Goal: Task Accomplishment & Management: Use online tool/utility

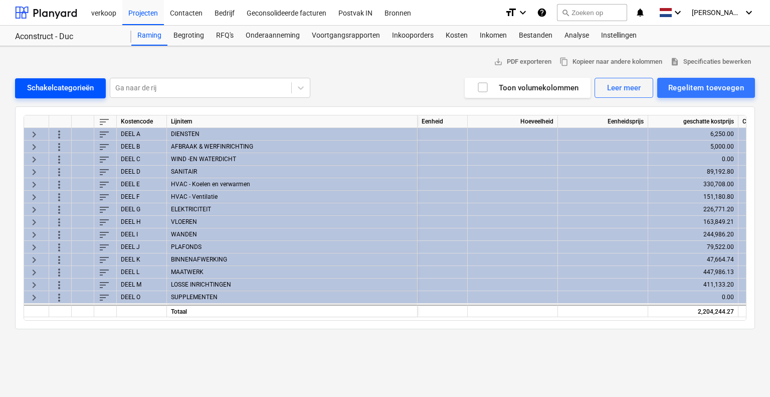
click at [78, 80] on button "Schakelcategorieën" at bounding box center [60, 88] width 91 height 20
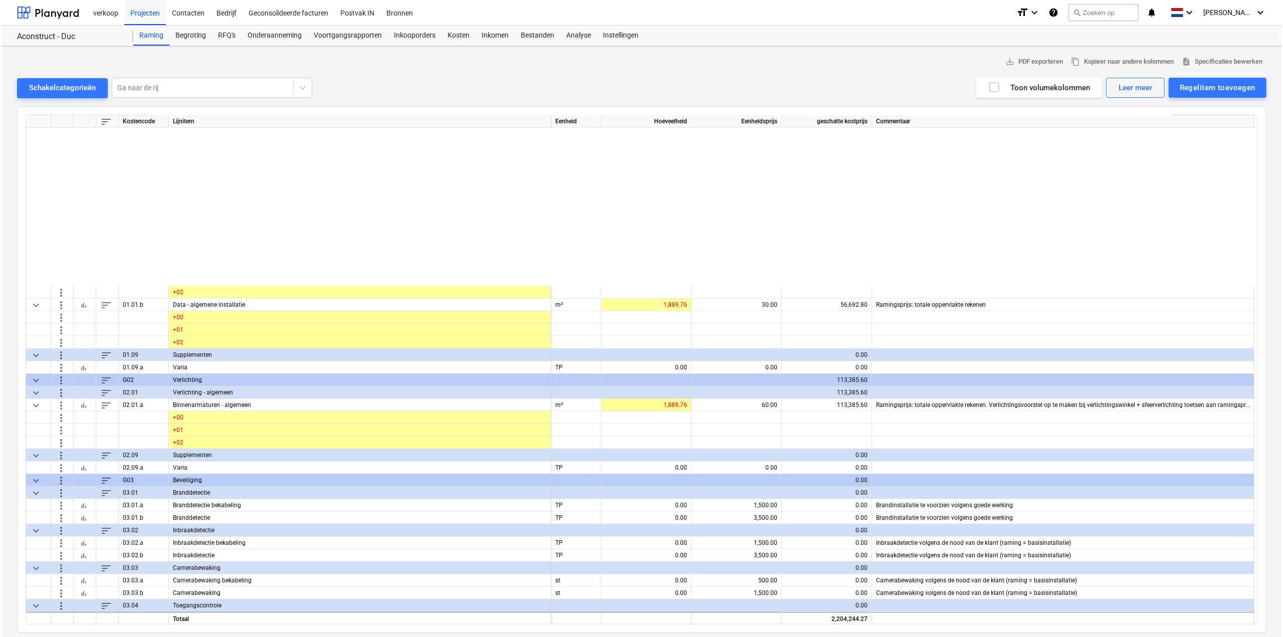
scroll to position [1011, 0]
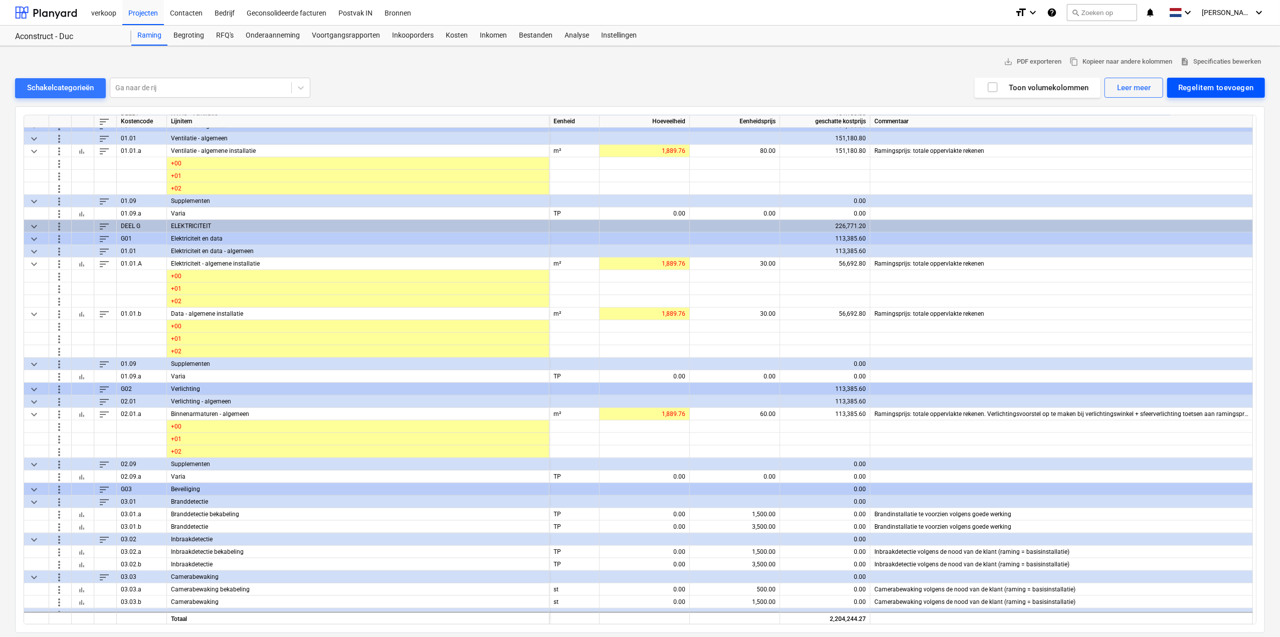
click at [770, 86] on div "Regelitem toevoegen" at bounding box center [1216, 87] width 76 height 13
click at [770, 125] on div "Aangepast toevoegen" at bounding box center [1211, 130] width 107 height 18
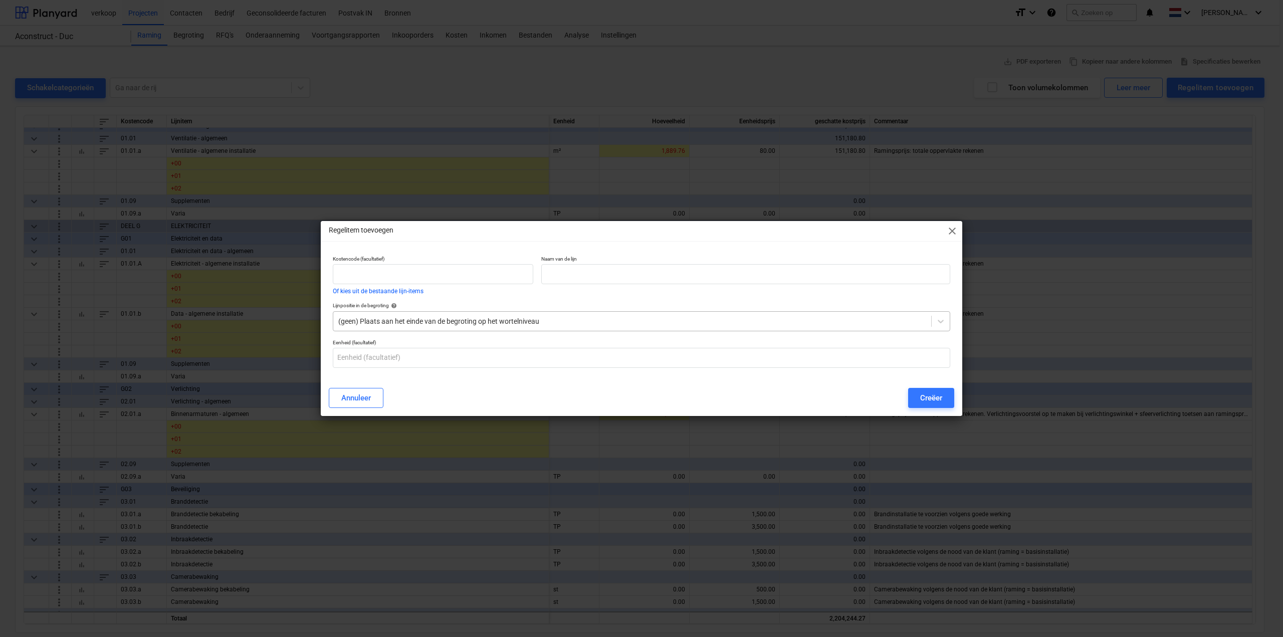
click at [424, 322] on div at bounding box center [632, 321] width 588 height 10
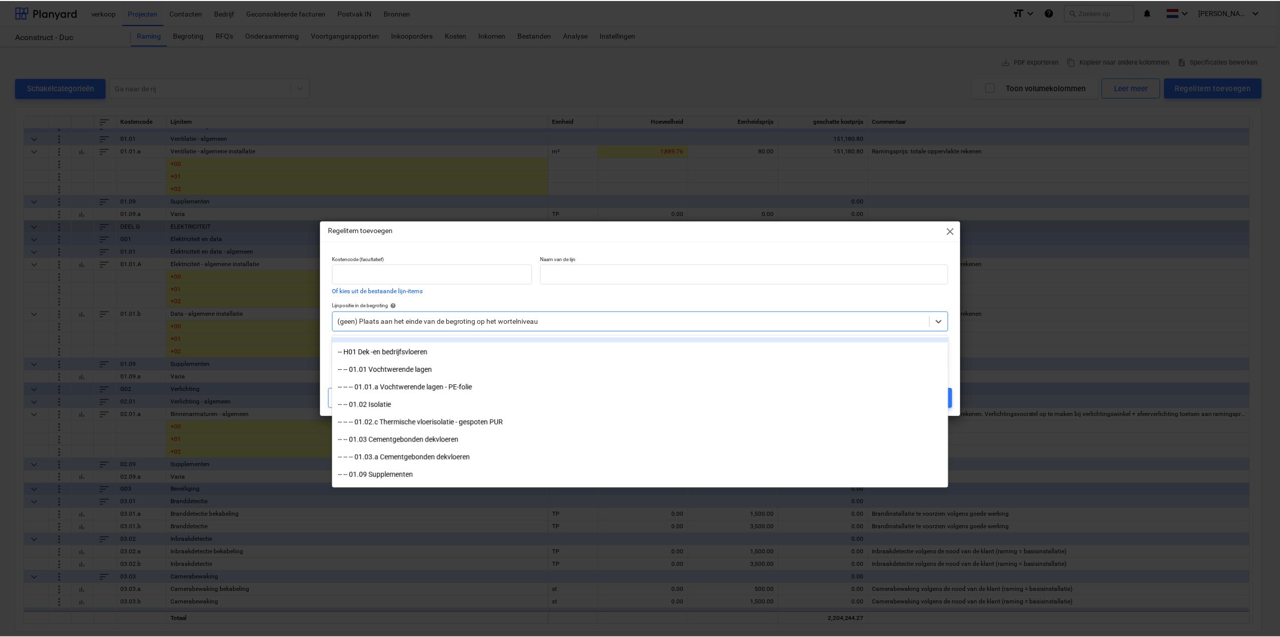
scroll to position [1454, 0]
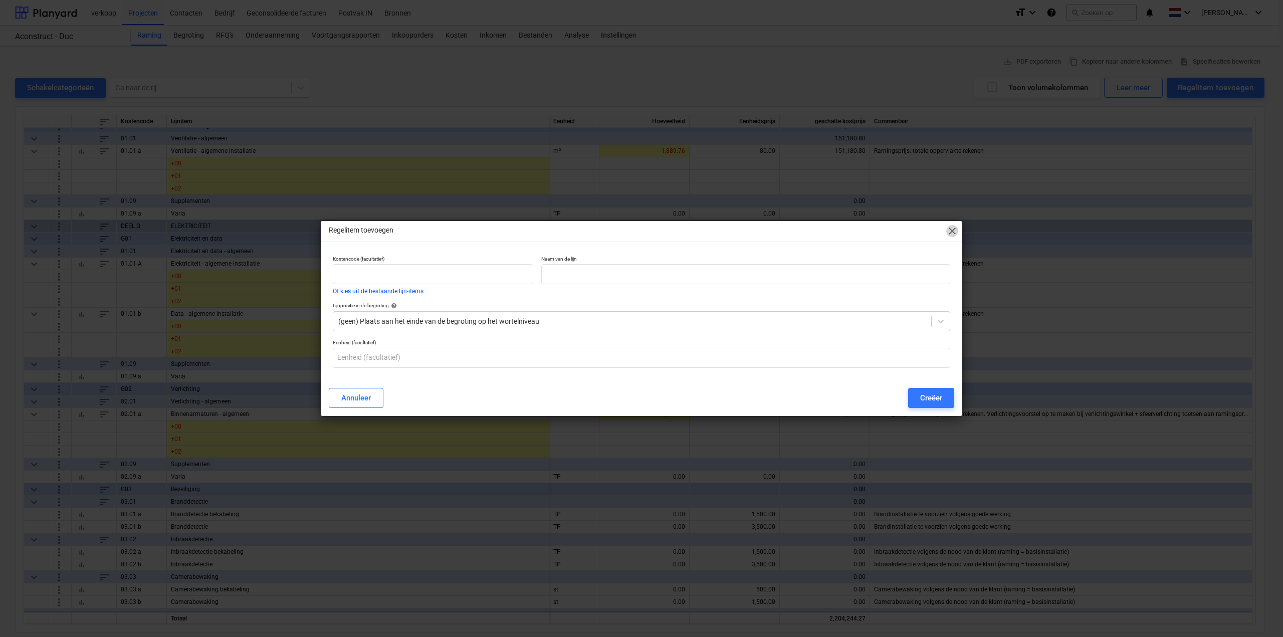
click at [770, 229] on span "close" at bounding box center [953, 231] width 12 height 12
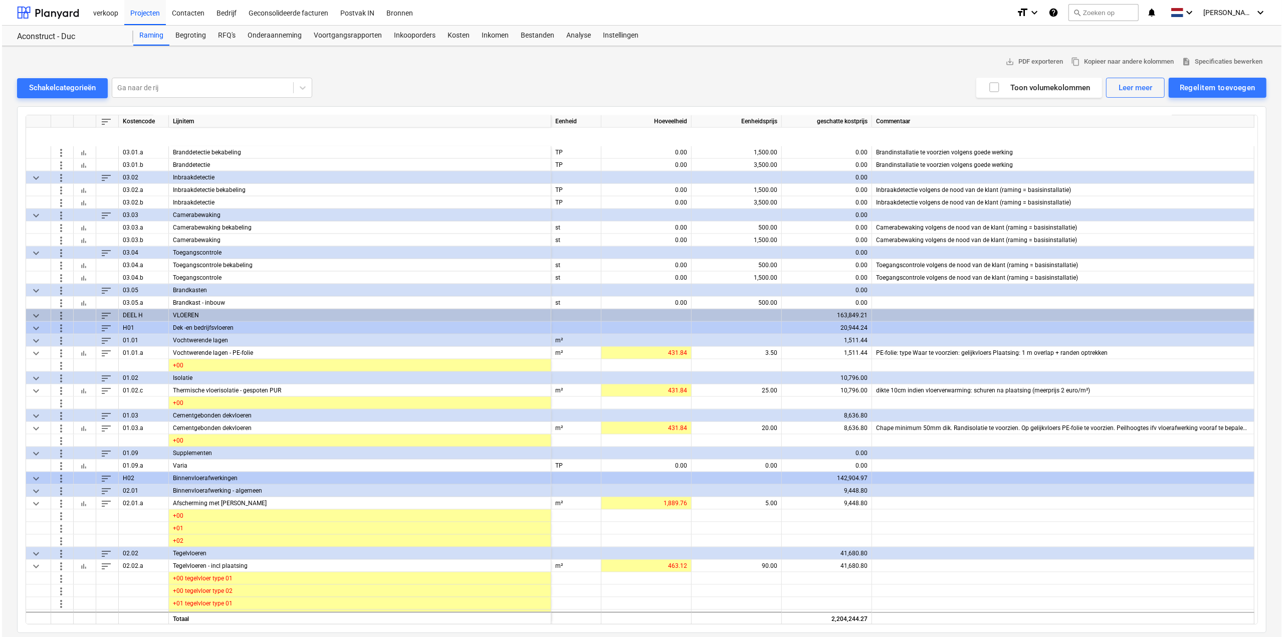
scroll to position [1362, 0]
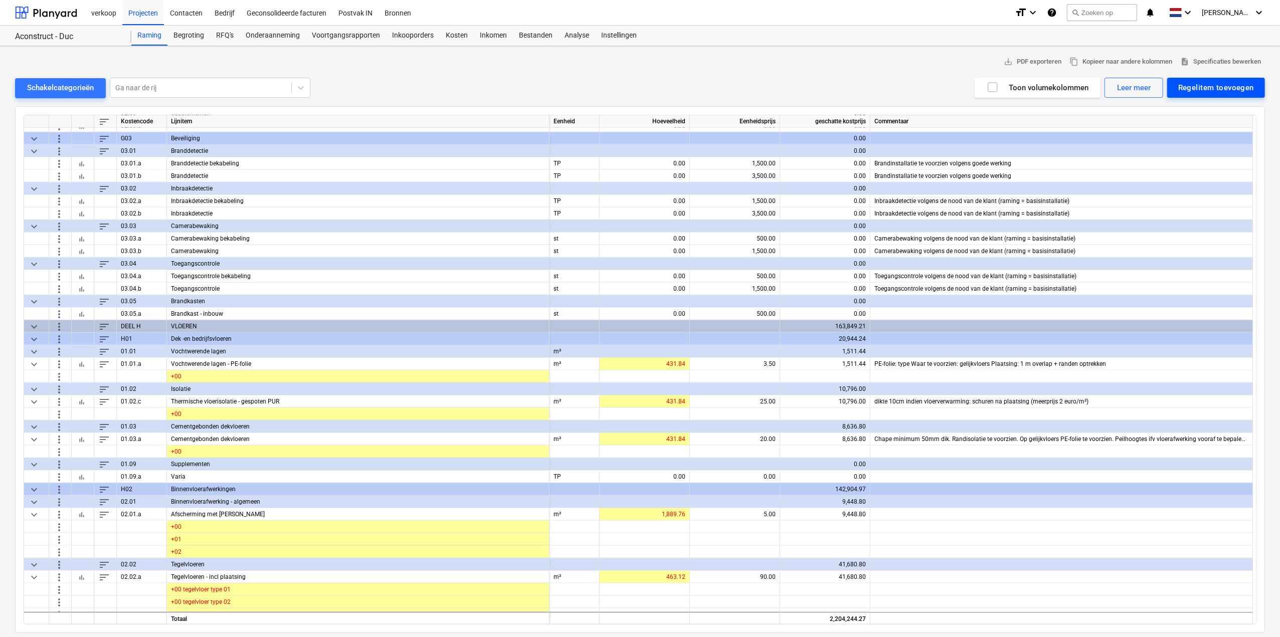
click at [770, 89] on div "Regelitem toevoegen" at bounding box center [1216, 87] width 76 height 13
click at [770, 117] on div "Toevoegen vanuit sjabloon" at bounding box center [1211, 113] width 107 height 18
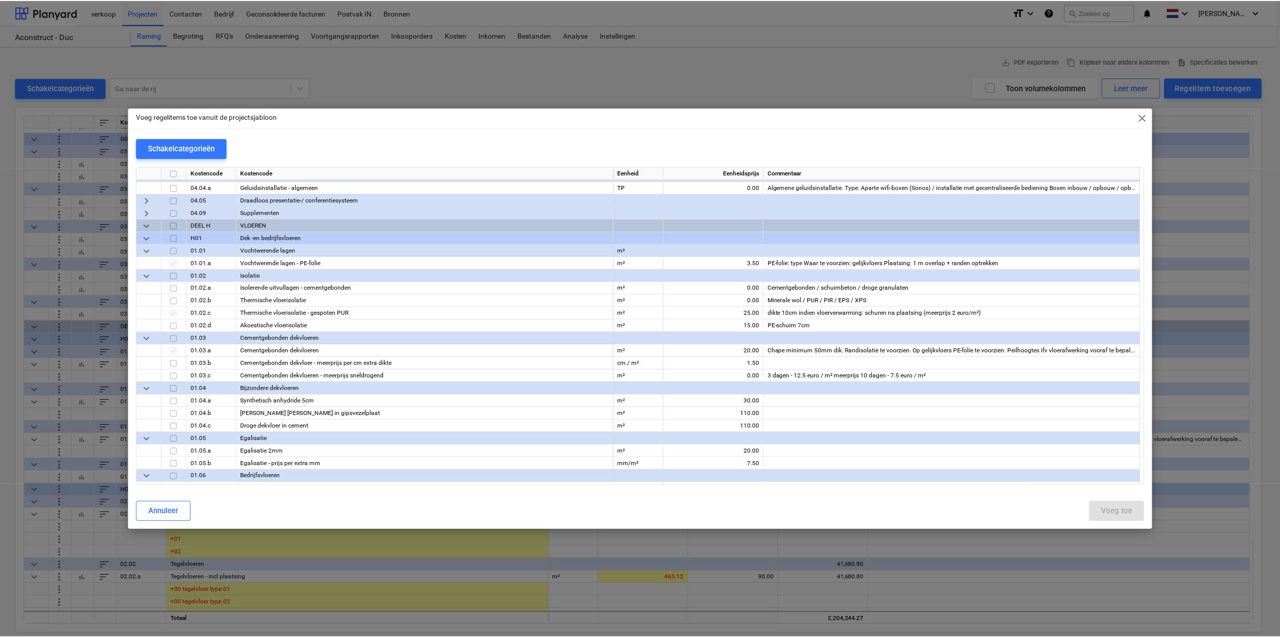
scroll to position [1805, 0]
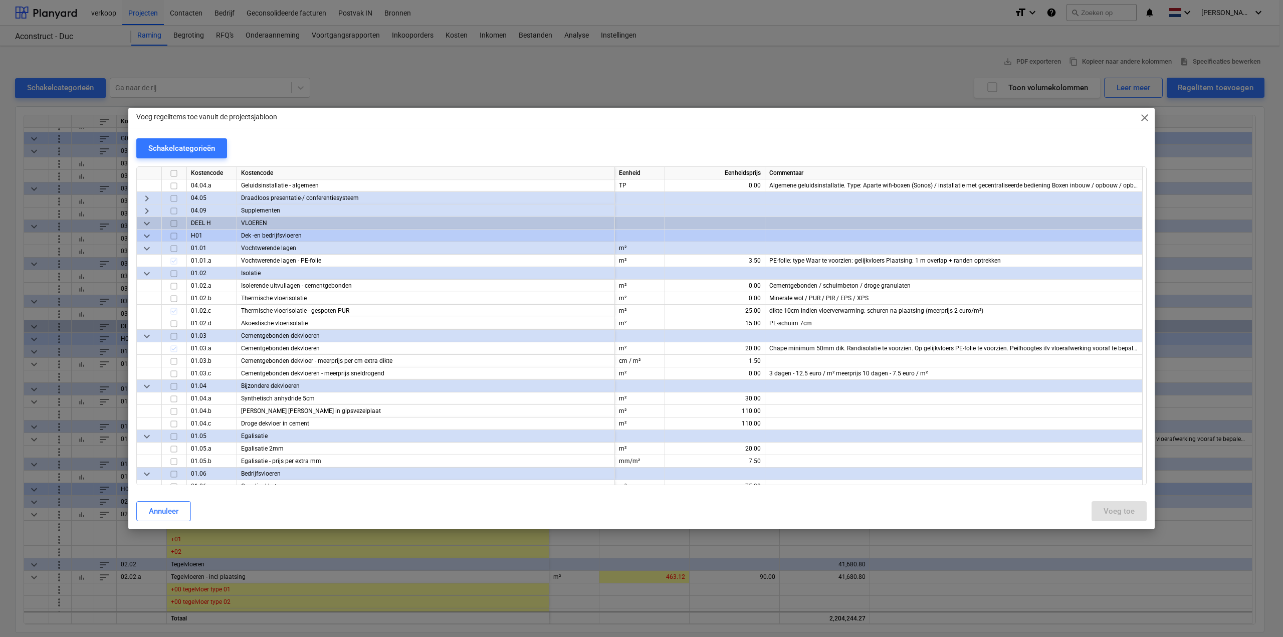
click at [176, 386] on input "checkbox" at bounding box center [174, 387] width 12 height 12
click at [171, 396] on input "checkbox" at bounding box center [174, 399] width 12 height 12
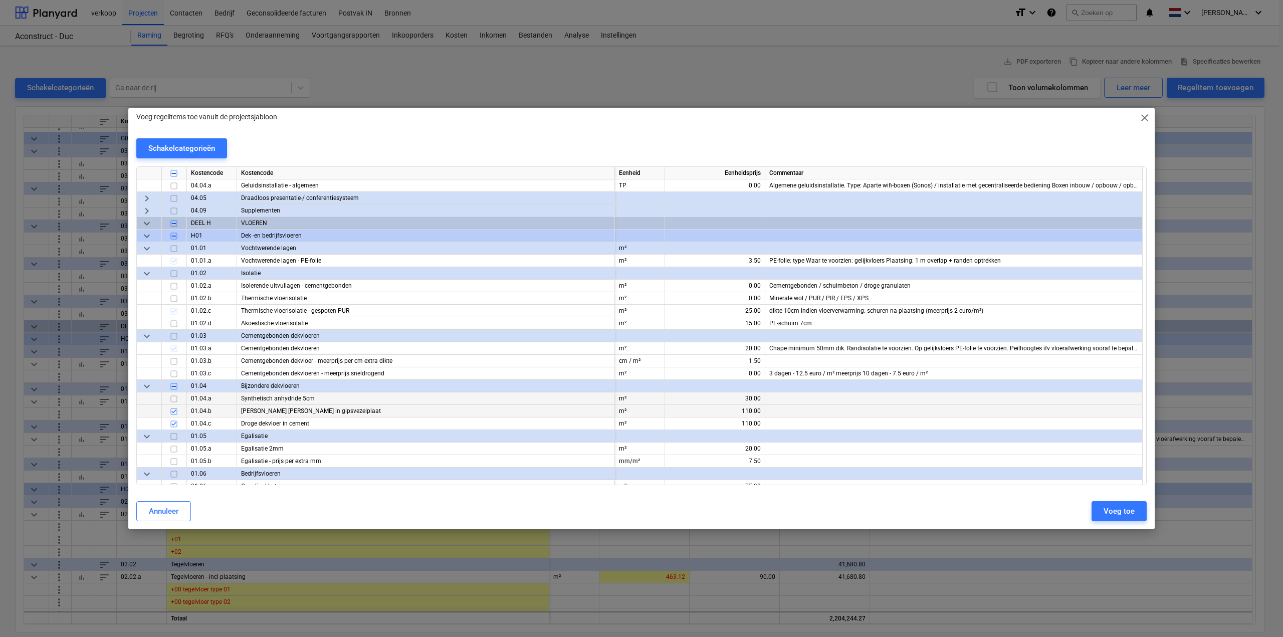
click at [176, 396] on input "checkbox" at bounding box center [174, 412] width 12 height 12
click at [176, 396] on input "checkbox" at bounding box center [174, 424] width 12 height 12
click at [172, 388] on input "checkbox" at bounding box center [174, 387] width 12 height 12
click at [174, 396] on input "checkbox" at bounding box center [174, 399] width 12 height 12
click at [173, 396] on input "checkbox" at bounding box center [174, 412] width 12 height 12
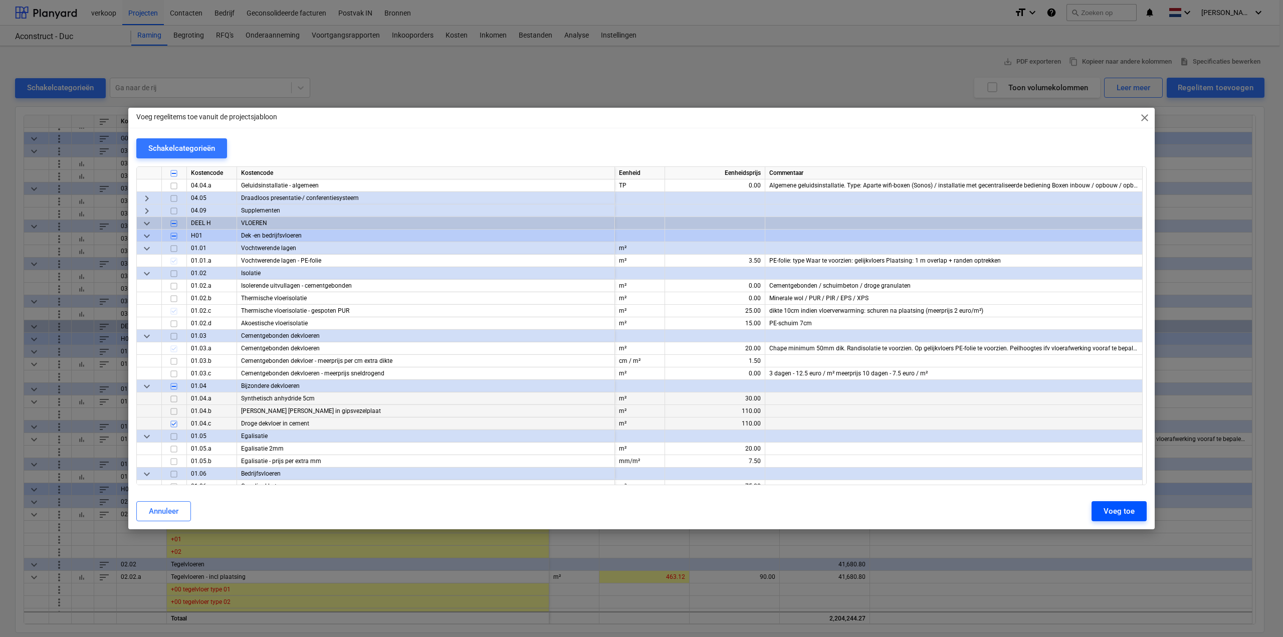
click at [770, 396] on div "Voeg toe" at bounding box center [1119, 511] width 31 height 13
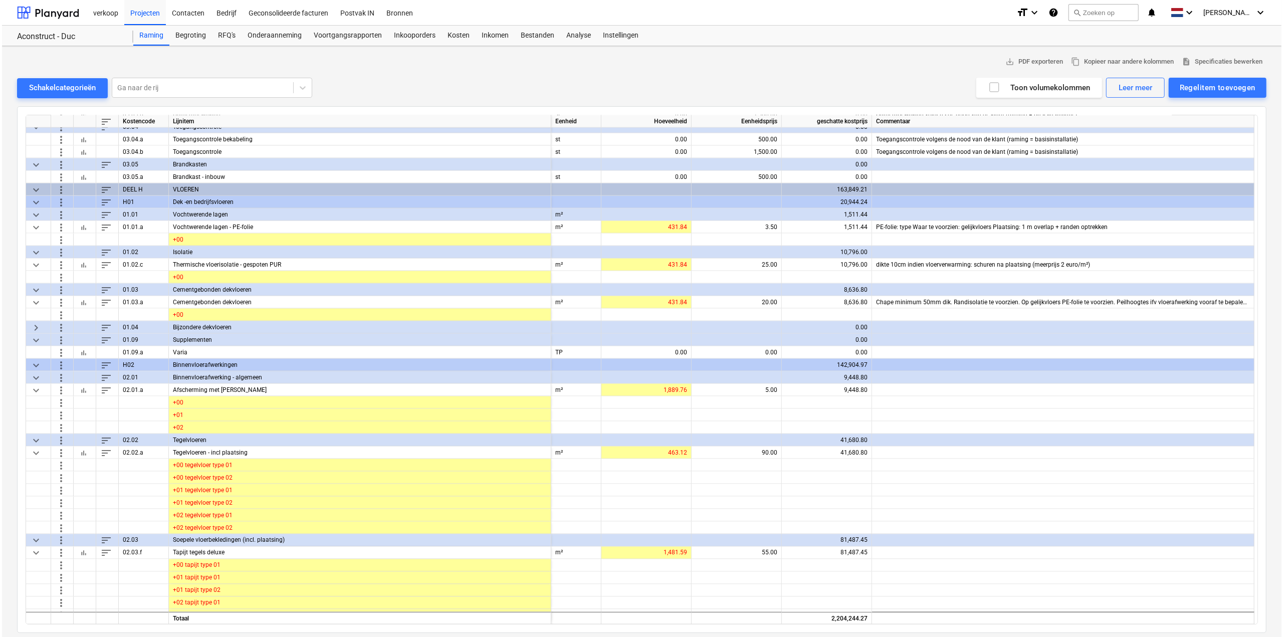
scroll to position [1470, 0]
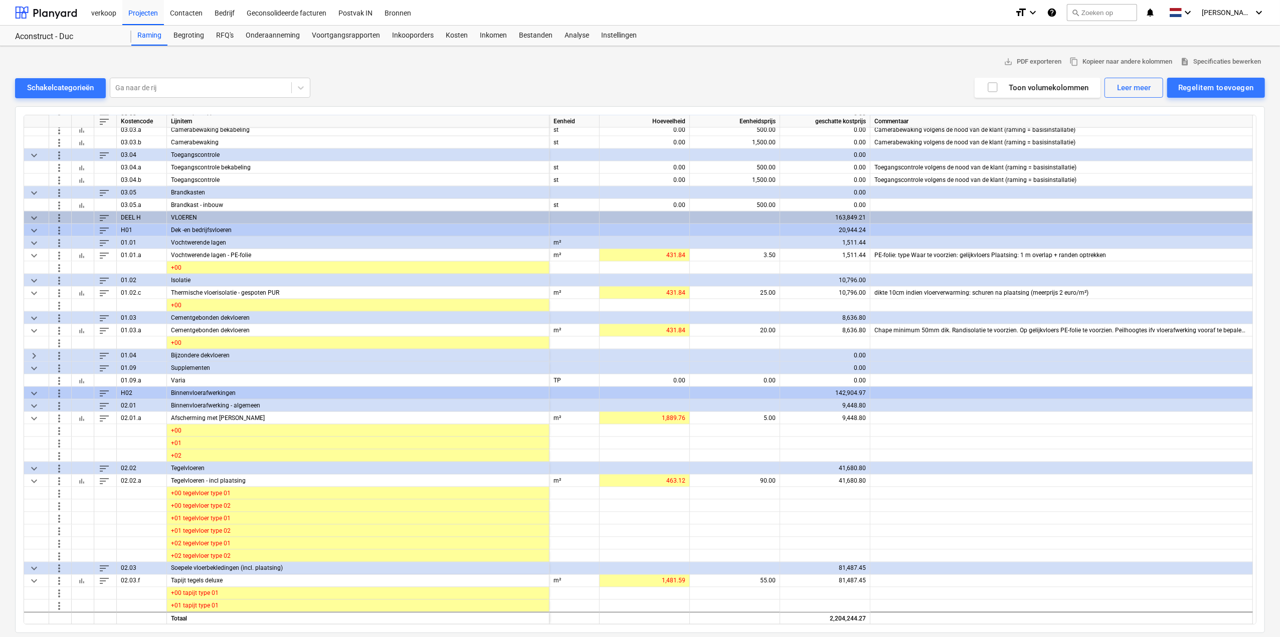
click at [31, 352] on span "keyboard_arrow_right" at bounding box center [34, 355] width 12 height 12
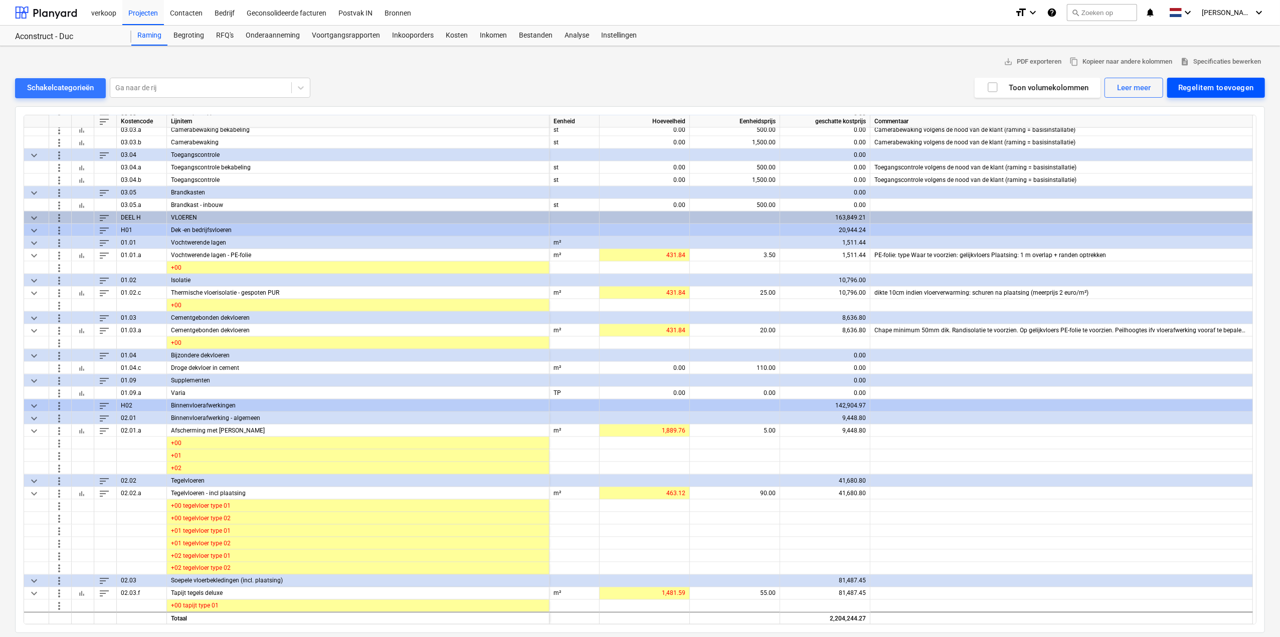
click at [770, 88] on div "Regelitem toevoegen" at bounding box center [1216, 87] width 76 height 13
click at [770, 123] on div "Aangepast toevoegen" at bounding box center [1211, 130] width 107 height 18
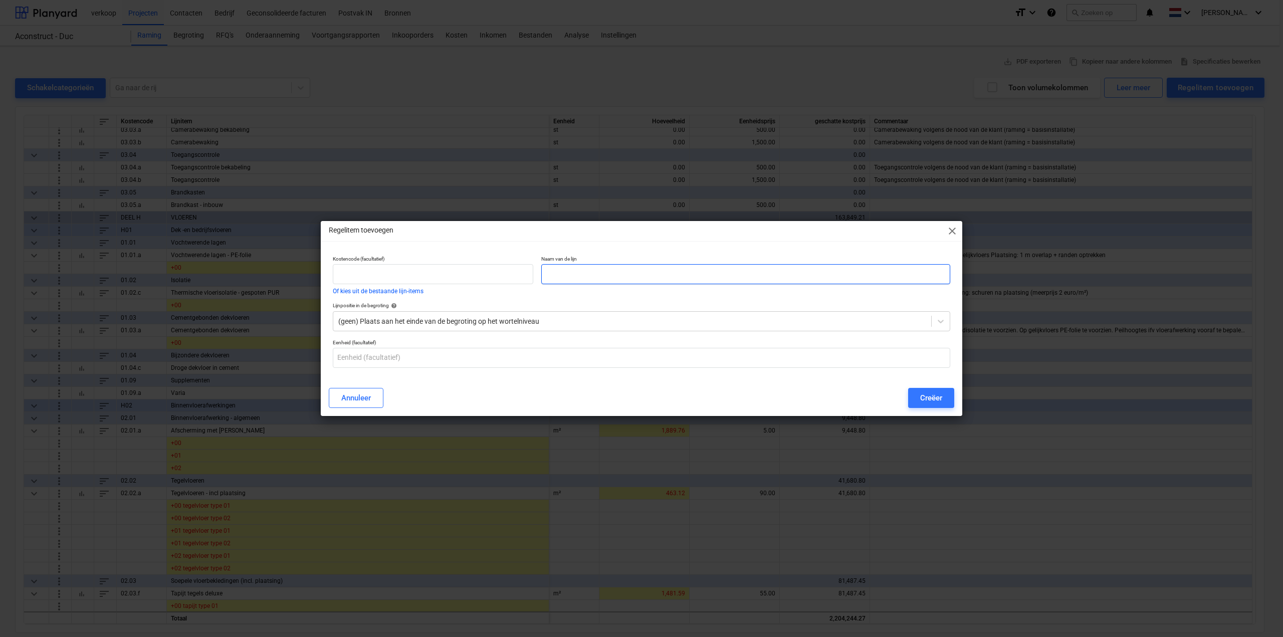
click at [560, 279] on input "text" at bounding box center [745, 274] width 409 height 20
type input "Verhoogde vloer"
click at [390, 360] on input "text" at bounding box center [642, 358] width 618 height 20
type input "m²"
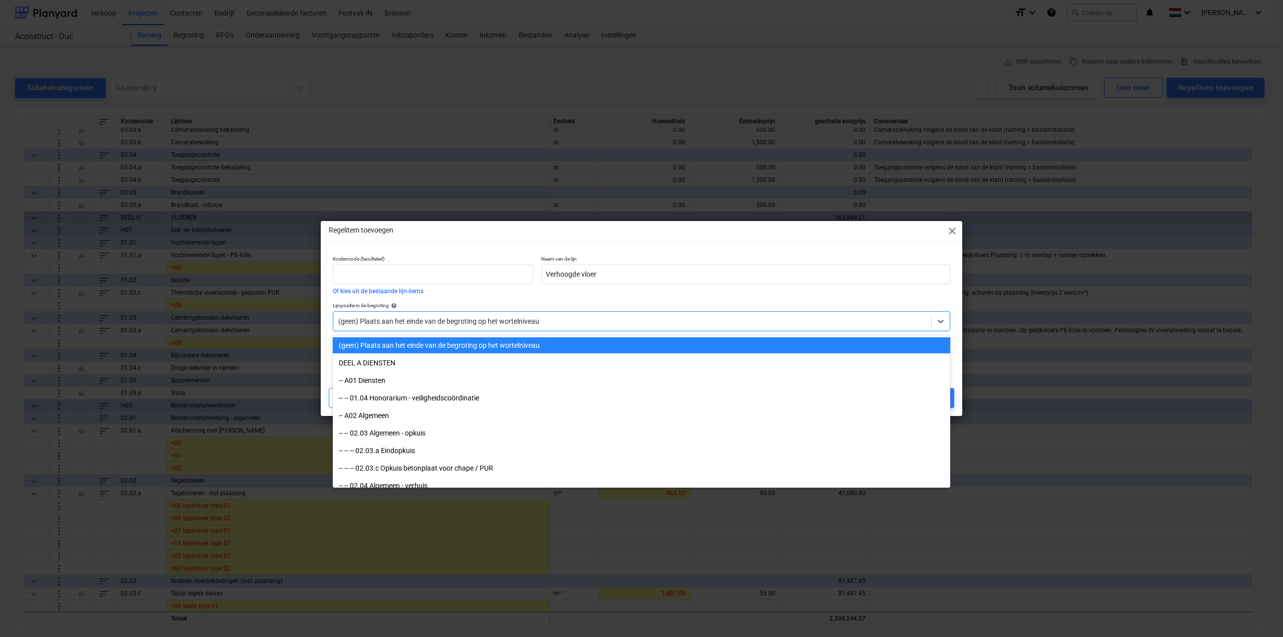
click at [541, 327] on div "(geen) Plaats aan het einde van de begroting op het wortelniveau" at bounding box center [632, 321] width 598 height 14
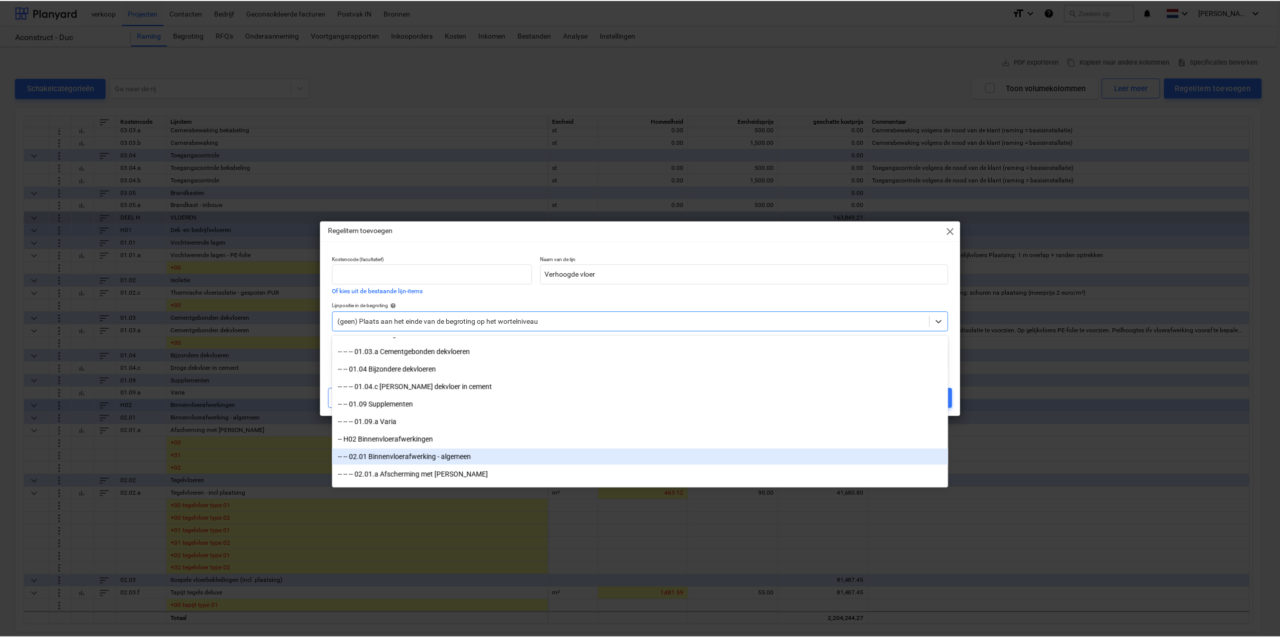
scroll to position [1554, 0]
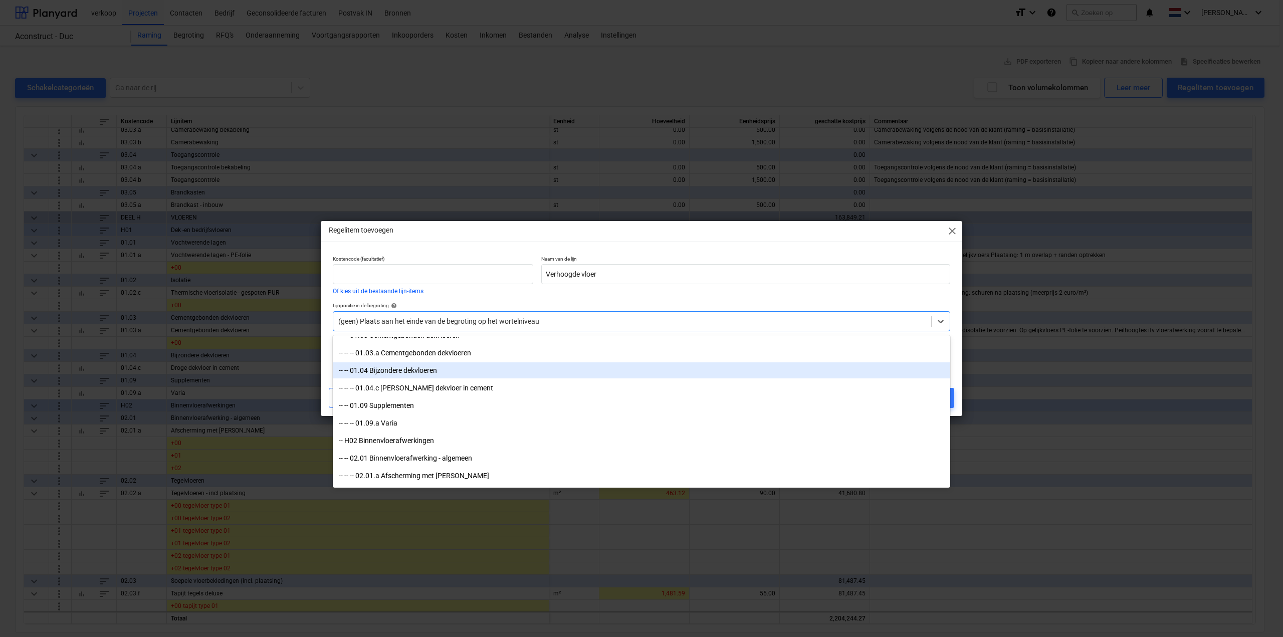
click at [526, 372] on div "-- -- 01.04 Bijzondere dekvloeren" at bounding box center [642, 370] width 618 height 16
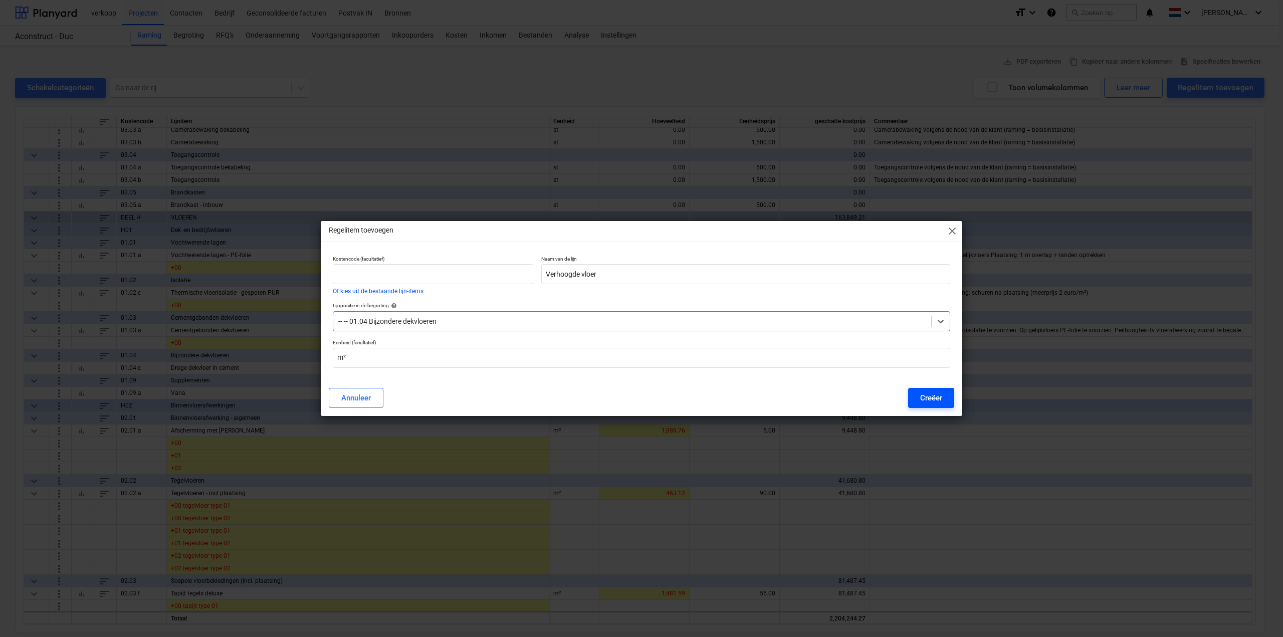
click at [770, 389] on button "Creëer" at bounding box center [931, 398] width 46 height 20
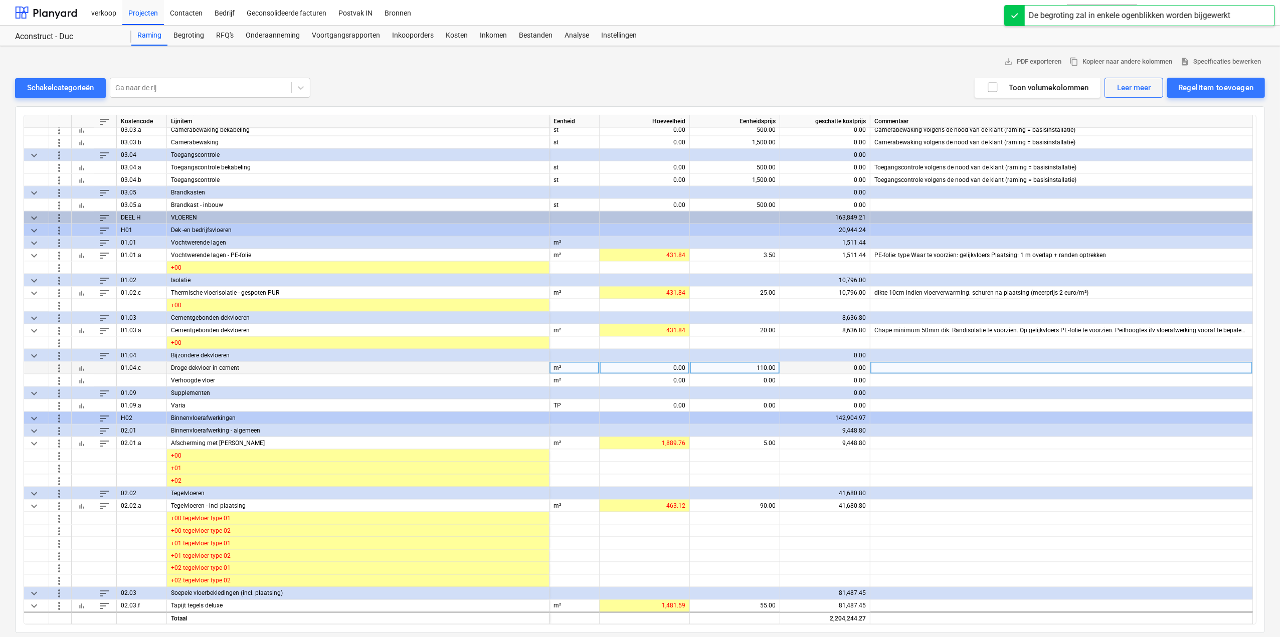
click at [55, 369] on span "more_vert" at bounding box center [59, 368] width 12 height 12
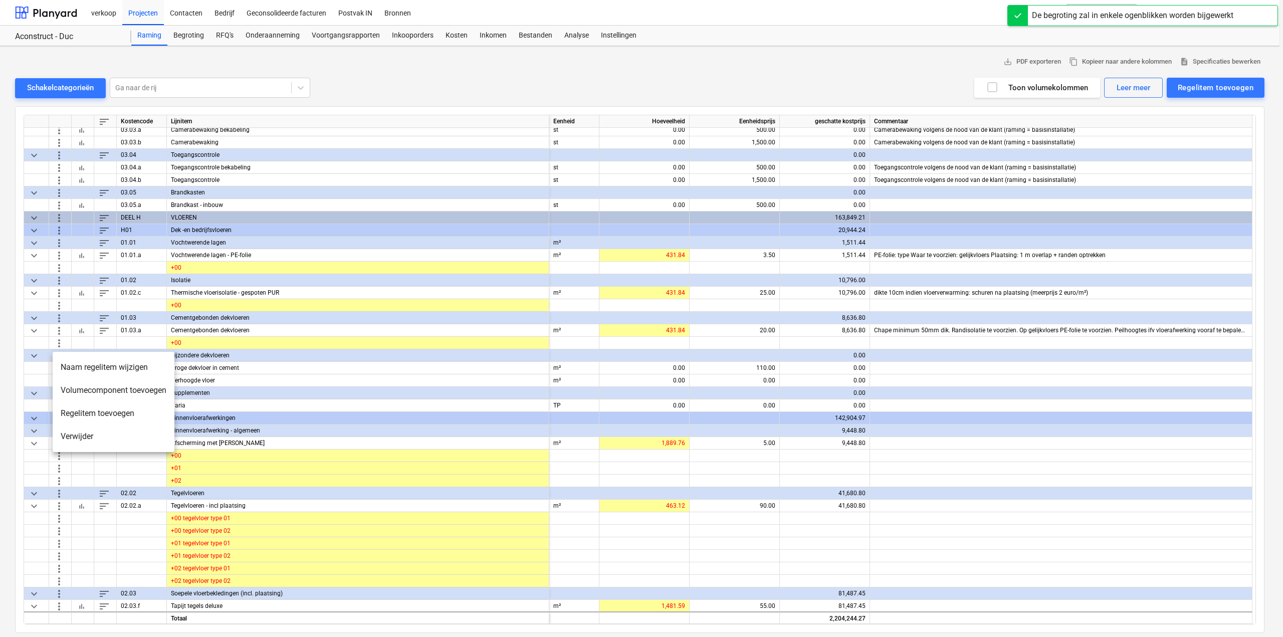
click at [90, 396] on li "Verwijder" at bounding box center [114, 436] width 122 height 23
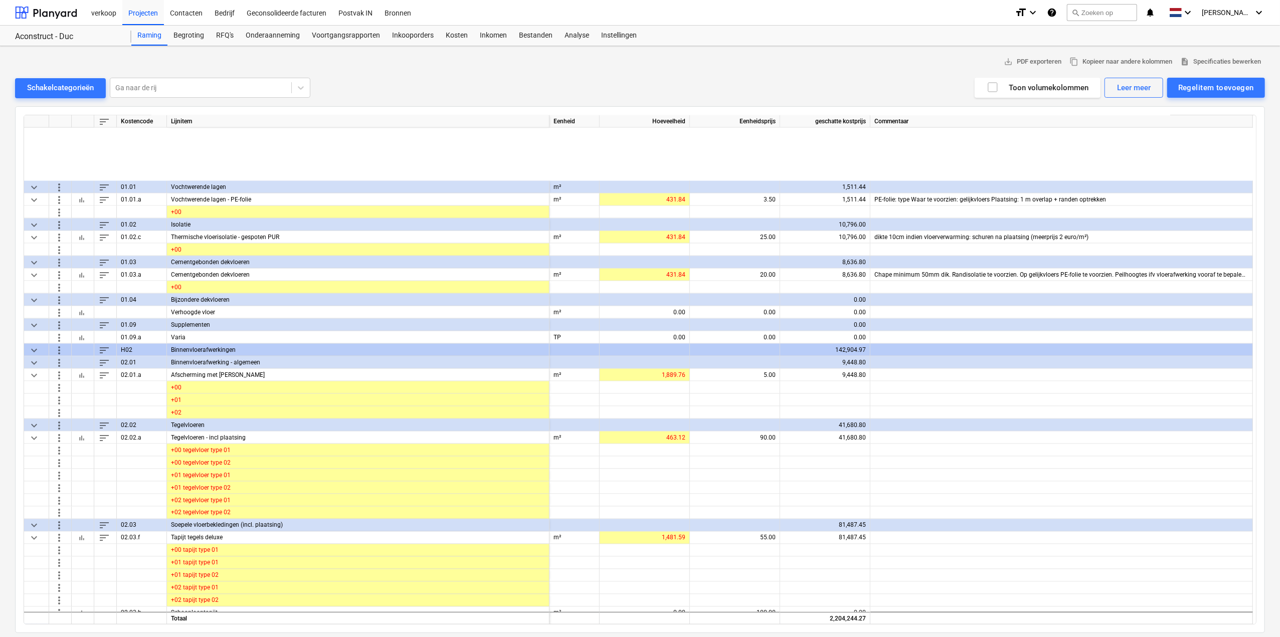
scroll to position [1521, 0]
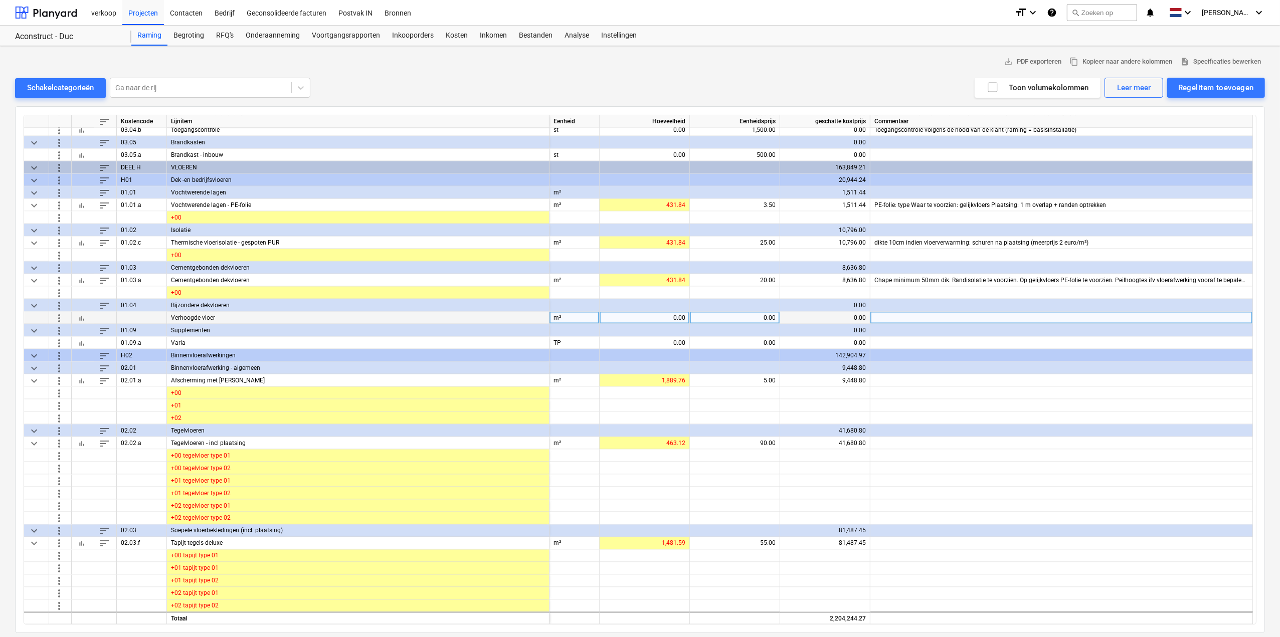
click at [655, 316] on div "0.00" at bounding box center [645, 318] width 82 height 13
type input "1512.67"
click at [754, 316] on div "0.00" at bounding box center [735, 318] width 82 height 13
type input "100"
click at [754, 316] on div "100.00" at bounding box center [735, 318] width 82 height 13
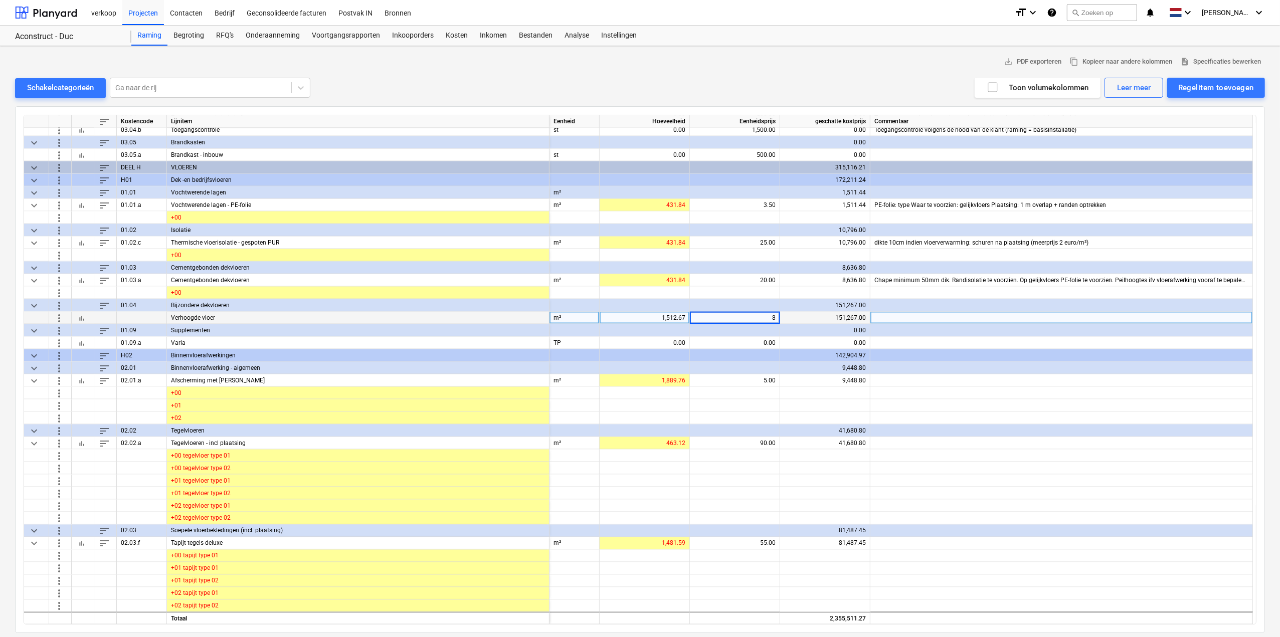
type input "80"
click at [754, 316] on div "80.00" at bounding box center [735, 318] width 82 height 13
type input "75"
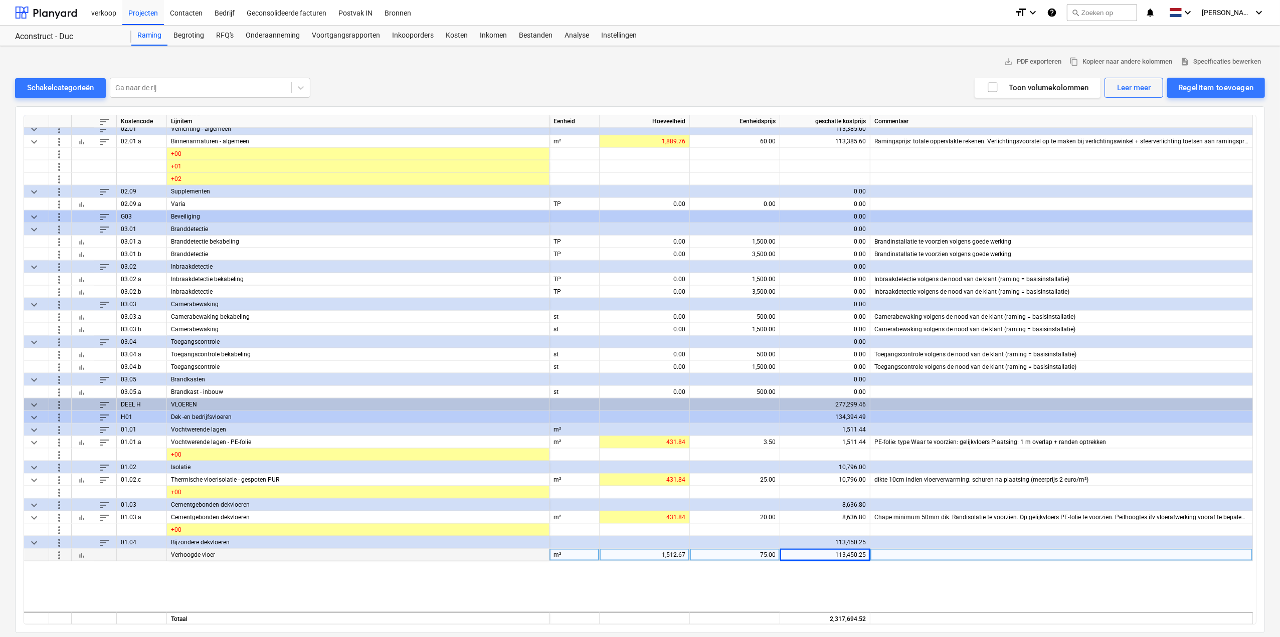
scroll to position [1304, 0]
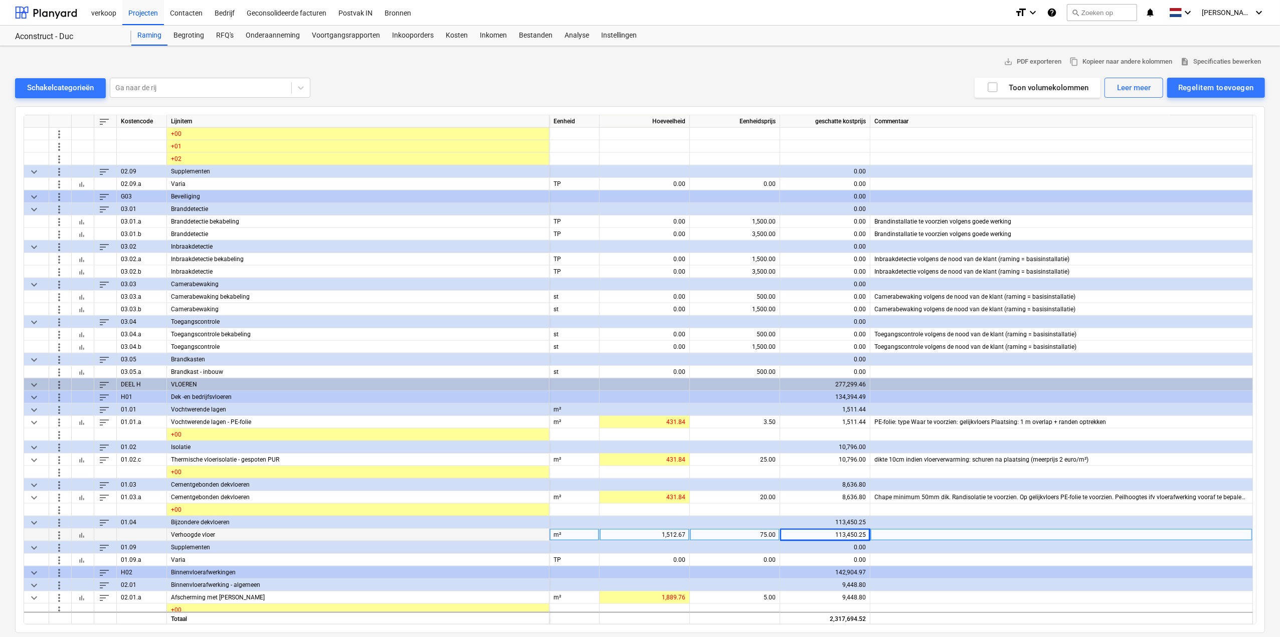
click at [755, 396] on div "75.00" at bounding box center [735, 535] width 82 height 13
type input "90"
click at [755, 396] on div "90.00" at bounding box center [735, 535] width 82 height 13
type input "100"
click at [649, 224] on div "0.00" at bounding box center [645, 222] width 82 height 13
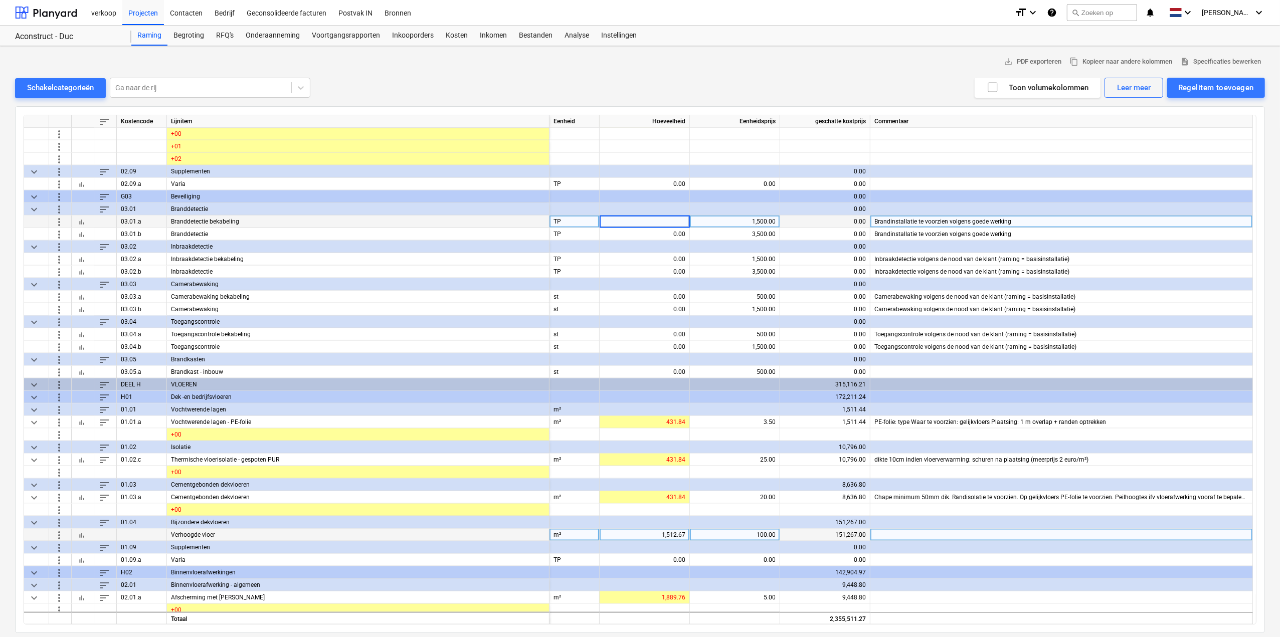
type input "3"
click at [651, 233] on div "0.00" at bounding box center [645, 234] width 82 height 13
type input "3"
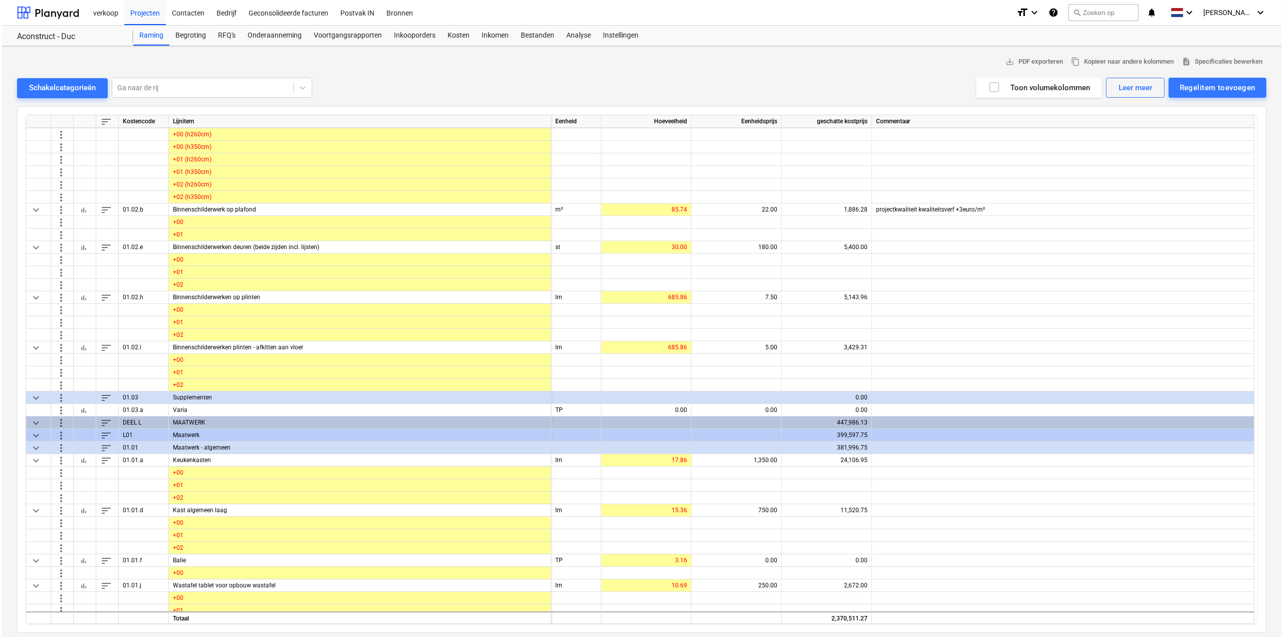
scroll to position [3359, 0]
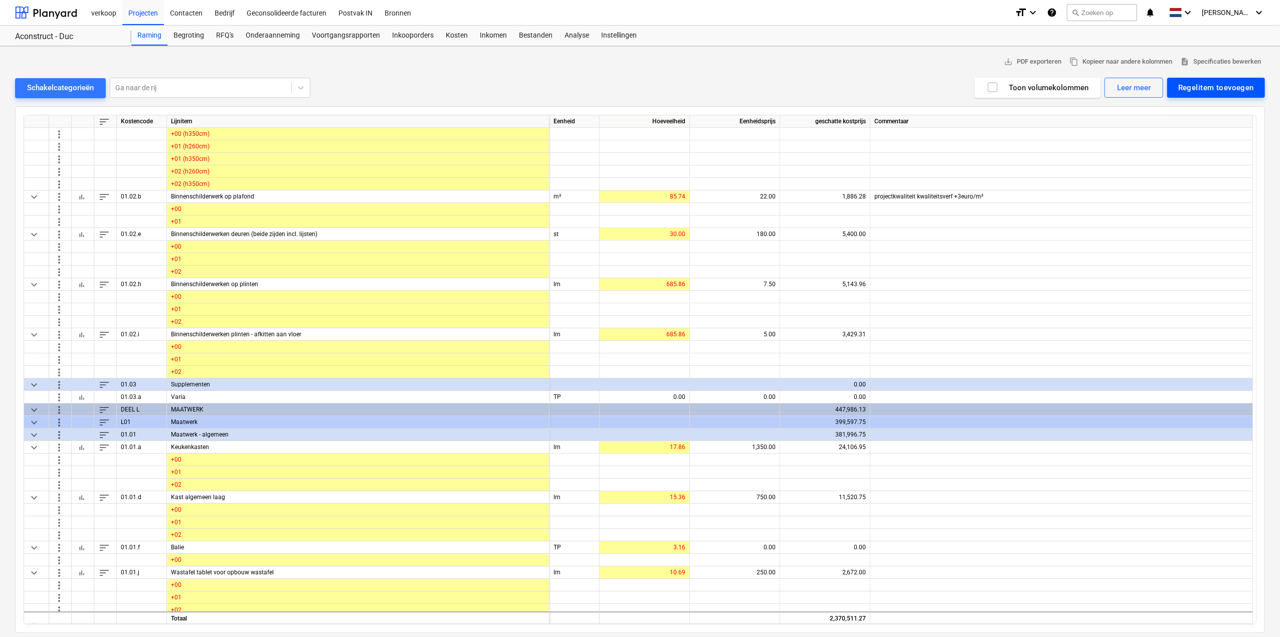
click at [770, 86] on div "Regelitem toevoegen" at bounding box center [1216, 87] width 76 height 13
click at [770, 108] on div "Toevoegen vanuit sjabloon" at bounding box center [1211, 113] width 107 height 18
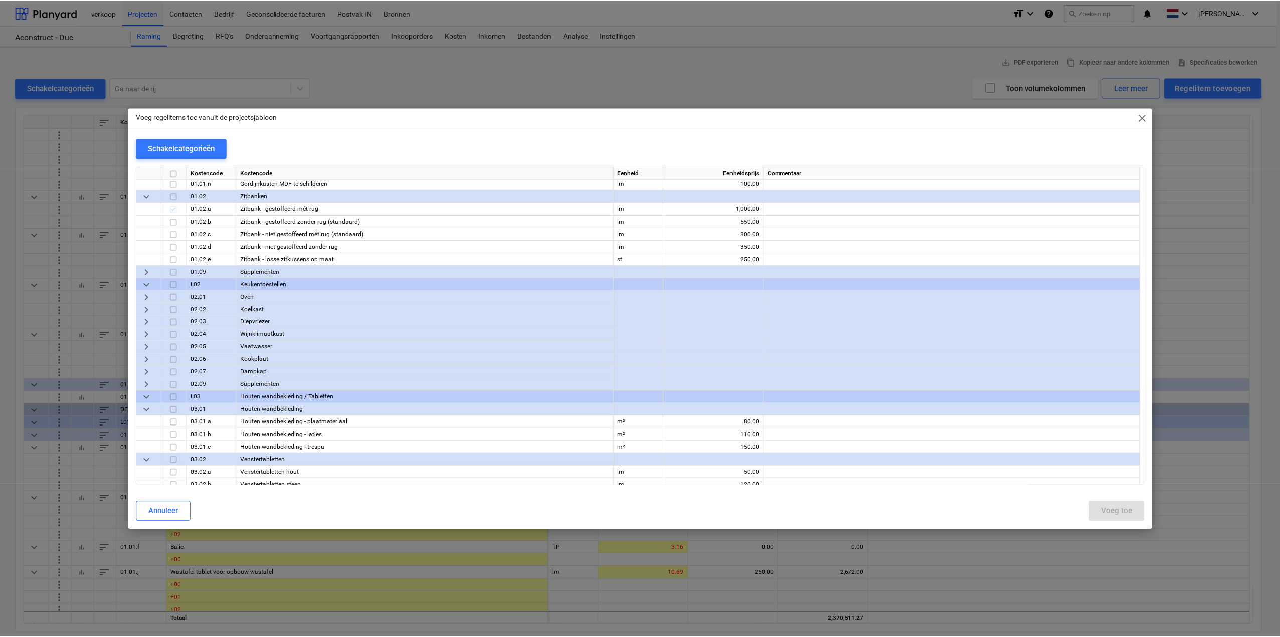
scroll to position [4913, 0]
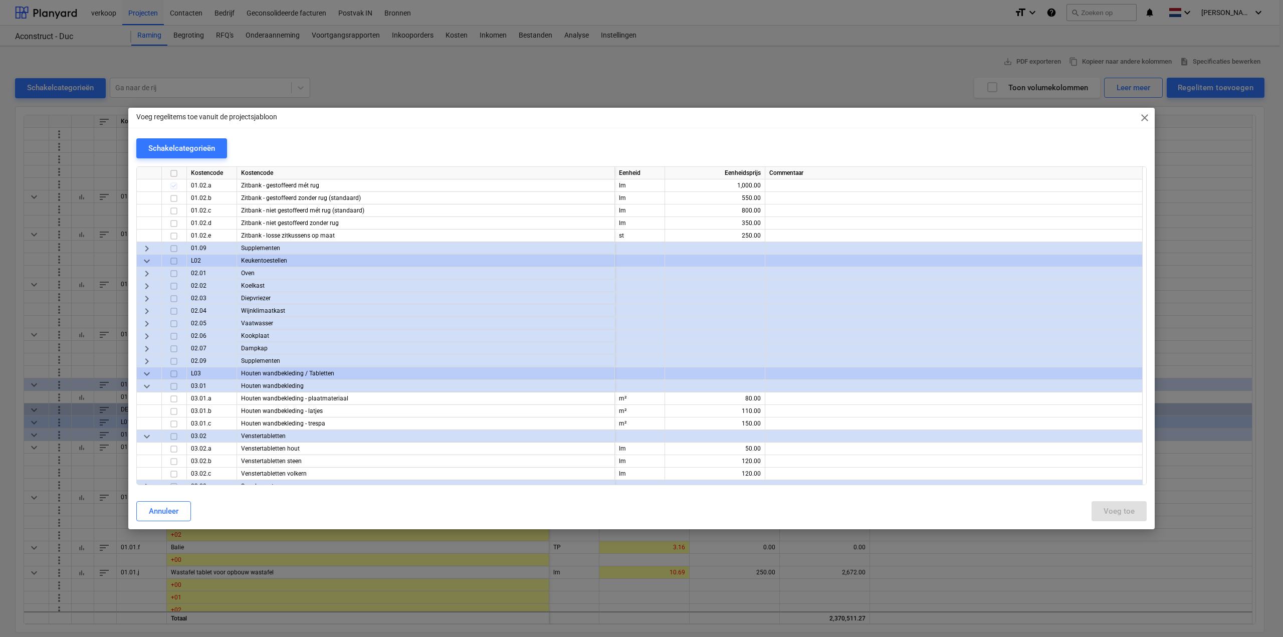
click at [770, 114] on span "close" at bounding box center [1145, 118] width 12 height 12
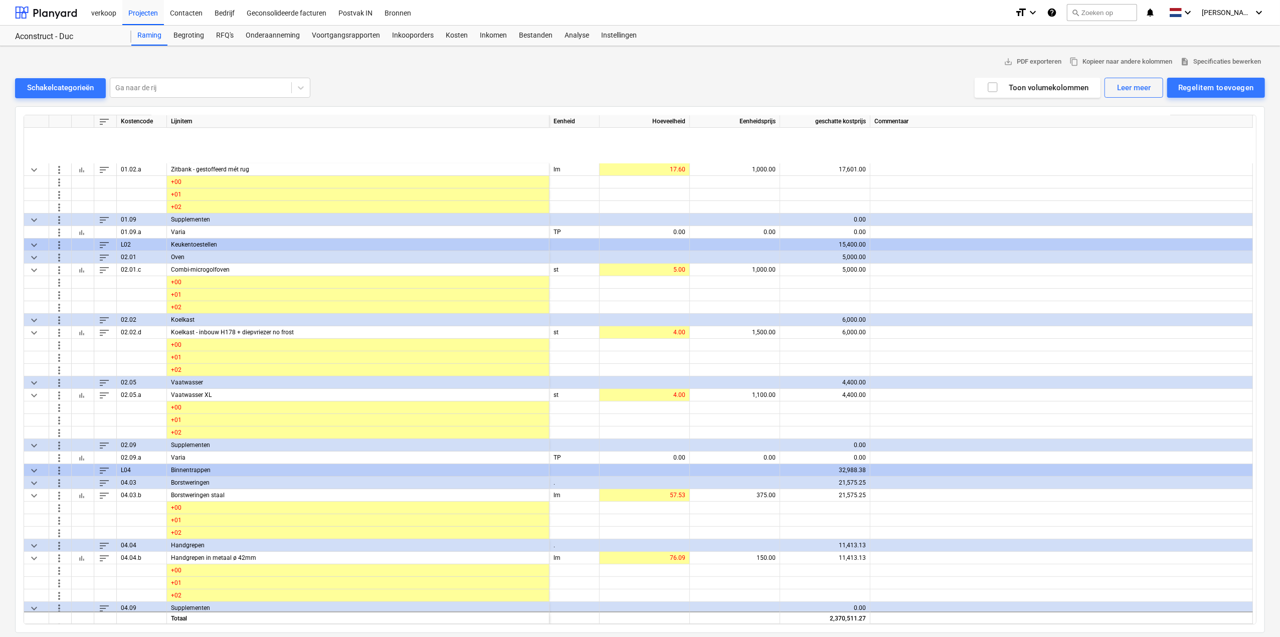
scroll to position [3961, 0]
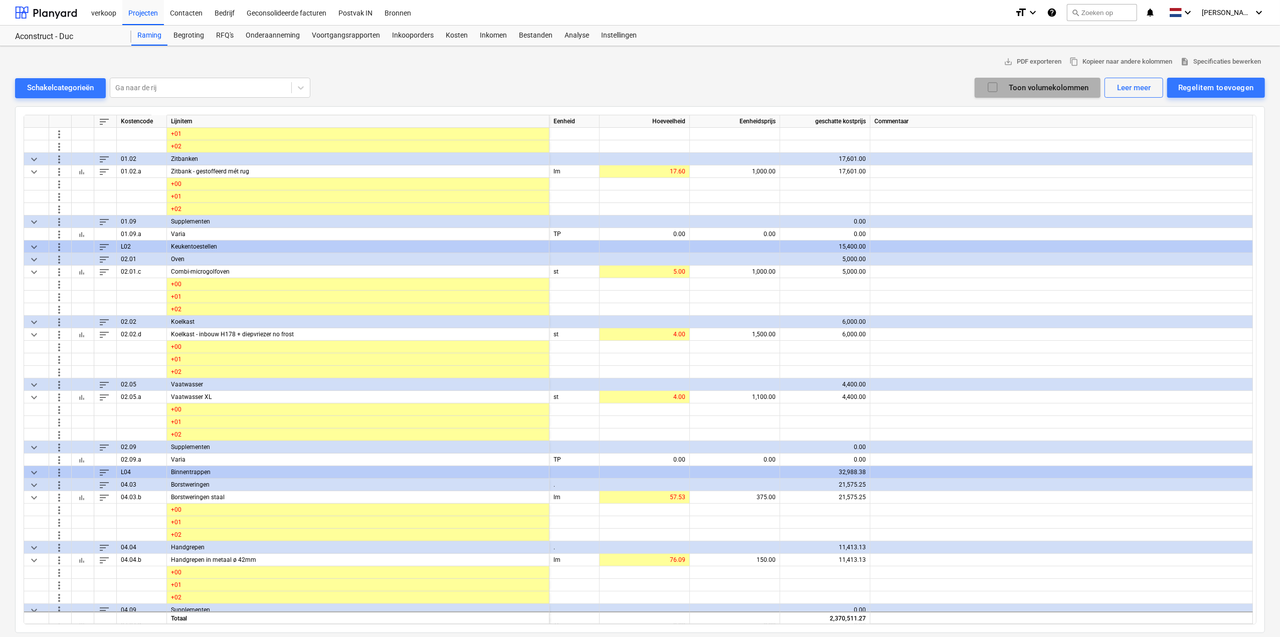
click at [770, 84] on icon "button" at bounding box center [993, 87] width 12 height 12
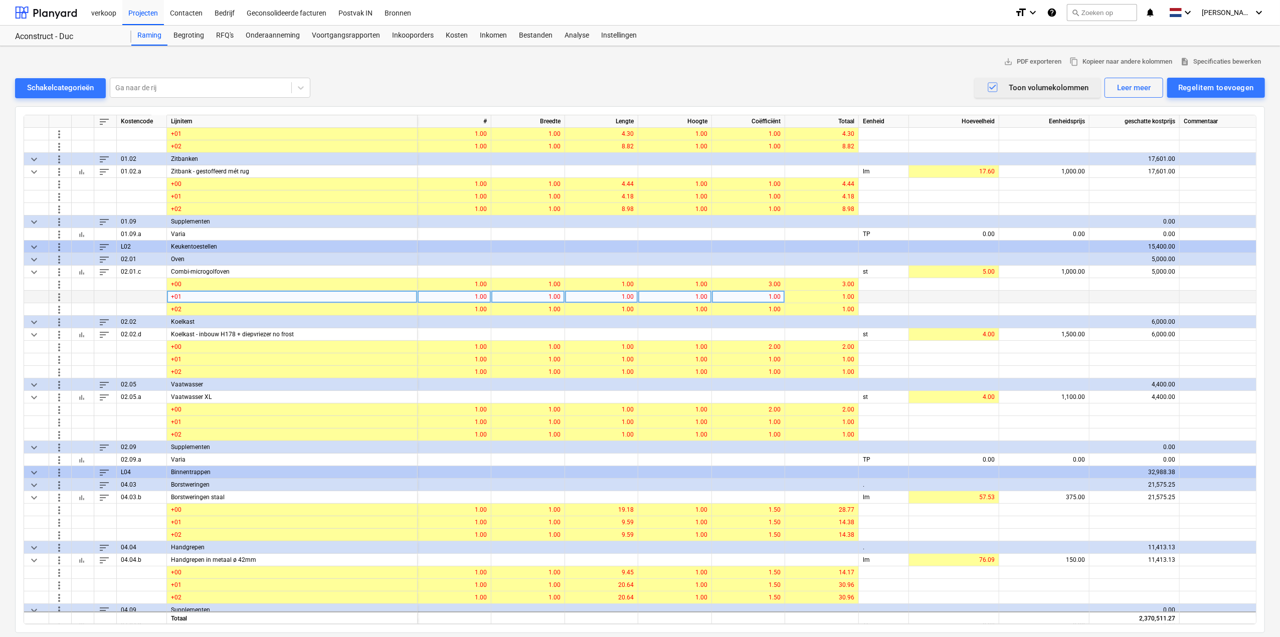
click at [482, 294] on div "1.00" at bounding box center [454, 297] width 65 height 13
type input "0"
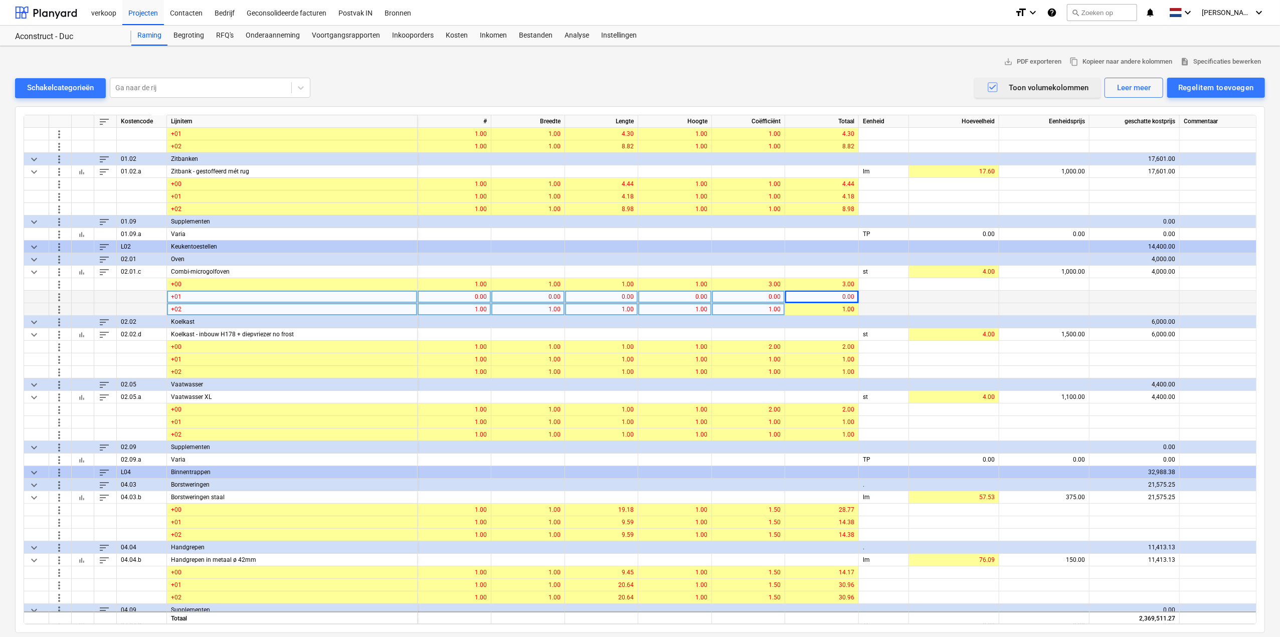
click at [474, 304] on div "1.00" at bounding box center [454, 309] width 65 height 13
type input "0"
click at [57, 309] on span "more_vert" at bounding box center [59, 309] width 12 height 12
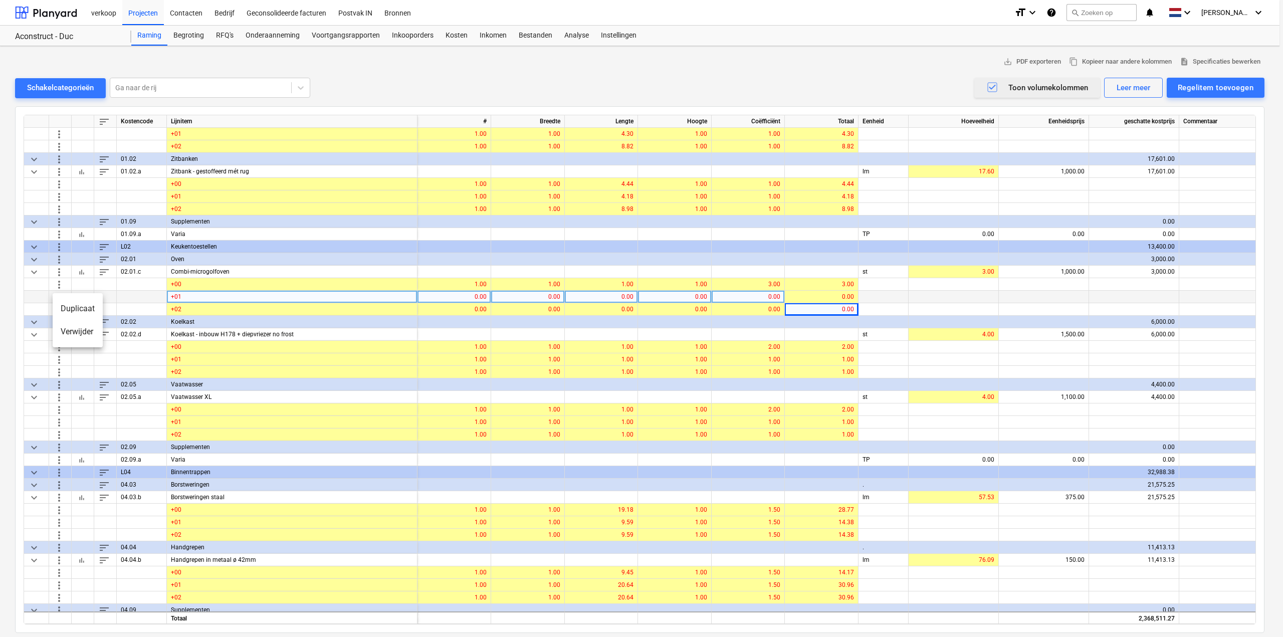
click at [69, 330] on li "Verwijder" at bounding box center [78, 331] width 50 height 23
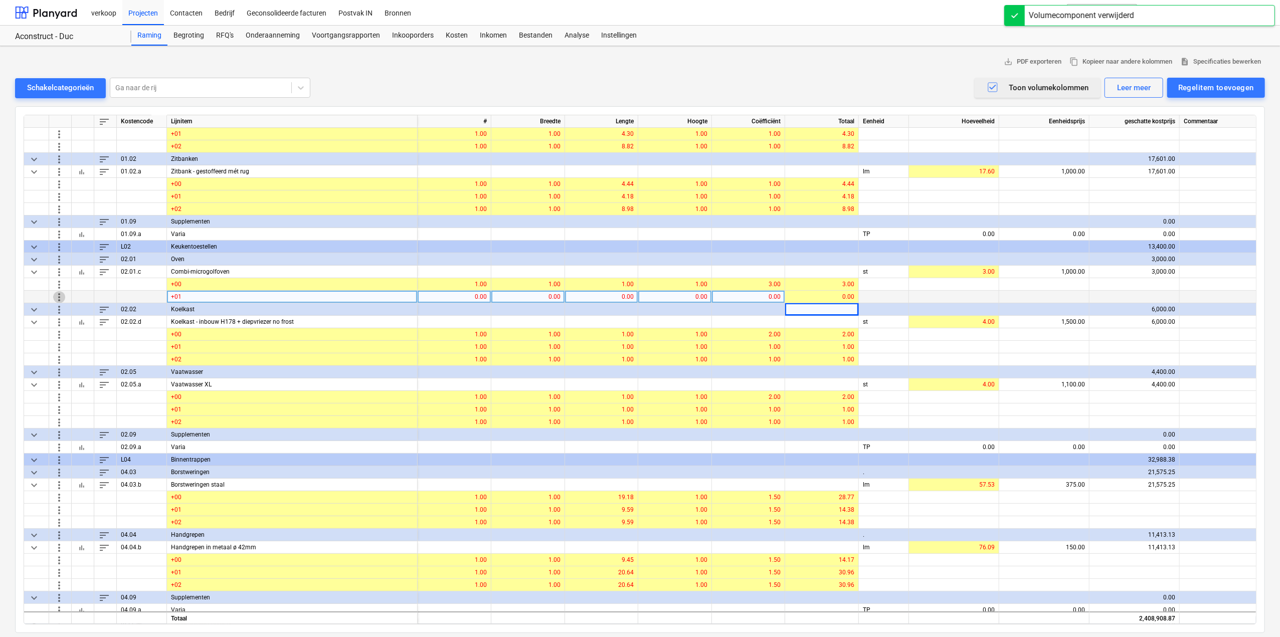
click at [59, 292] on span "more_vert" at bounding box center [59, 297] width 12 height 12
click at [69, 324] on li "Verwijder" at bounding box center [78, 319] width 50 height 23
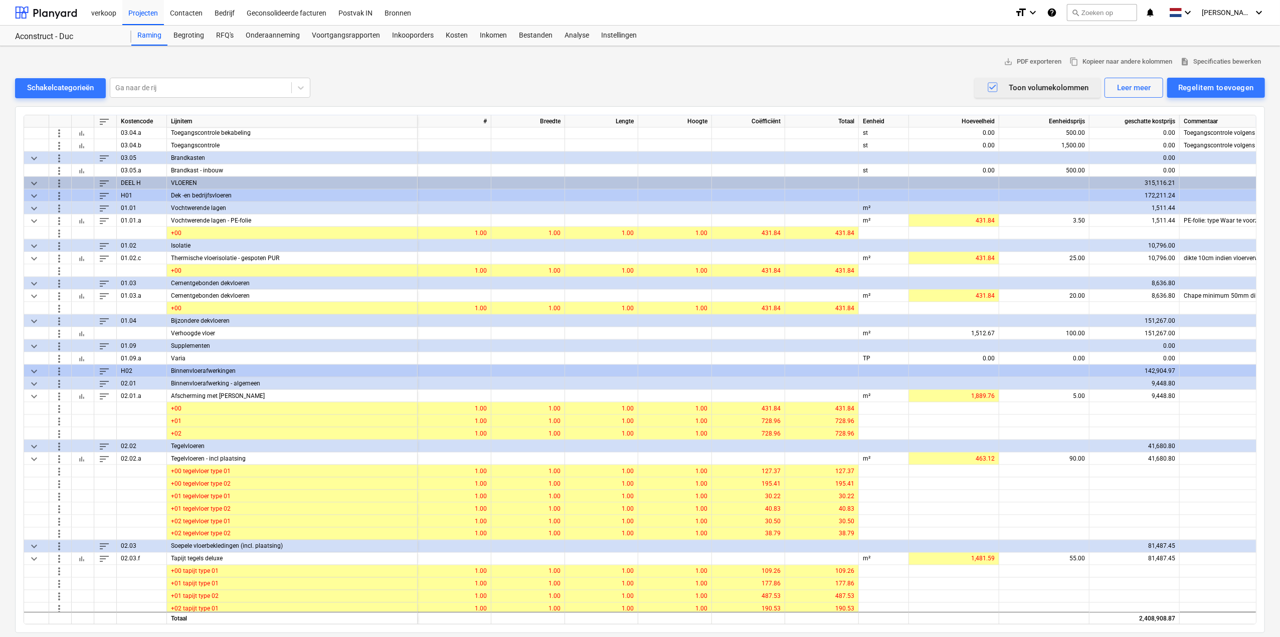
scroll to position [1504, 0]
click at [770, 334] on div "100.00" at bounding box center [1044, 334] width 82 height 13
type input "75"
click at [770, 333] on div "75.00" at bounding box center [1044, 334] width 82 height 13
type input "50"
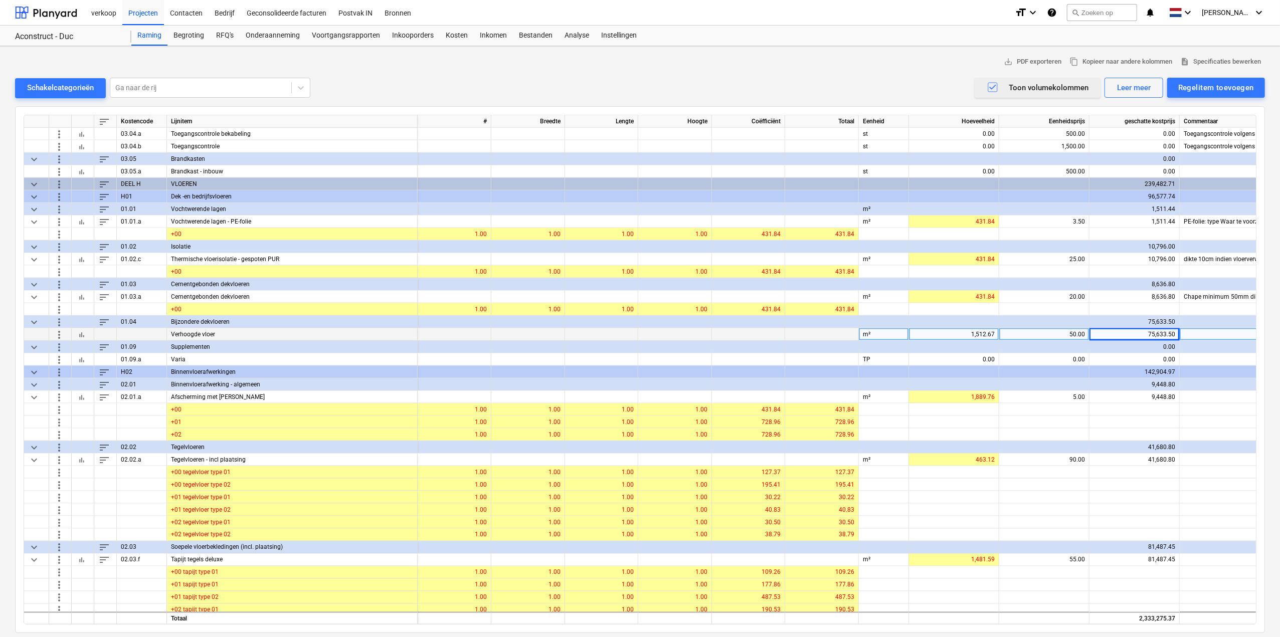
click at [770, 333] on div "50.00" at bounding box center [1044, 334] width 82 height 13
type input "75"
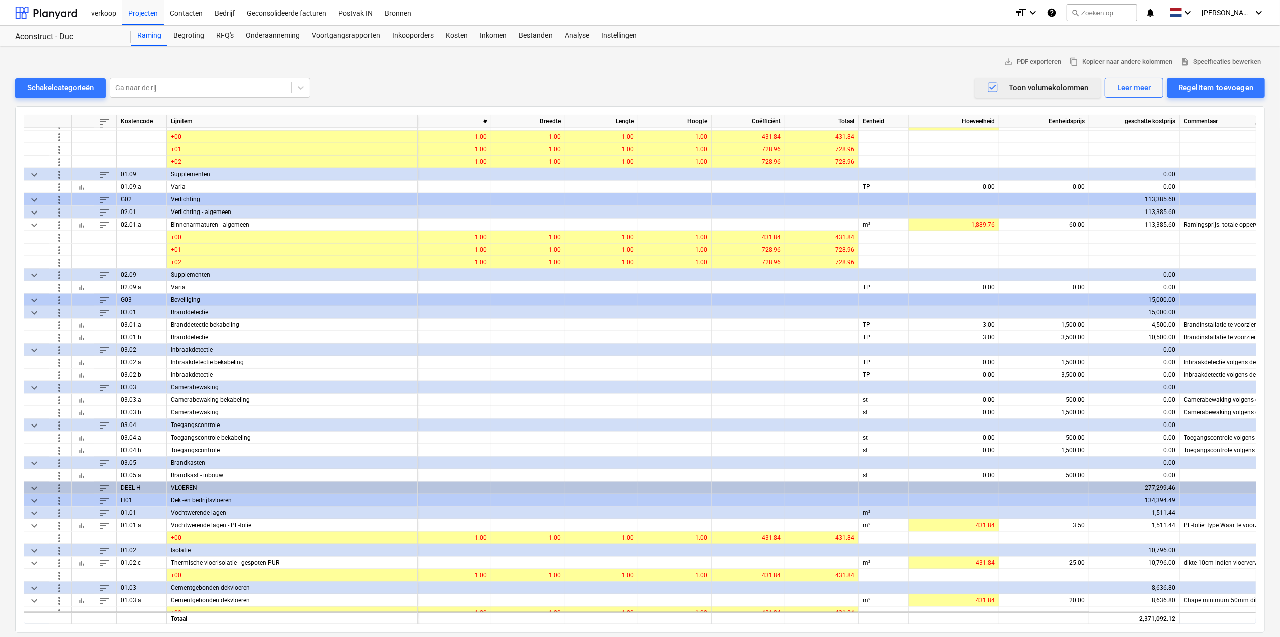
scroll to position [1203, 0]
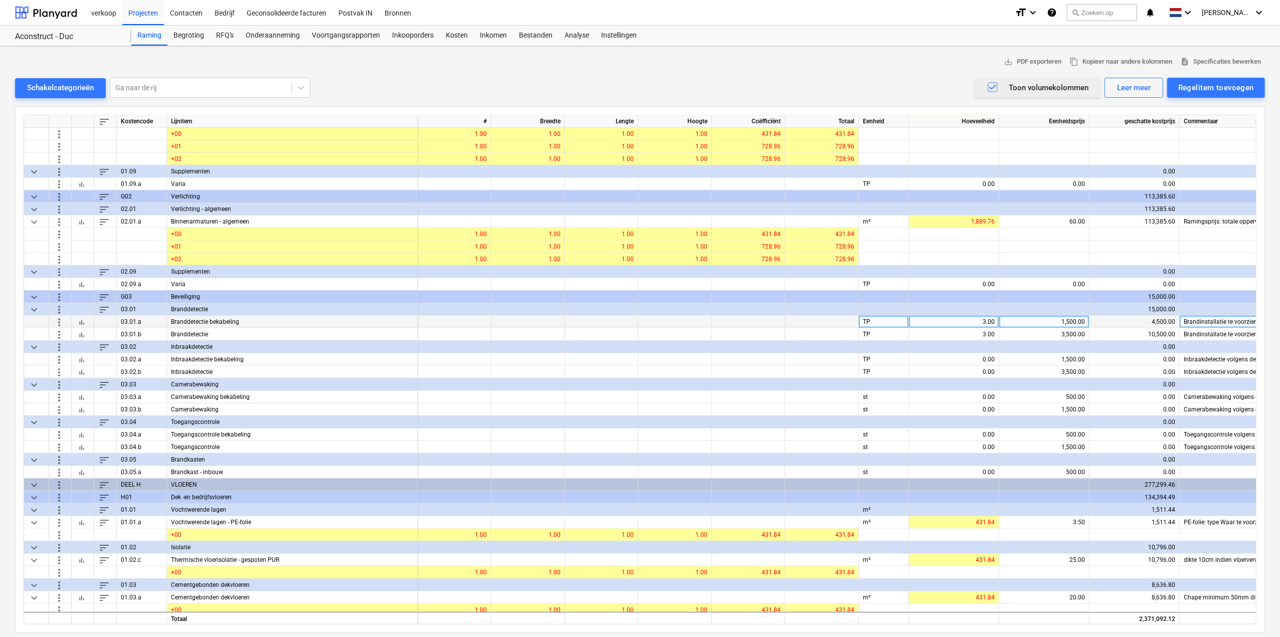
click at [770, 324] on div "3.00" at bounding box center [954, 322] width 82 height 13
type input "0"
click at [770, 332] on div "3.00" at bounding box center [954, 334] width 82 height 13
type input "0"
click at [770, 322] on div "1,500.00" at bounding box center [1044, 322] width 82 height 13
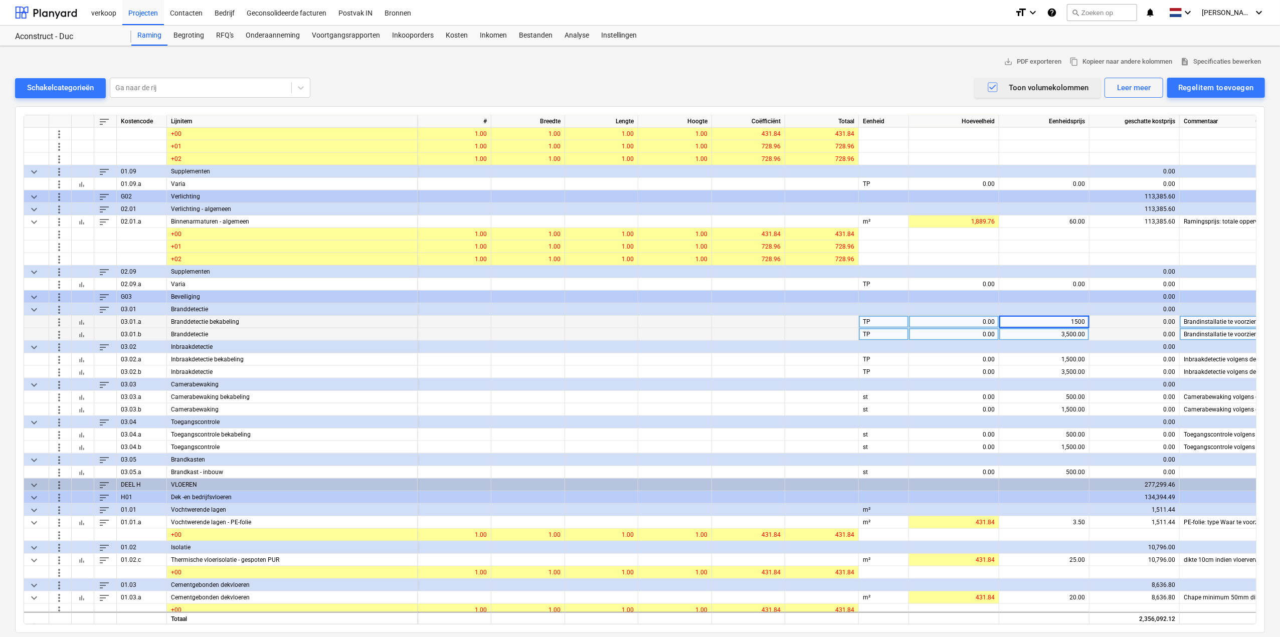
type input "0"
click at [770, 329] on div "3,500.00" at bounding box center [1044, 334] width 82 height 13
type input "0"
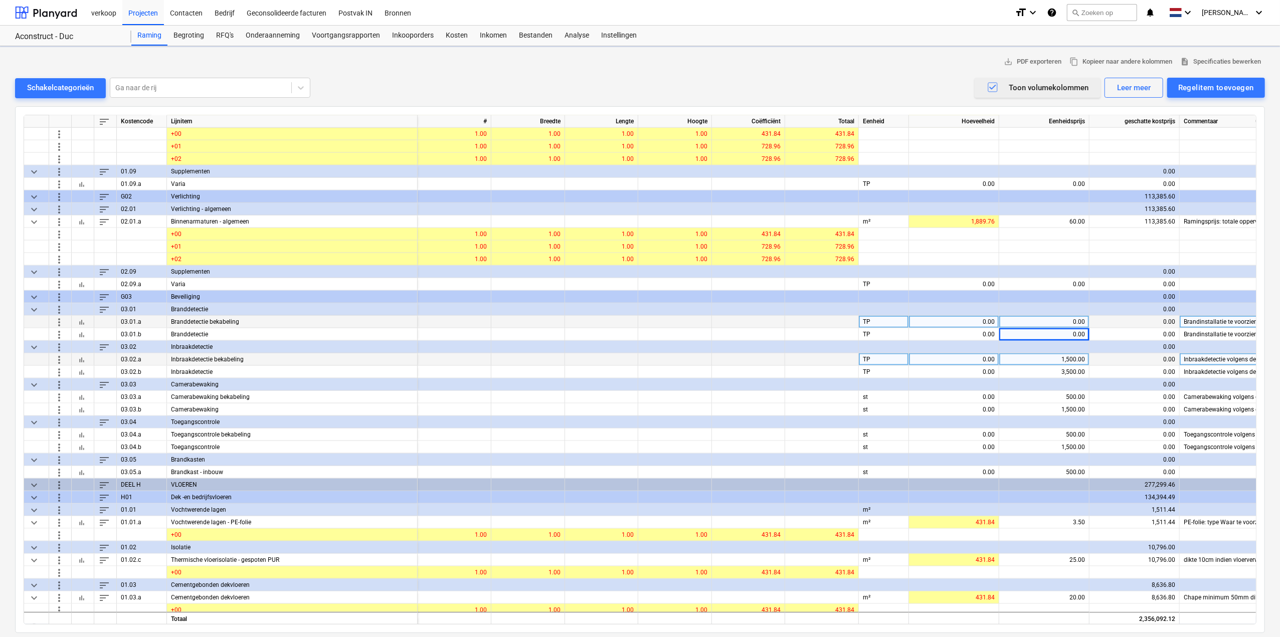
click at [770, 356] on div "1,500.00" at bounding box center [1044, 359] width 82 height 13
type input "0"
click at [770, 373] on div "3,500.00" at bounding box center [1044, 372] width 82 height 13
type input "0"
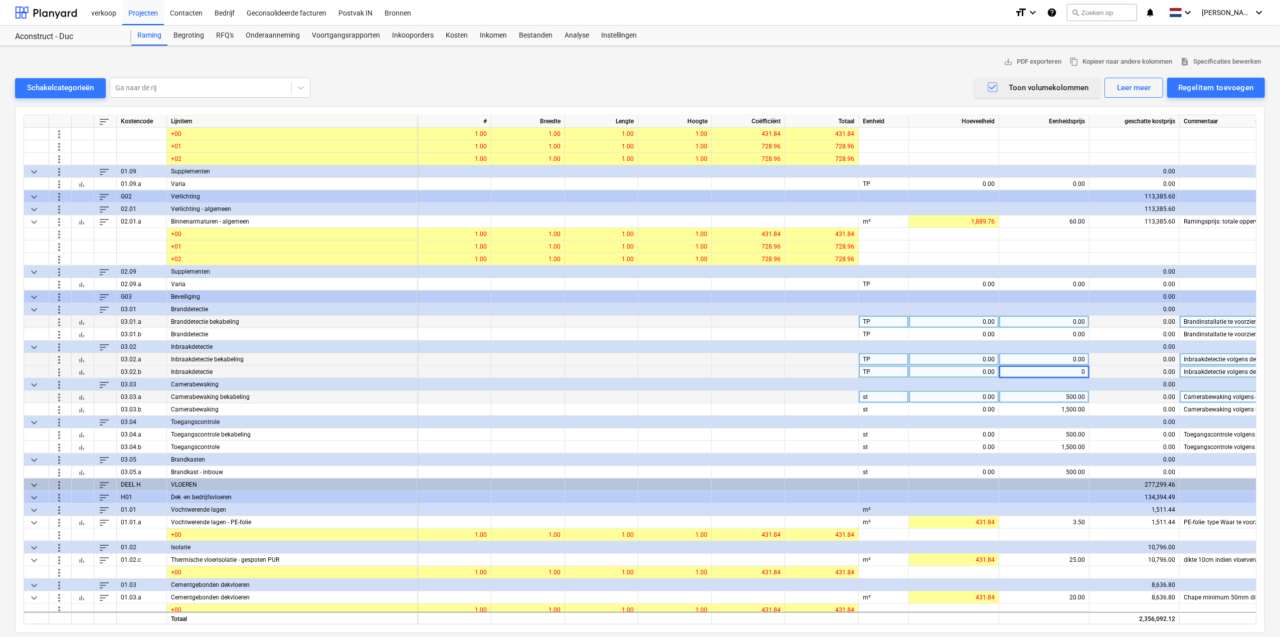
click at [770, 394] on div "500.00" at bounding box center [1044, 397] width 82 height 13
type input "0"
click at [770, 396] on div "1,500.00" at bounding box center [1044, 410] width 82 height 13
type input "0"
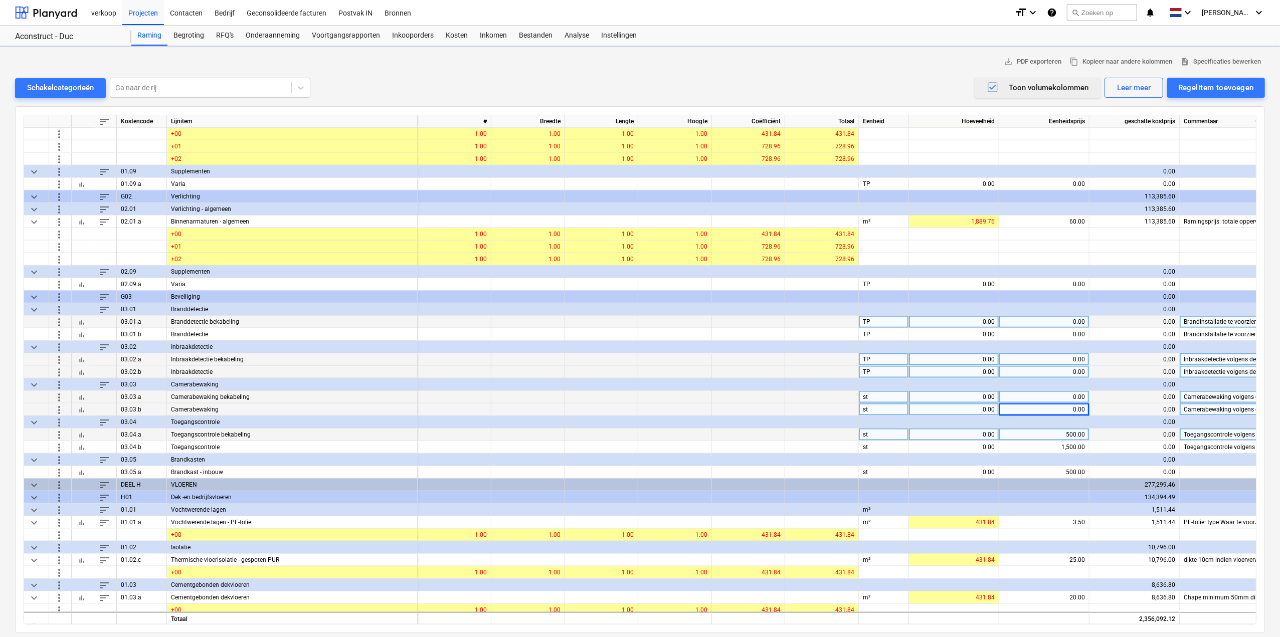
click at [770, 396] on div "500.00" at bounding box center [1044, 435] width 82 height 13
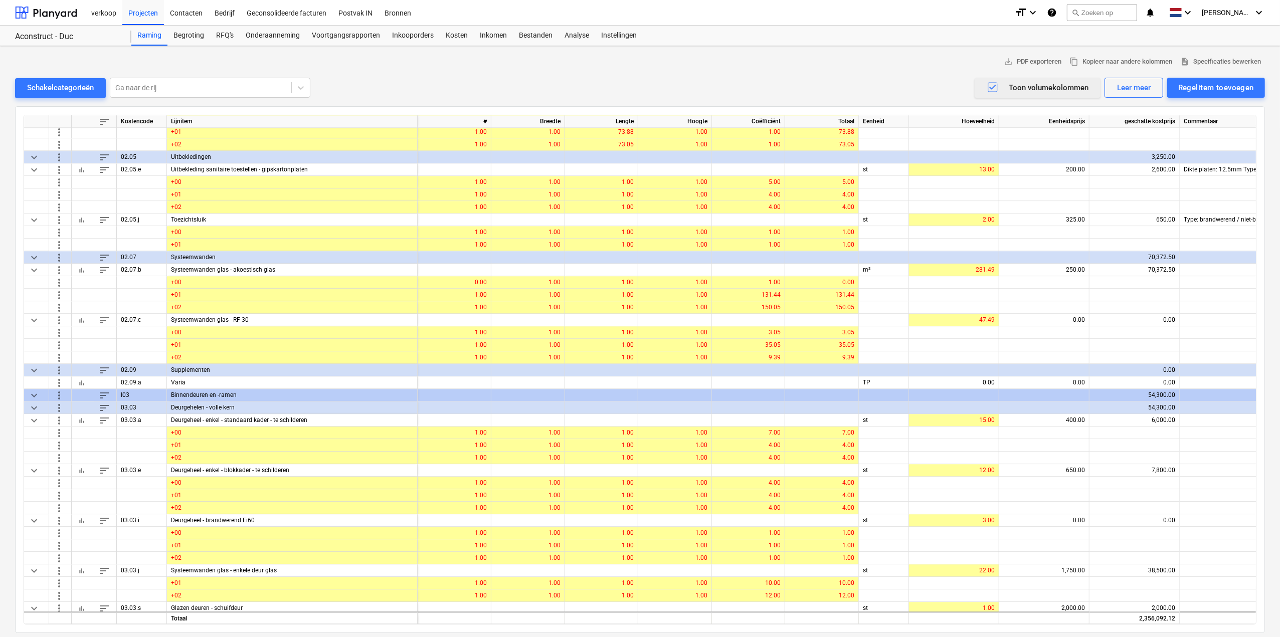
scroll to position [2457, 0]
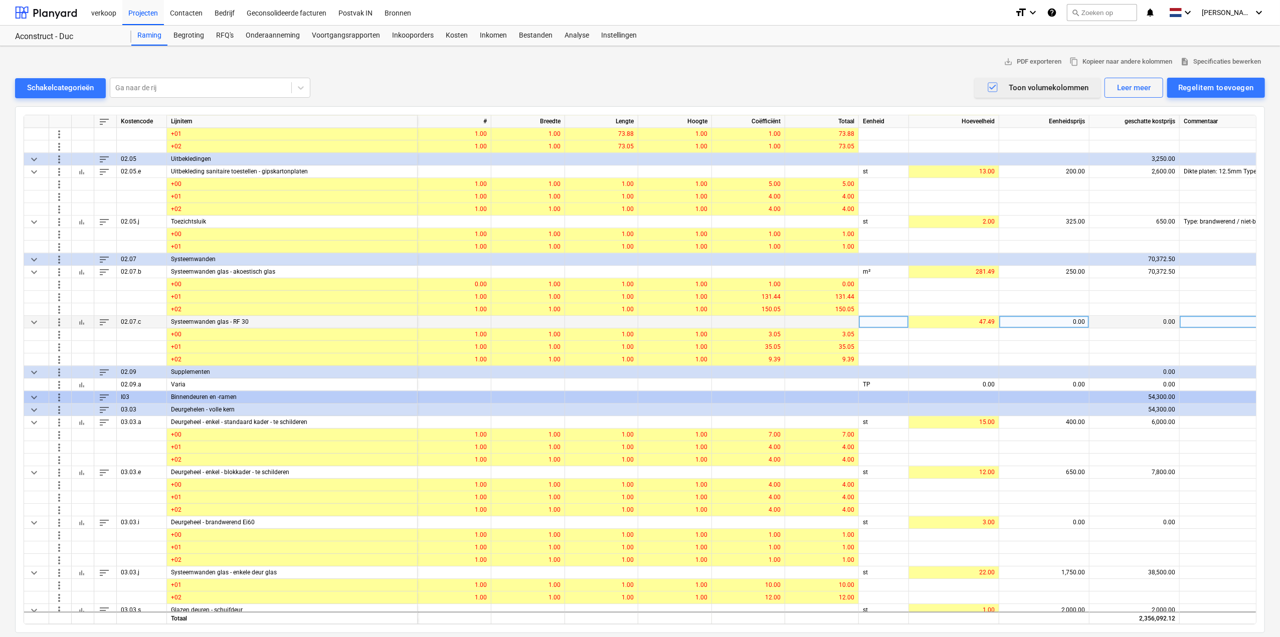
click at [770, 319] on div "0.00" at bounding box center [1044, 322] width 82 height 13
click at [82, 319] on span "bar_chart" at bounding box center [82, 322] width 8 height 8
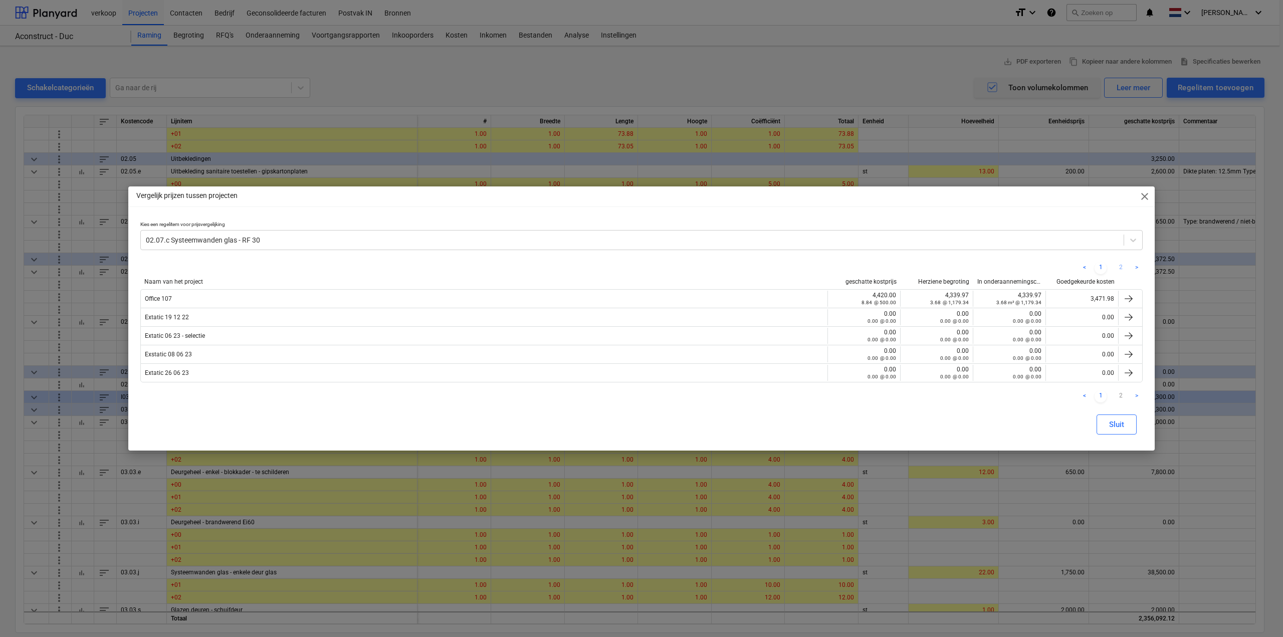
click at [770, 267] on link "2" at bounding box center [1121, 268] width 12 height 12
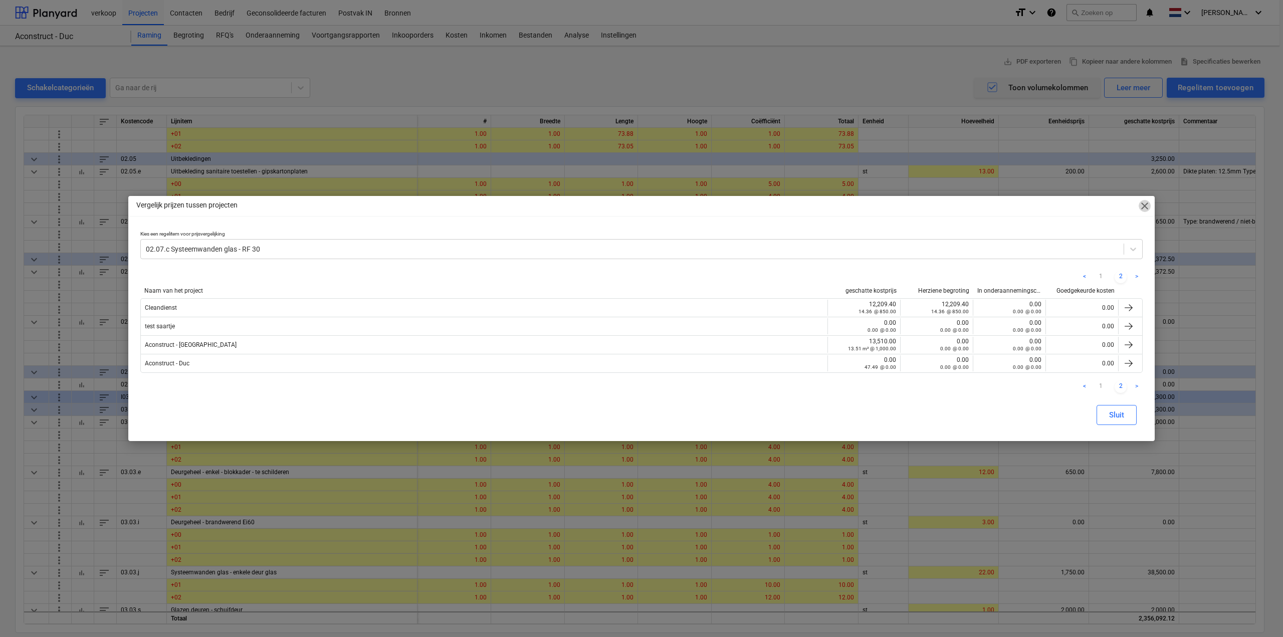
click at [770, 204] on span "close" at bounding box center [1145, 206] width 12 height 12
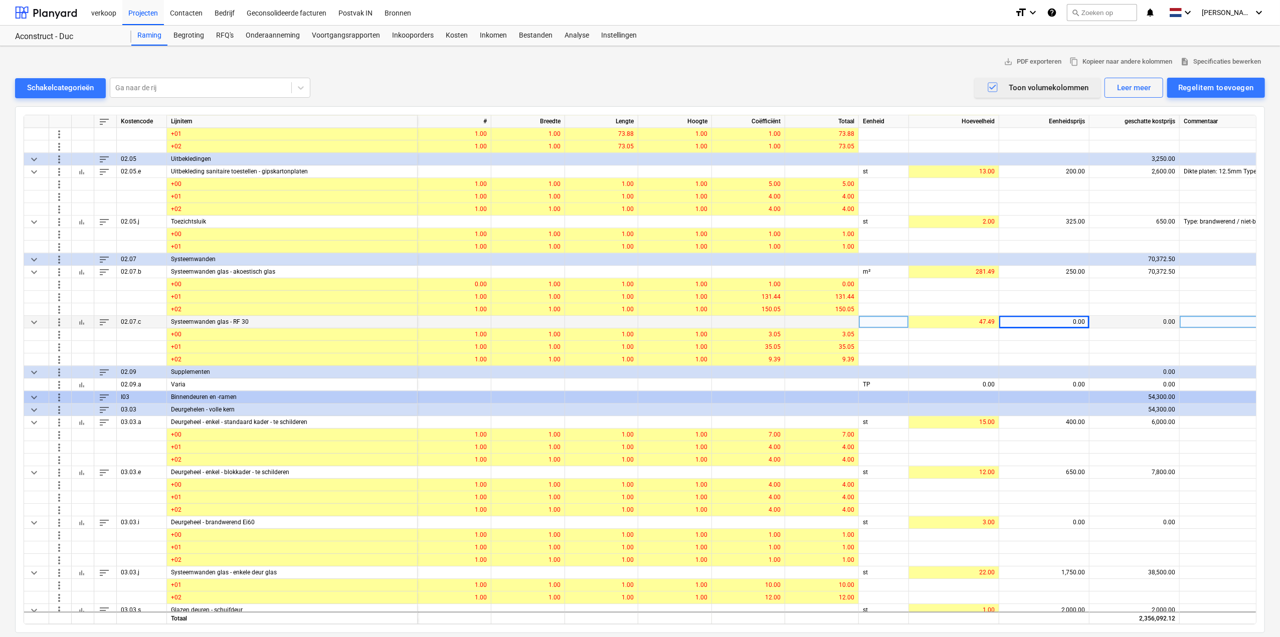
click at [770, 316] on div "0.00" at bounding box center [1044, 322] width 82 height 13
type input "350"
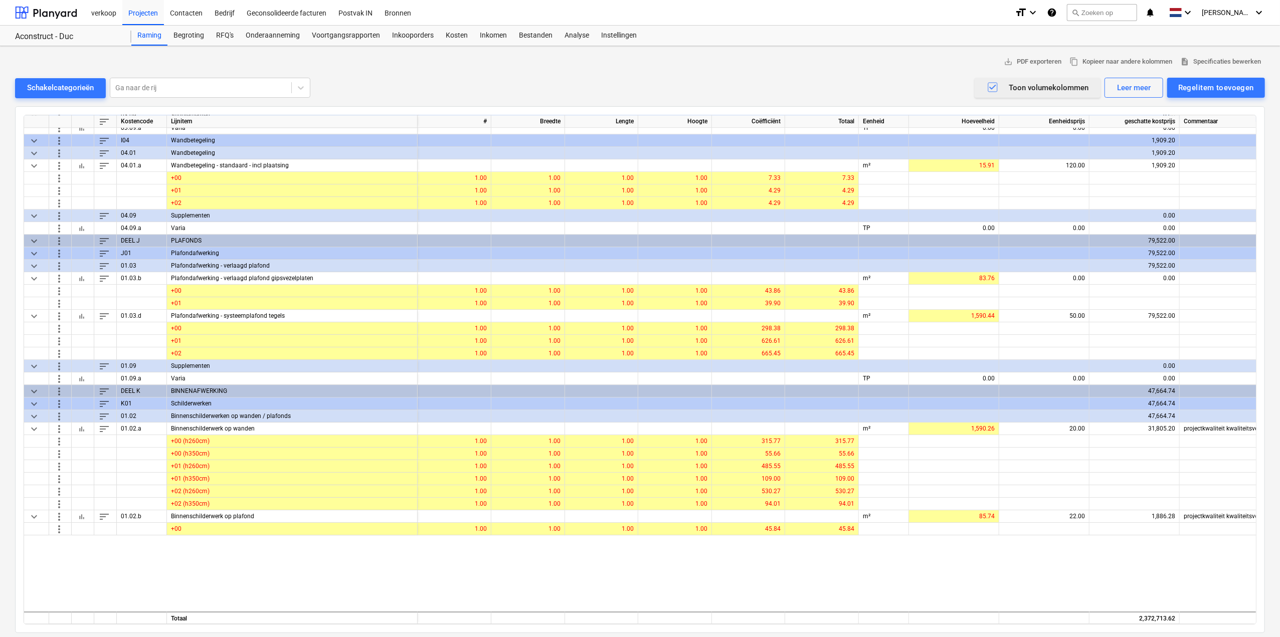
scroll to position [3058, 0]
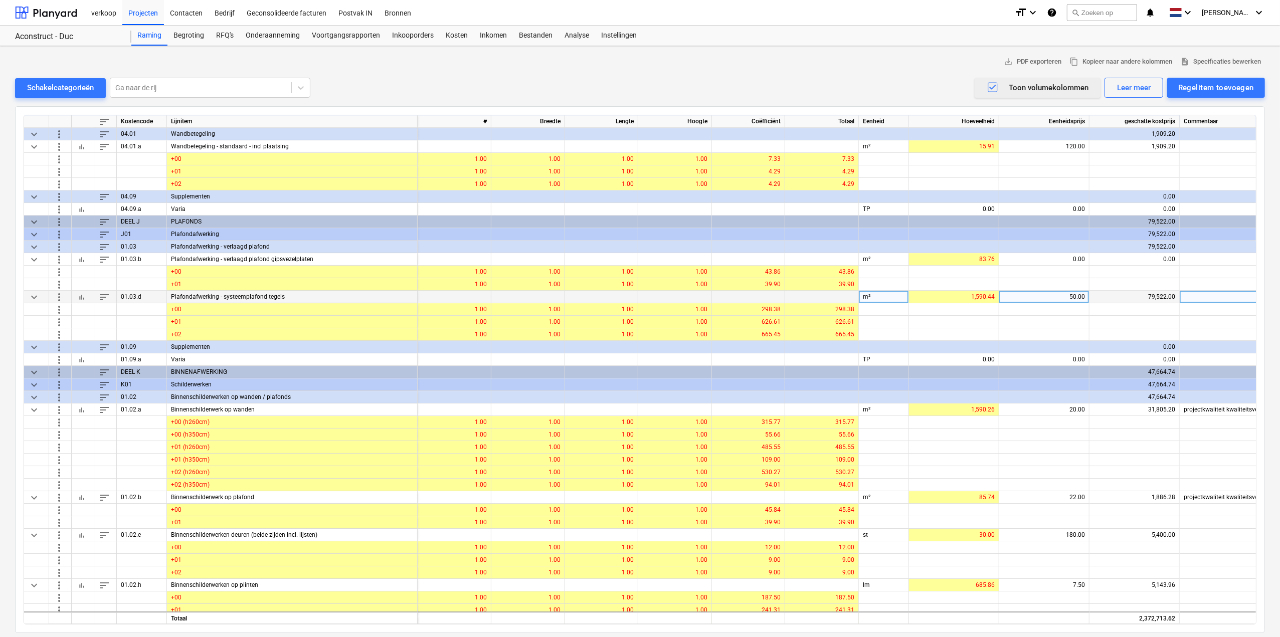
click at [770, 293] on div "50.00" at bounding box center [1044, 297] width 82 height 13
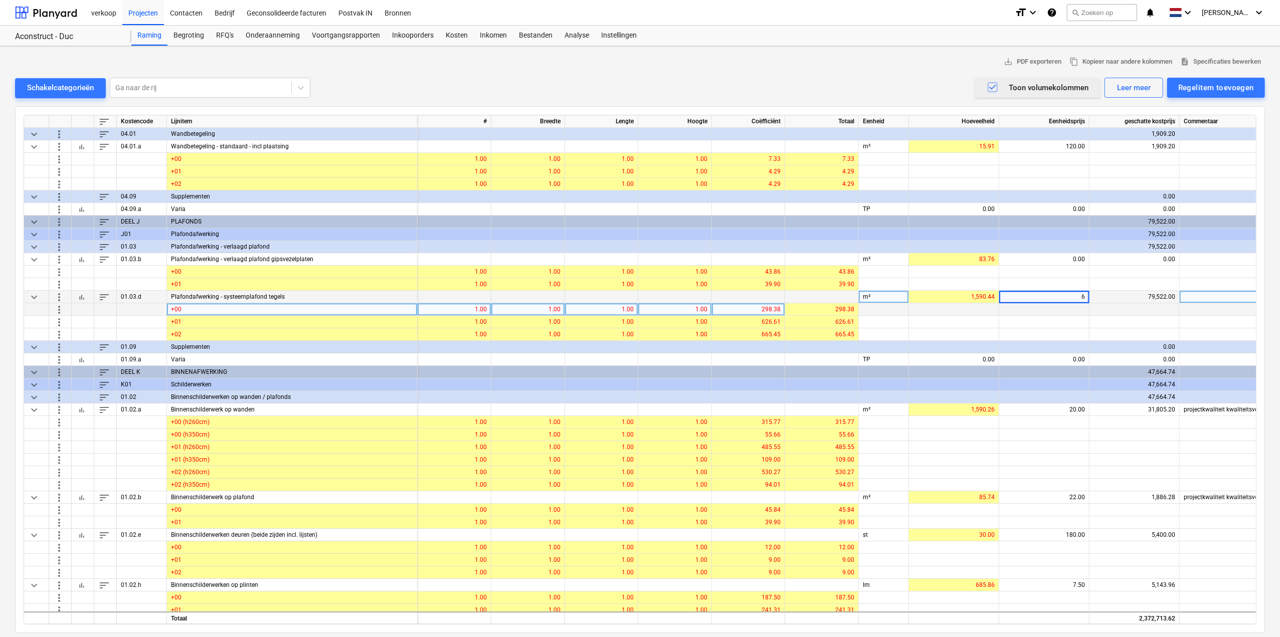
type input "65"
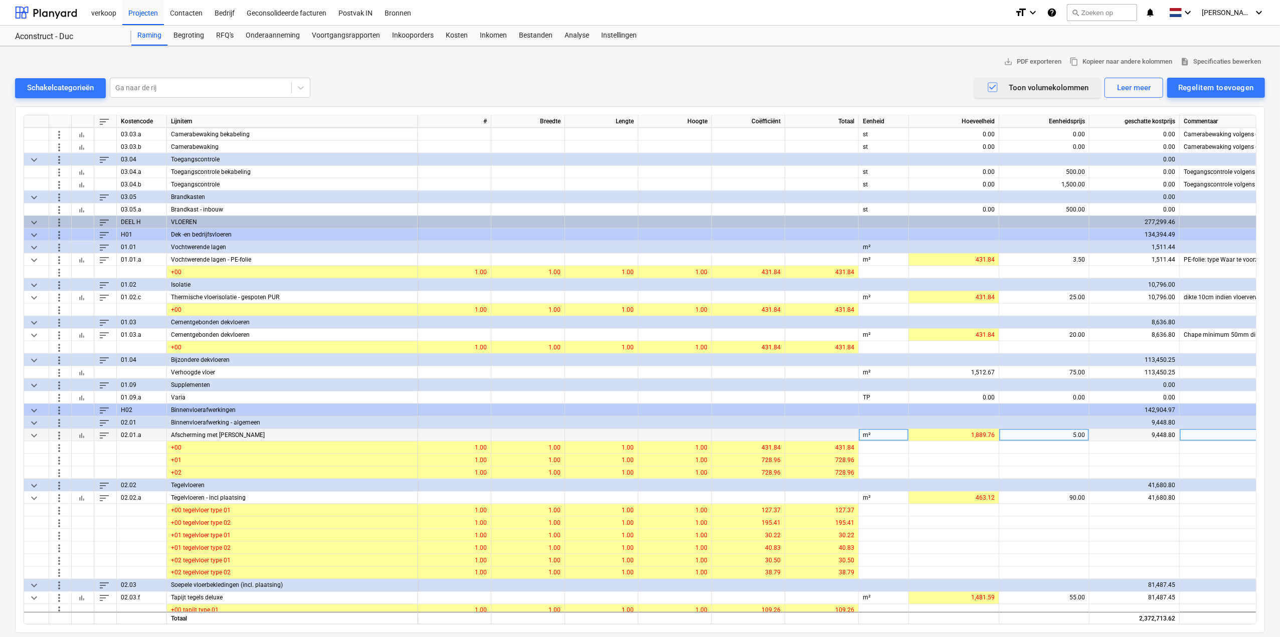
scroll to position [1461, 0]
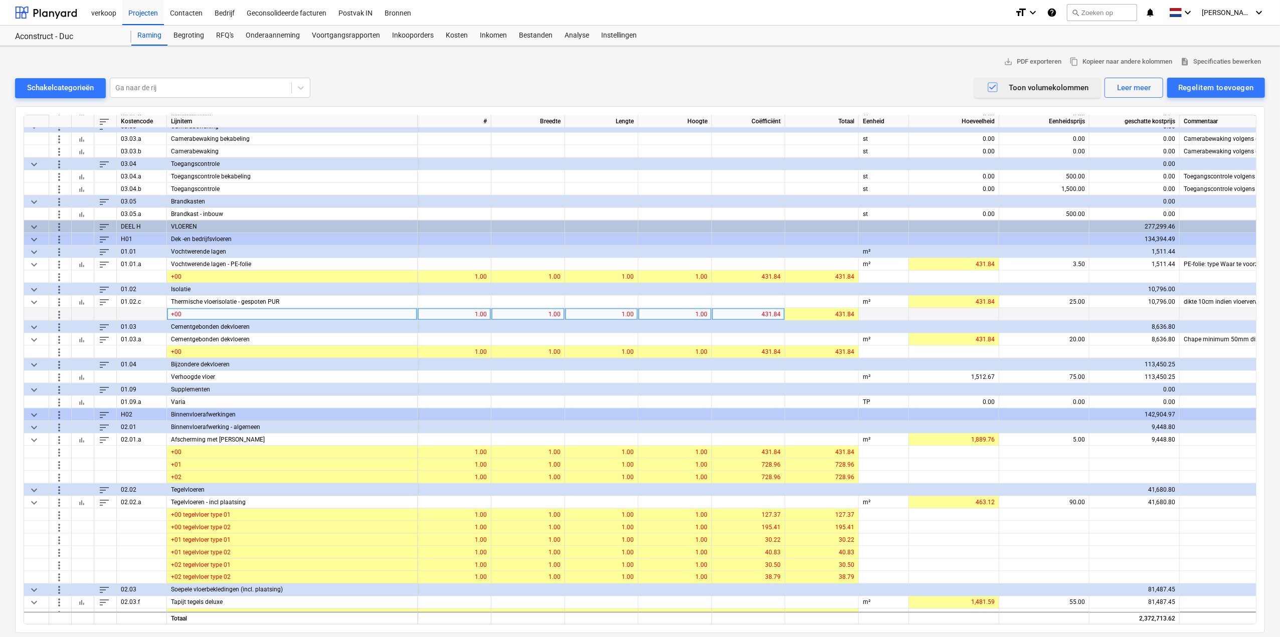
click at [61, 315] on span "more_vert" at bounding box center [59, 314] width 12 height 12
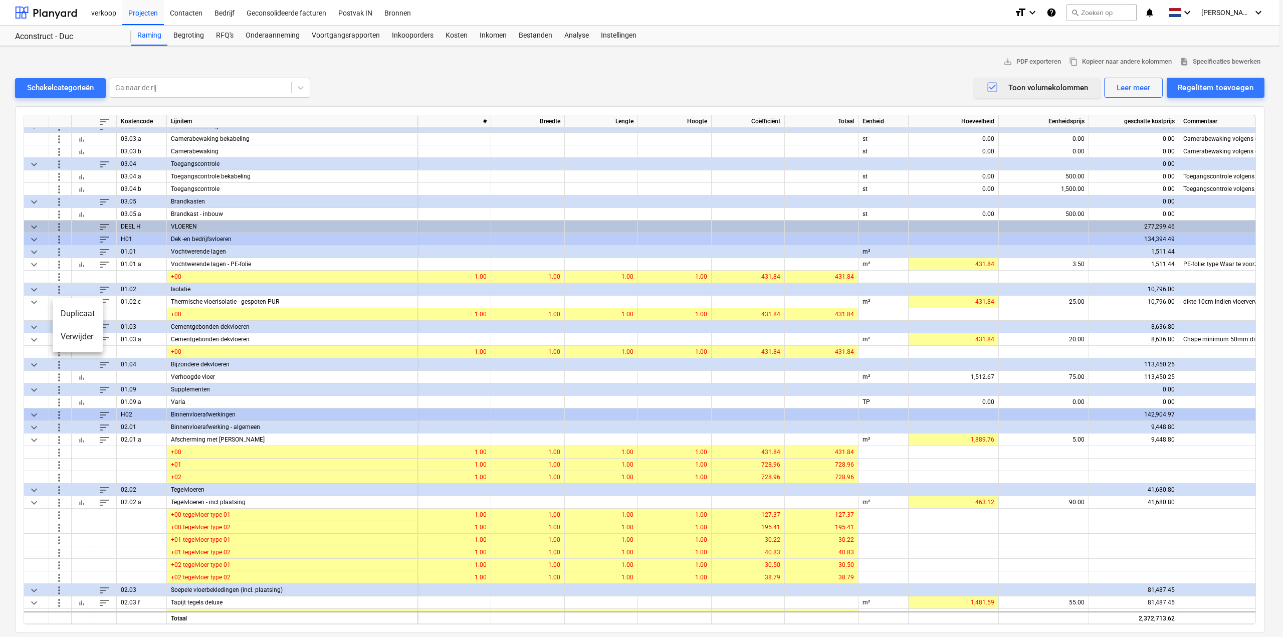
click at [73, 313] on li "Duplicaat" at bounding box center [78, 313] width 50 height 23
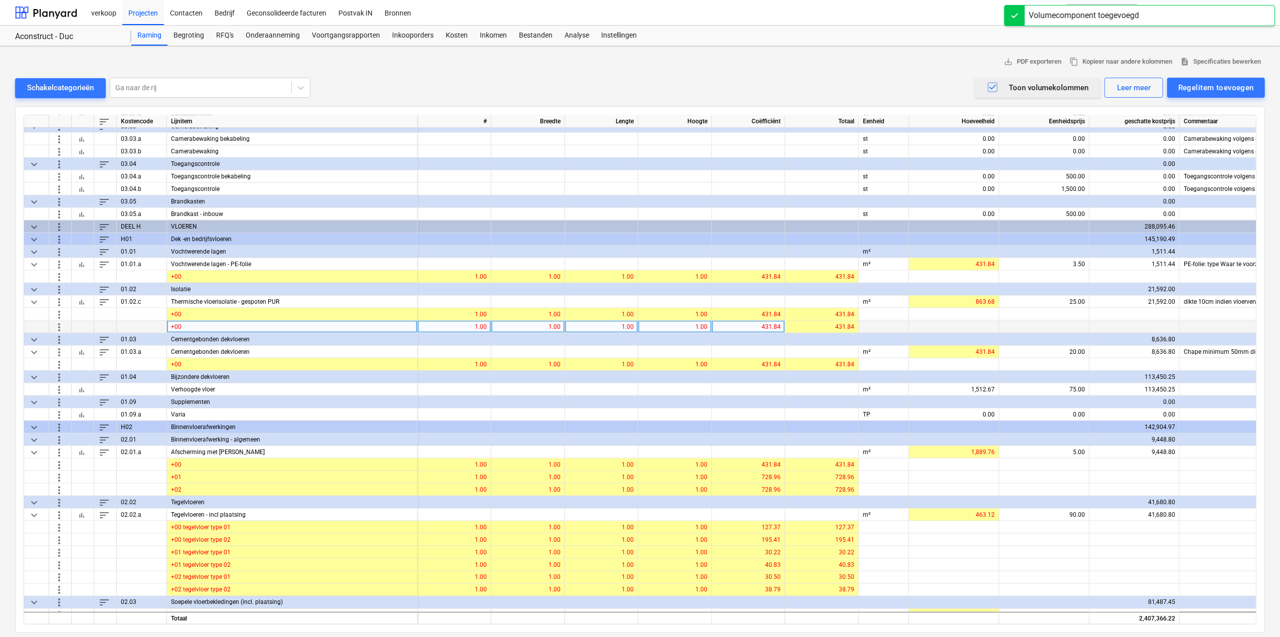
click at [189, 325] on div "+00" at bounding box center [292, 327] width 251 height 13
click at [193, 325] on input "+00" at bounding box center [292, 327] width 250 height 12
type input "+01"
click at [757, 324] on div "431.84" at bounding box center [748, 327] width 65 height 13
type input "297.12"
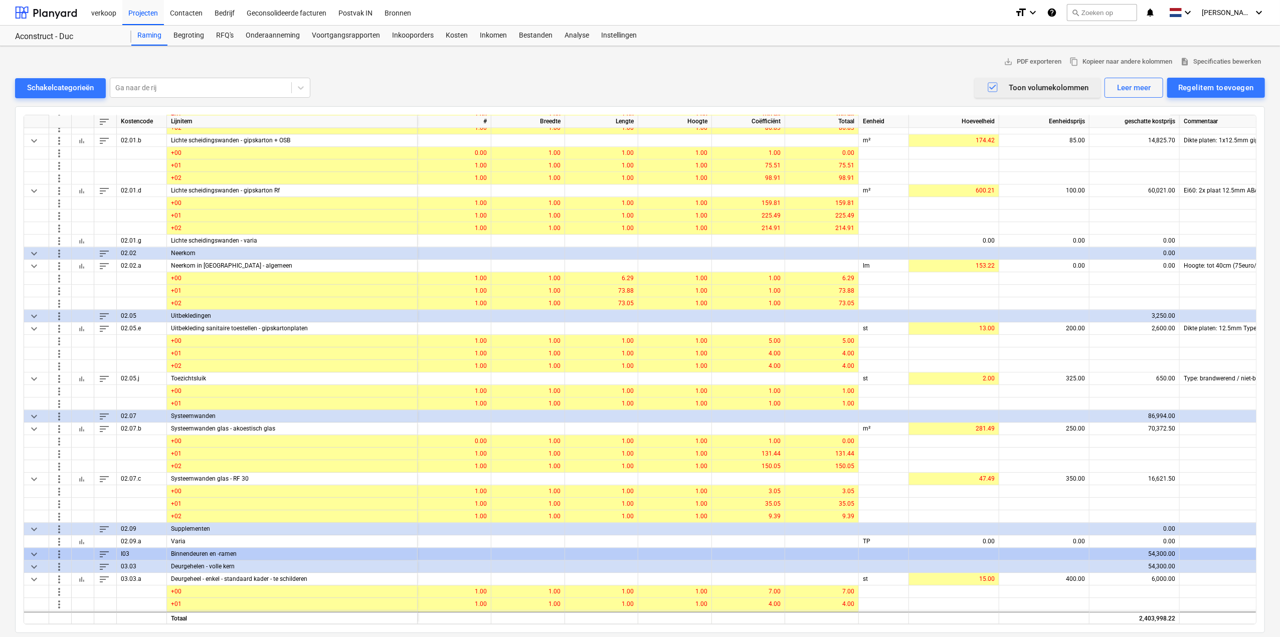
scroll to position [2314, 0]
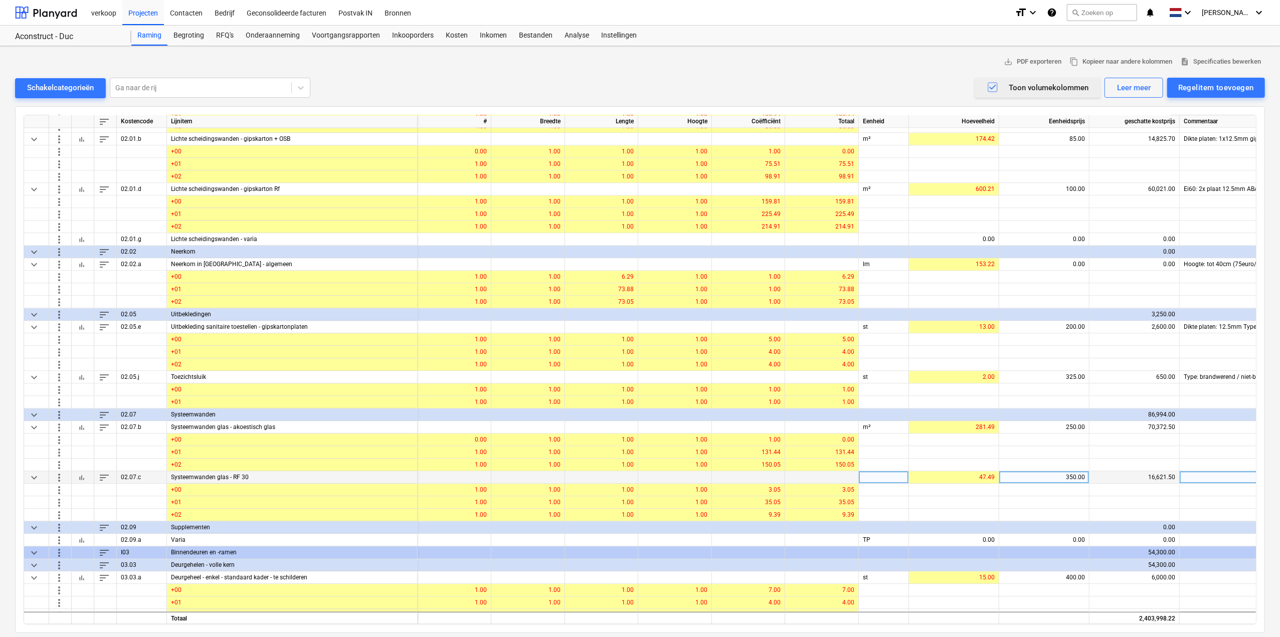
click at [770, 396] on div "350.00" at bounding box center [1044, 477] width 82 height 13
type input "1800"
click at [770, 396] on div "1,800.00" at bounding box center [1044, 477] width 82 height 13
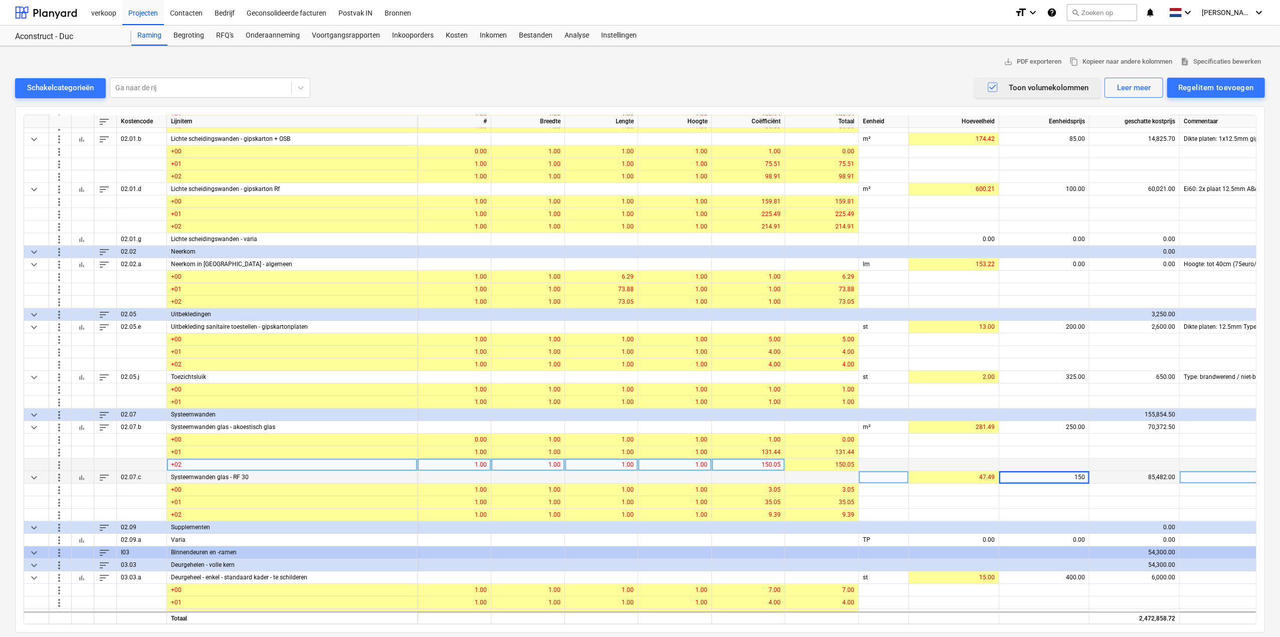
type input "1500"
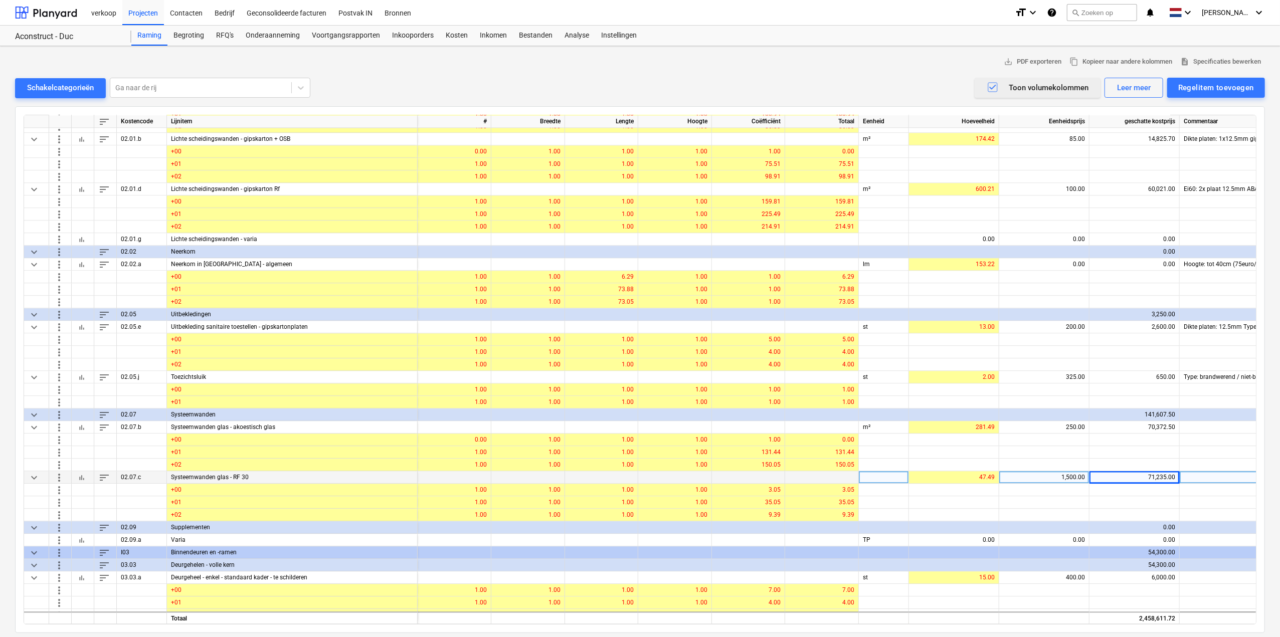
click at [770, 396] on div "1,500.00" at bounding box center [1044, 477] width 82 height 13
type input "1650"
click at [770, 396] on div "1,650.00" at bounding box center [1044, 477] width 82 height 13
type input "1700"
click at [770, 396] on div "1,700.00" at bounding box center [1044, 477] width 82 height 13
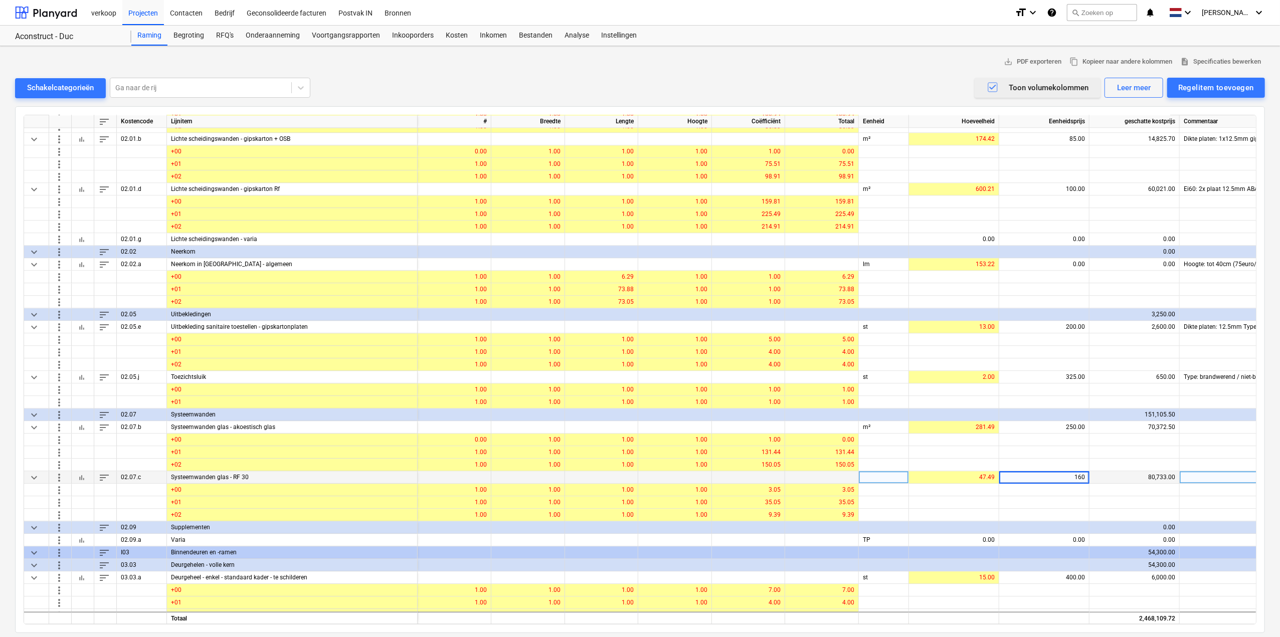
type input "1600"
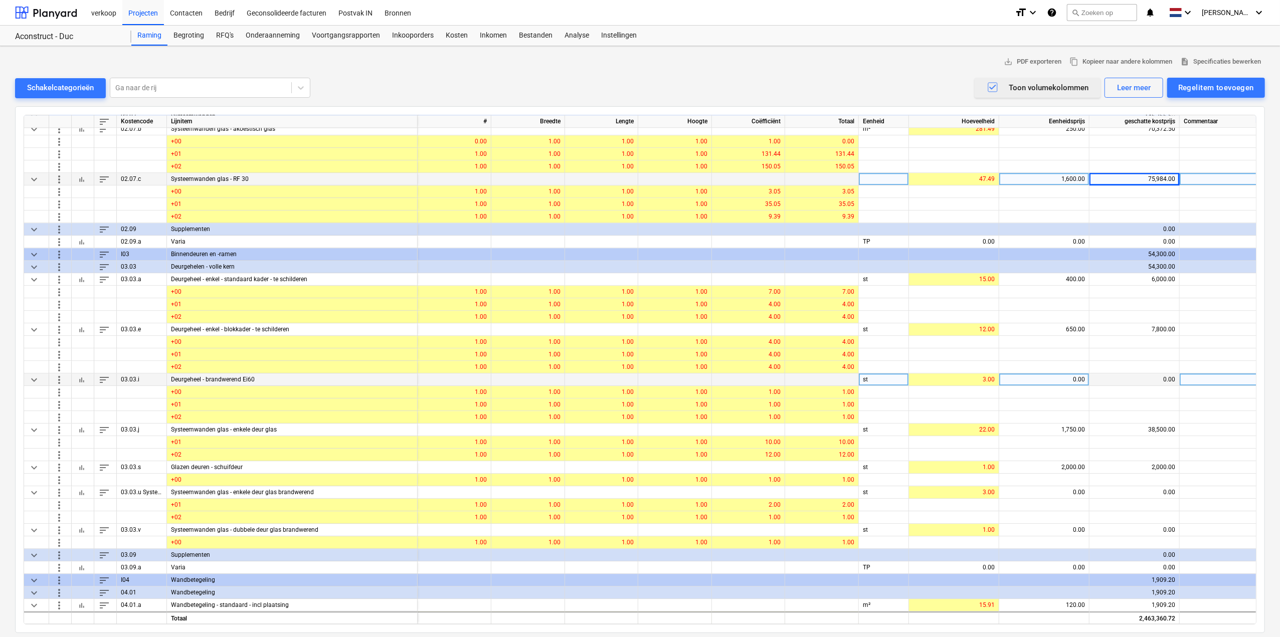
scroll to position [2615, 0]
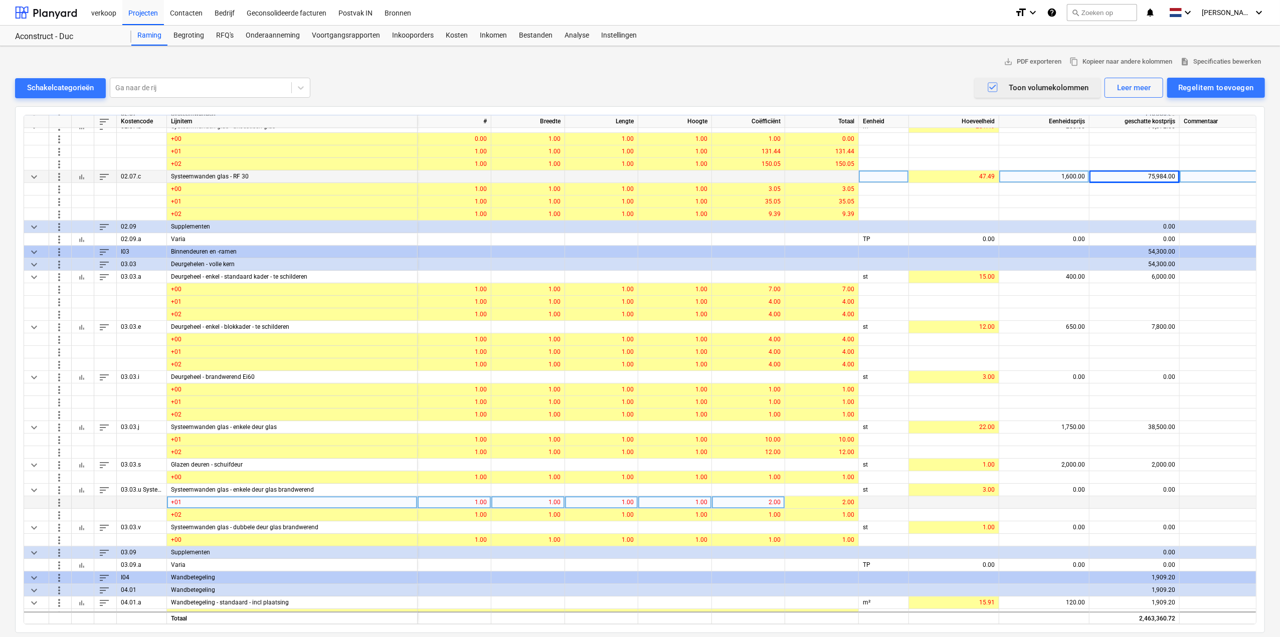
click at [62, 396] on span "more_vert" at bounding box center [59, 502] width 12 height 12
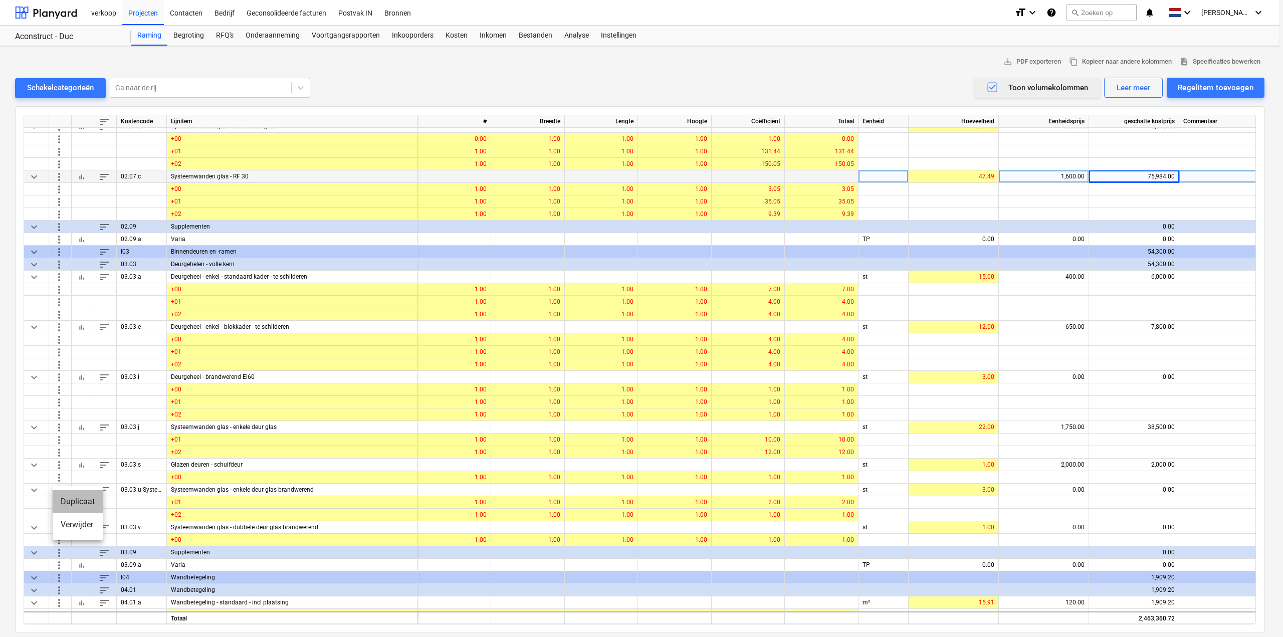
click at [63, 396] on li "Duplicaat" at bounding box center [78, 501] width 50 height 23
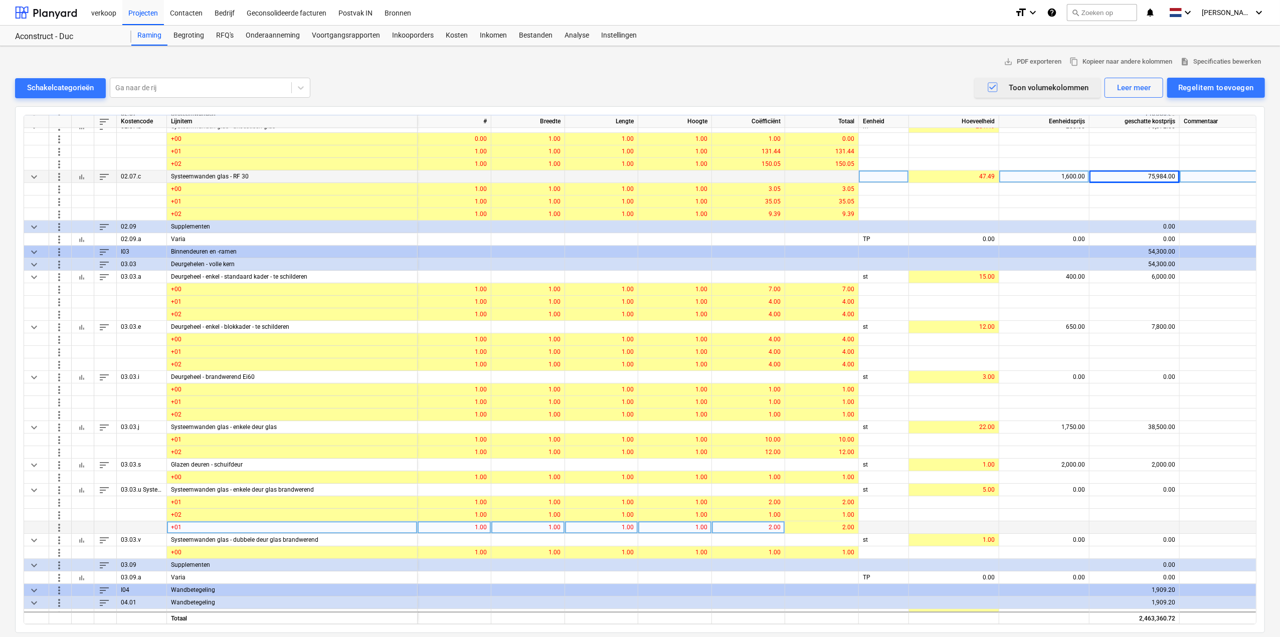
click at [222, 396] on div "+01" at bounding box center [292, 527] width 251 height 13
type input "+00"
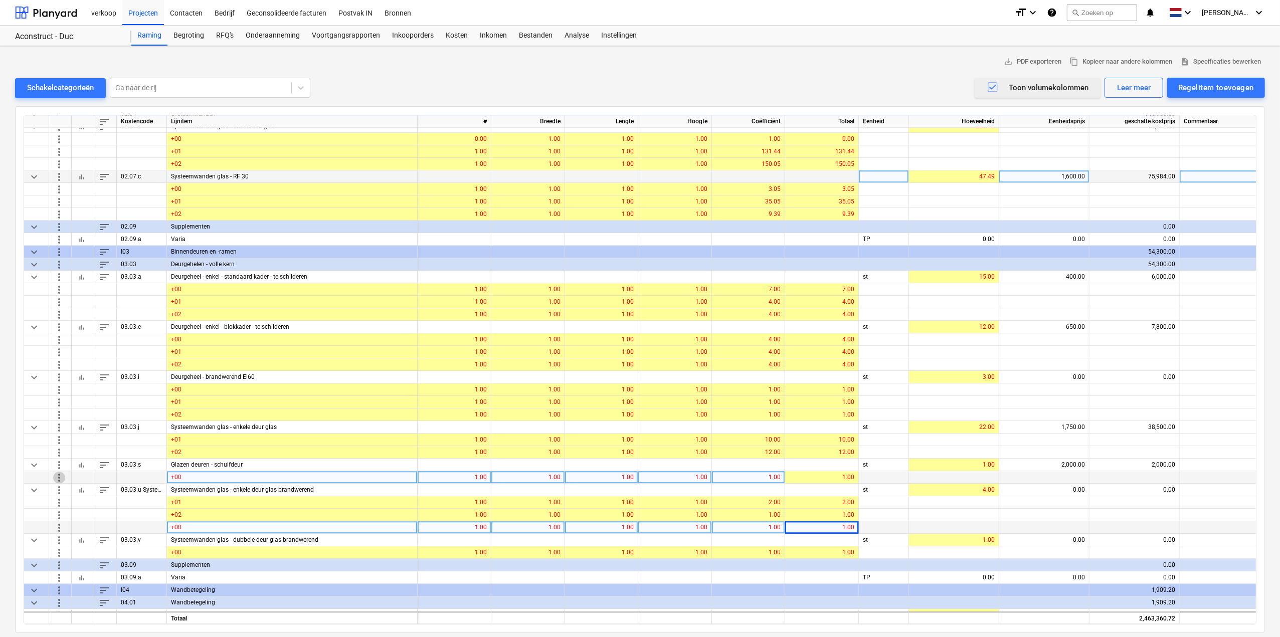
click at [57, 396] on span "more_vert" at bounding box center [59, 477] width 12 height 12
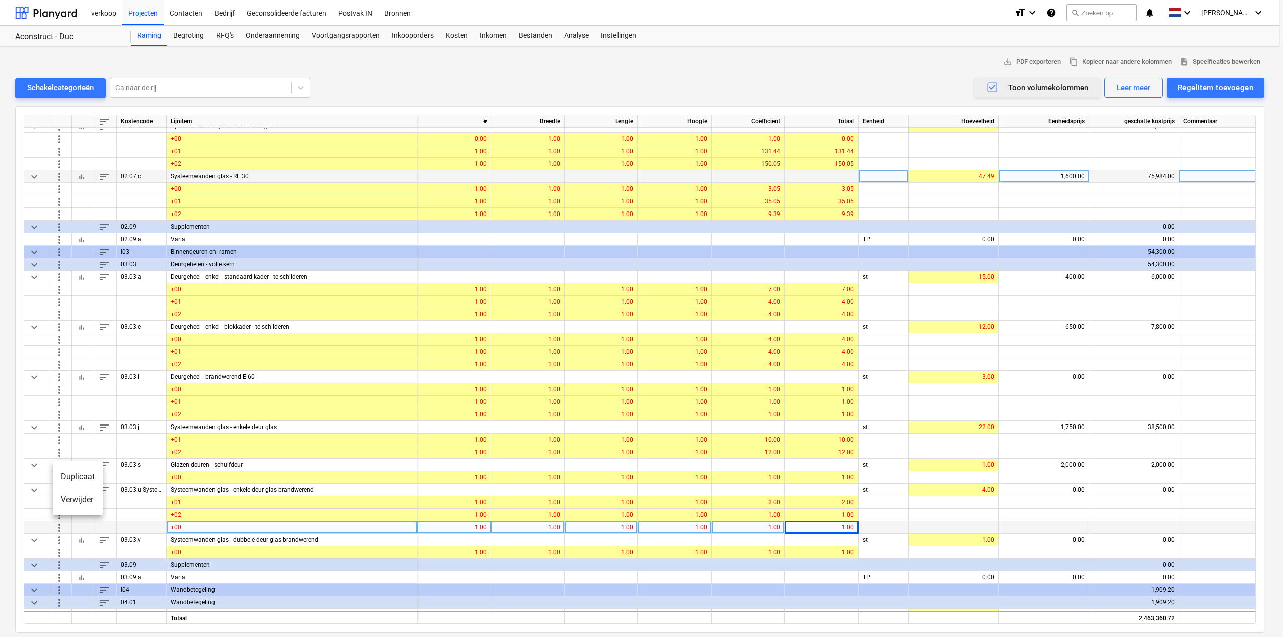
click at [70, 396] on li "Verwijder" at bounding box center [78, 499] width 50 height 23
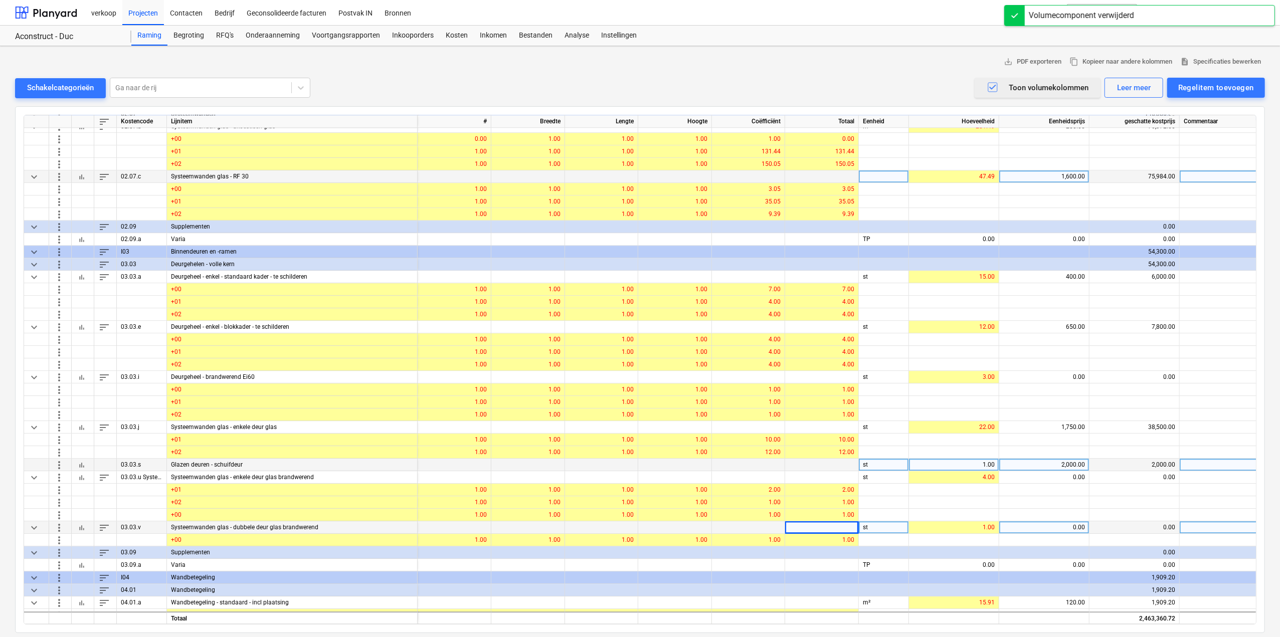
click at [61, 396] on span "more_vert" at bounding box center [59, 465] width 12 height 12
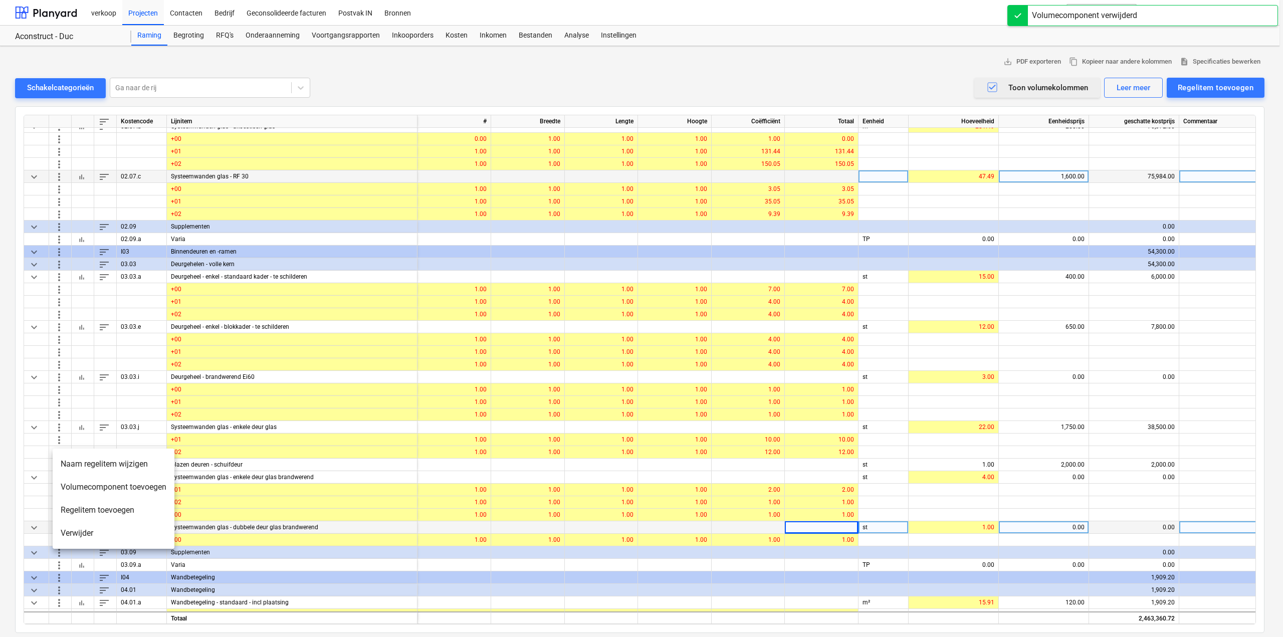
click at [80, 396] on li "Verwijder" at bounding box center [114, 533] width 122 height 23
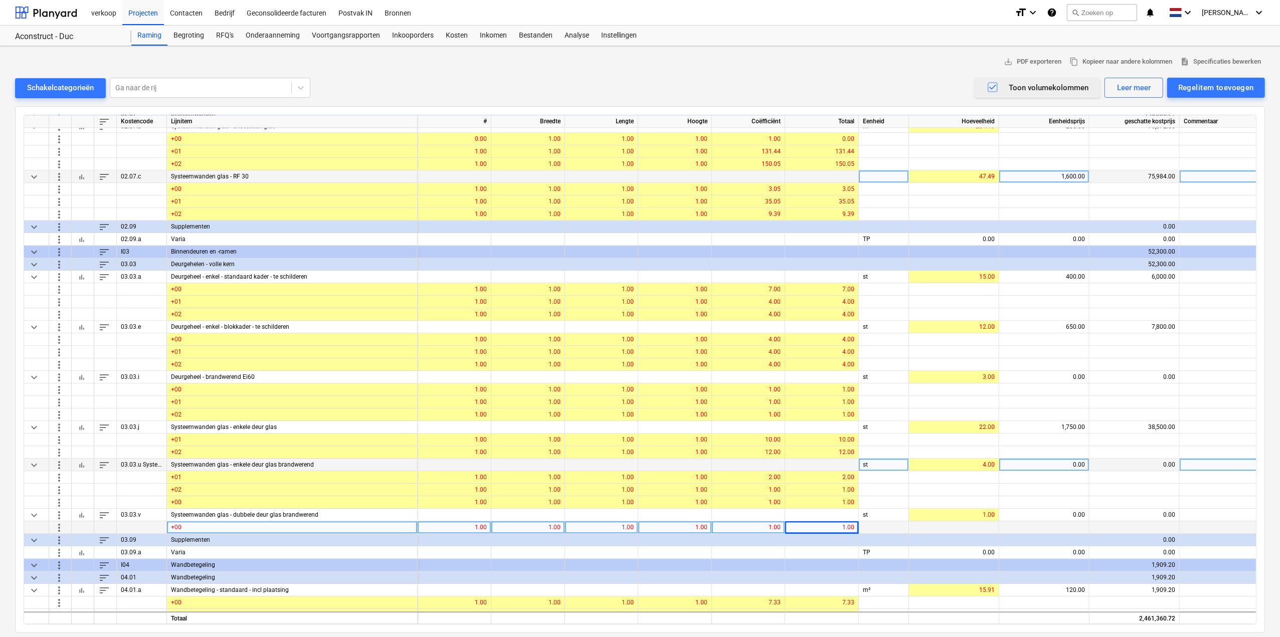
click at [80, 396] on span "bar_chart" at bounding box center [82, 465] width 8 height 8
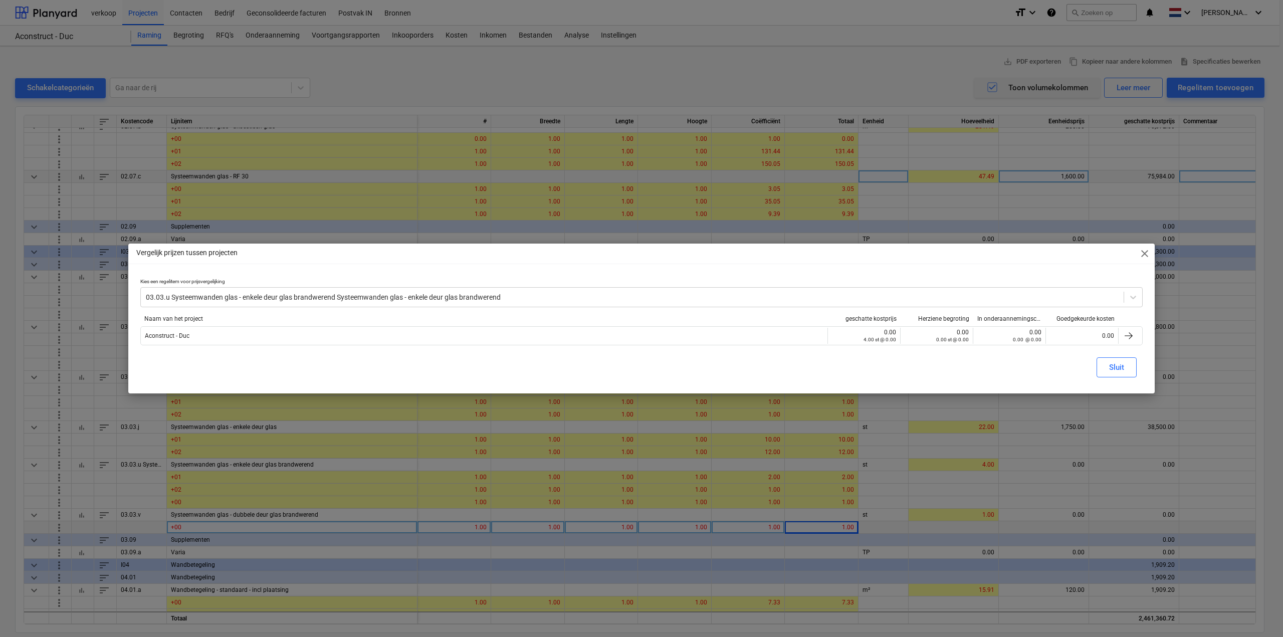
click at [770, 249] on span "close" at bounding box center [1145, 254] width 12 height 12
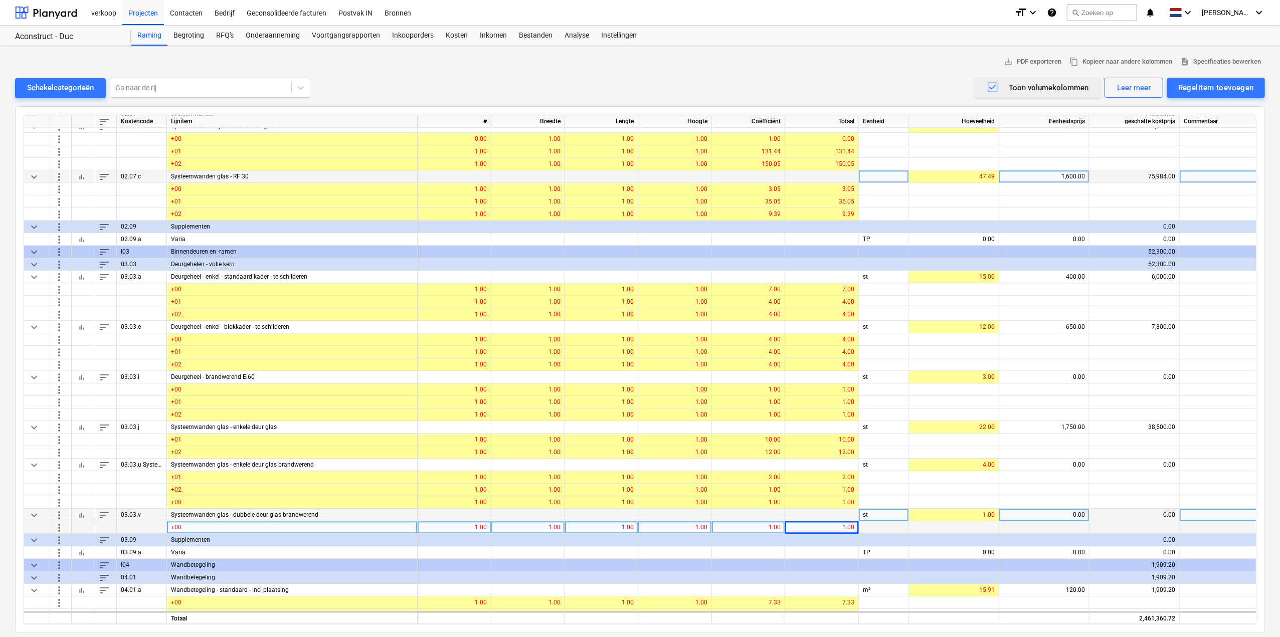
click at [77, 396] on button "bar_chart" at bounding box center [82, 515] width 12 height 12
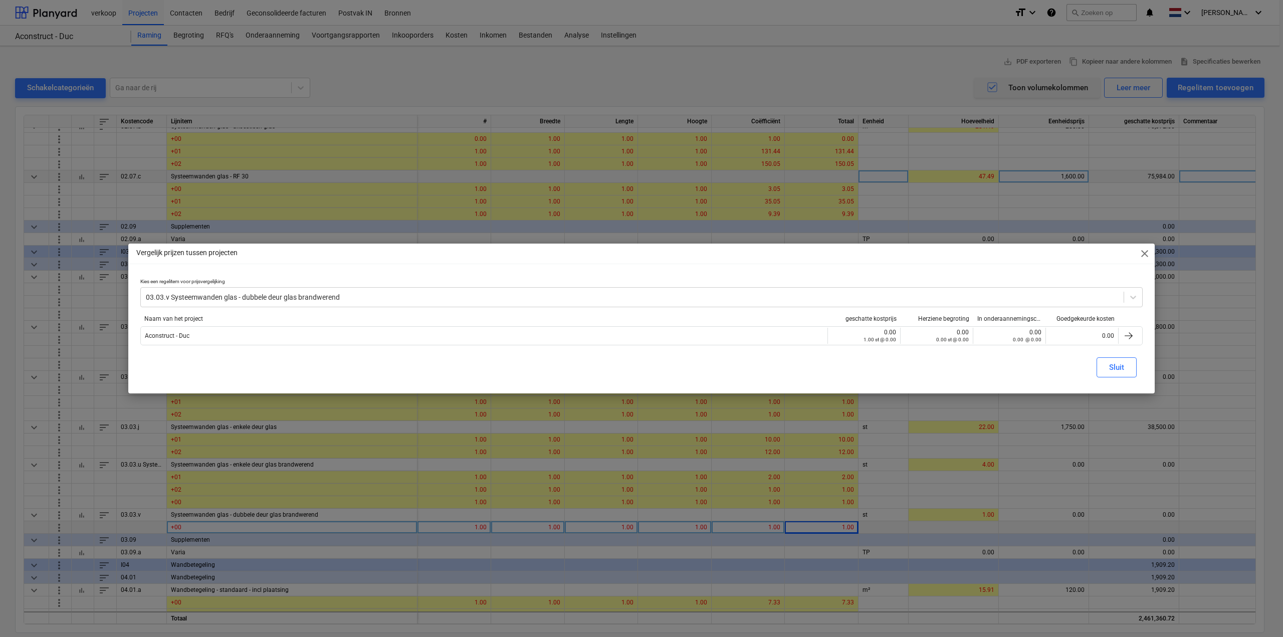
click at [770, 254] on span "close" at bounding box center [1145, 254] width 12 height 12
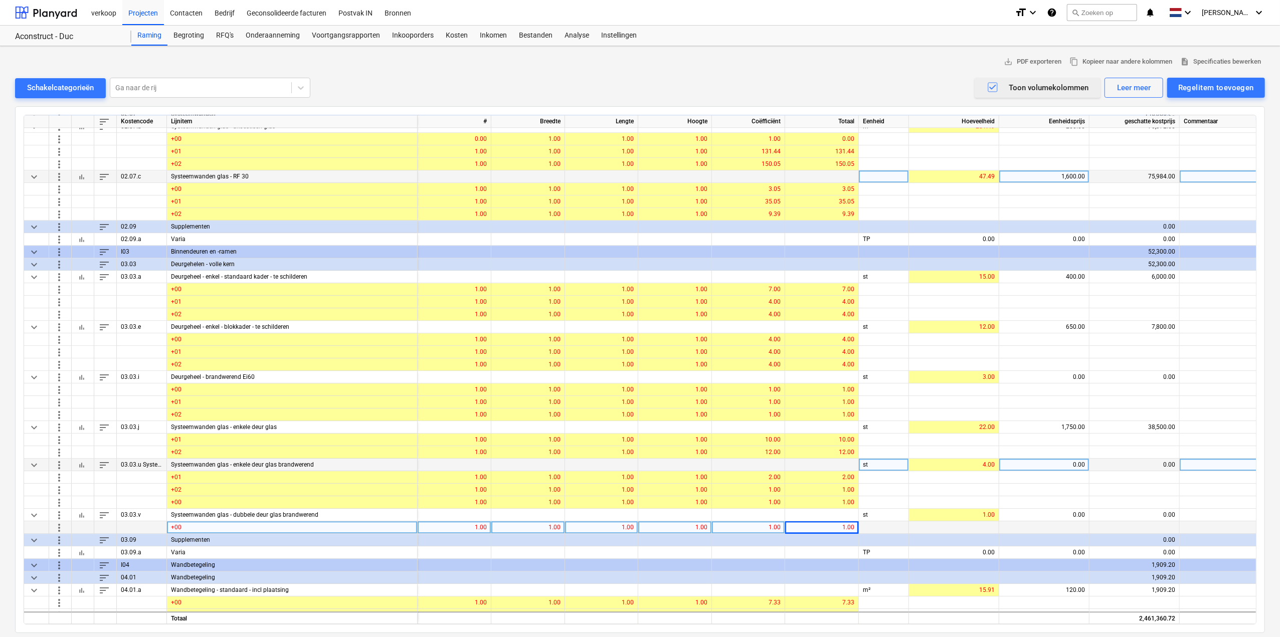
click at [770, 396] on div "0.00" at bounding box center [1044, 465] width 82 height 13
click at [770, 396] on input "1800" at bounding box center [1044, 465] width 90 height 12
drag, startPoint x: 1067, startPoint y: 464, endPoint x: 1088, endPoint y: 463, distance: 21.1
click at [770, 396] on input "1800" at bounding box center [1044, 465] width 90 height 12
type input "1600"
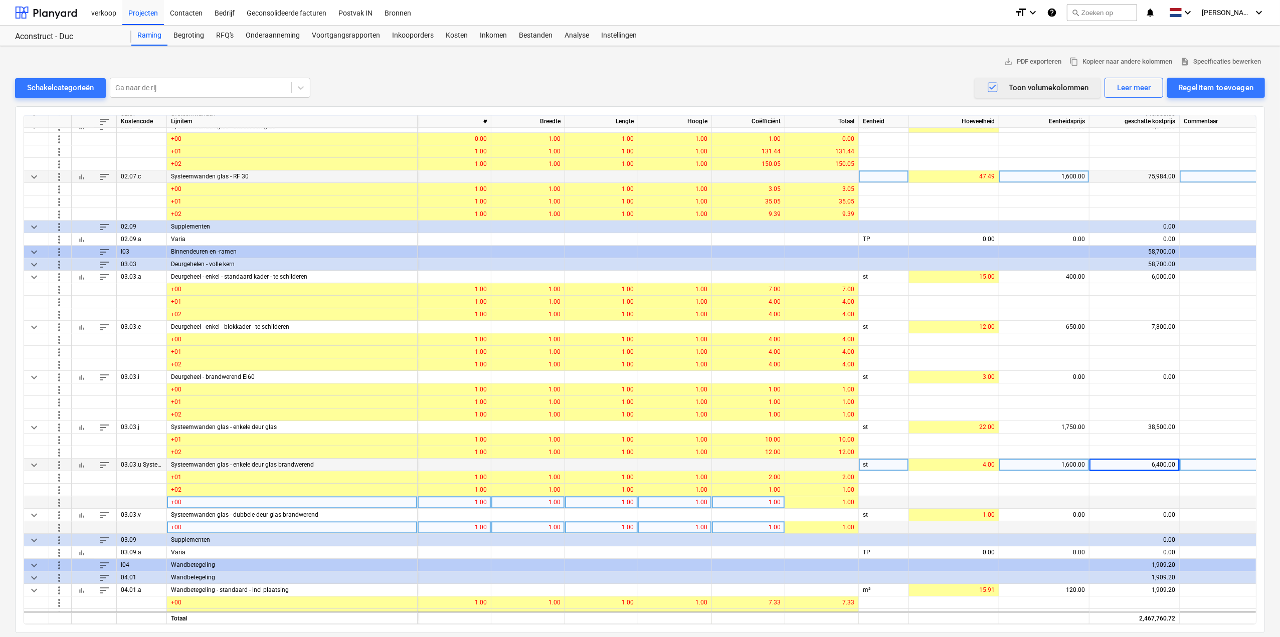
click at [55, 396] on span "more_vert" at bounding box center [59, 502] width 12 height 12
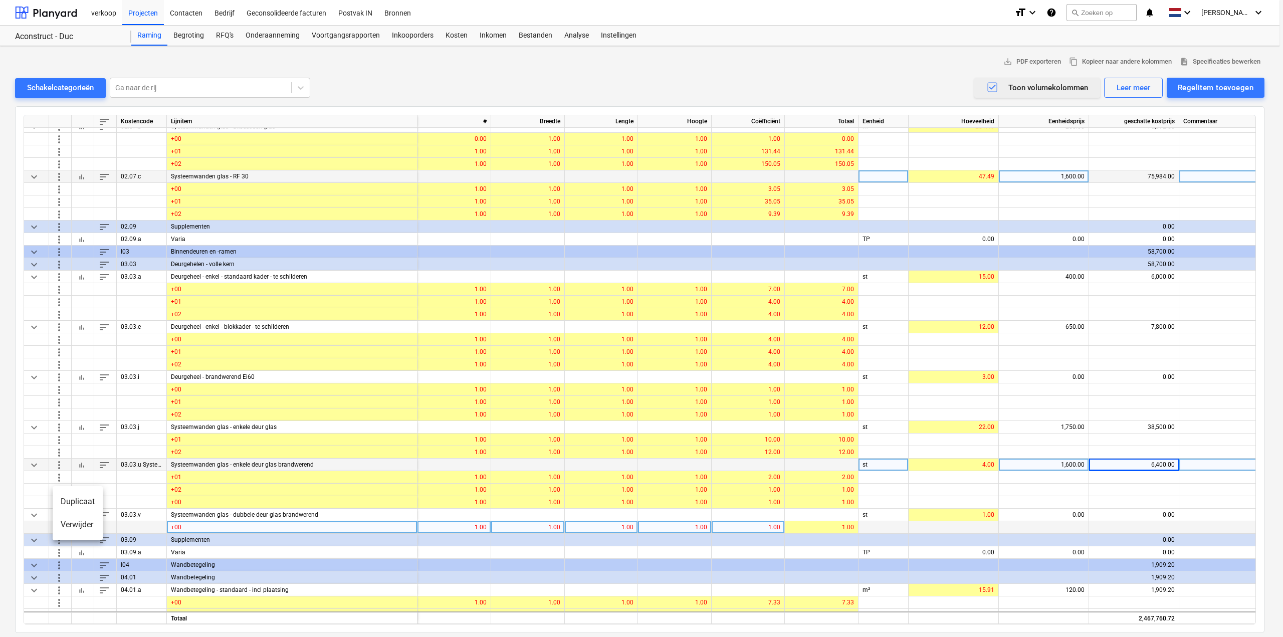
click at [68, 396] on li "Verwijder" at bounding box center [78, 524] width 50 height 23
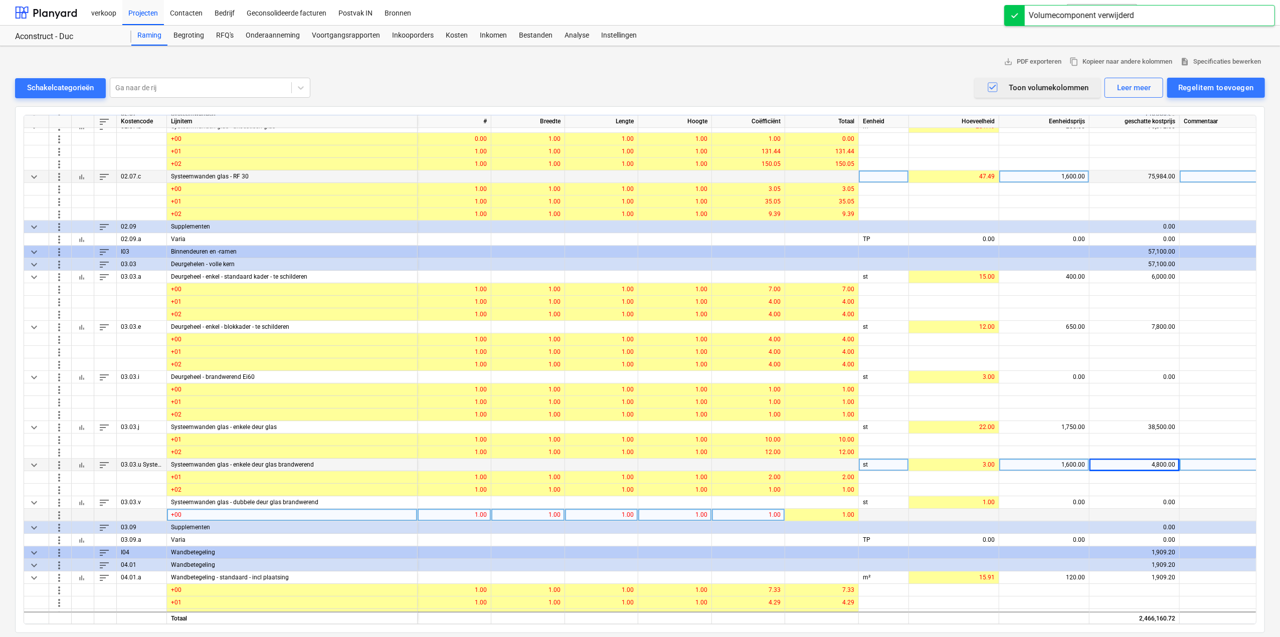
click at [762, 396] on div "1.00" at bounding box center [748, 515] width 65 height 13
type input "2"
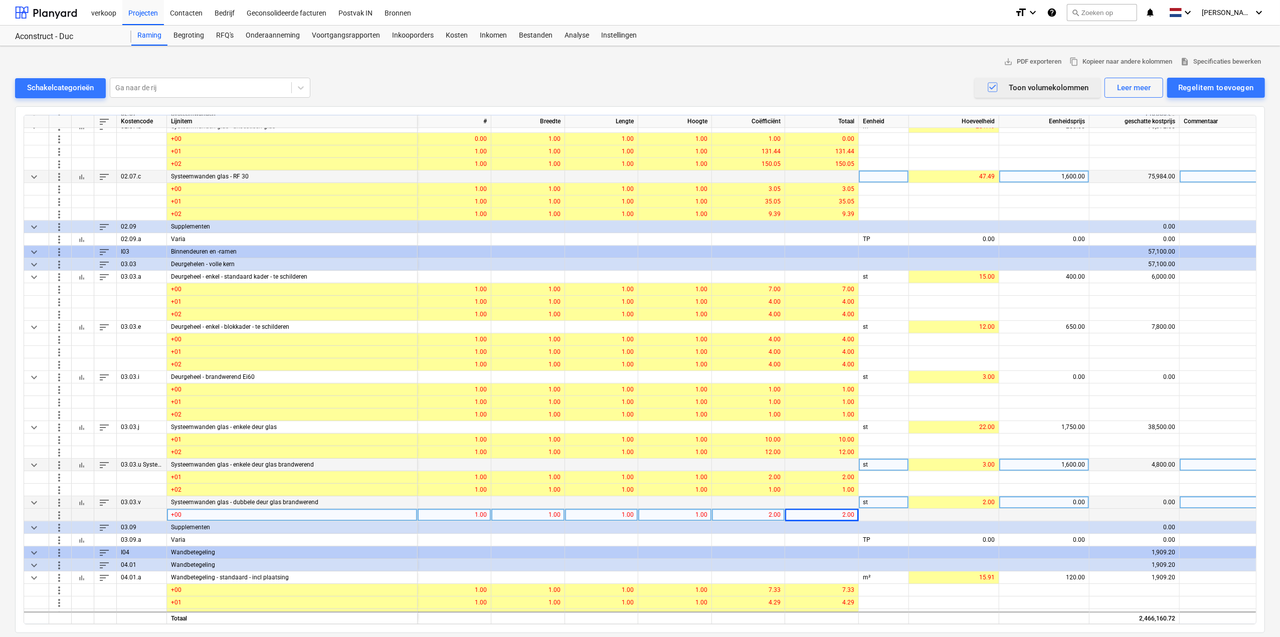
click at [770, 396] on div "0.00" at bounding box center [1044, 502] width 82 height 13
type input "2500"
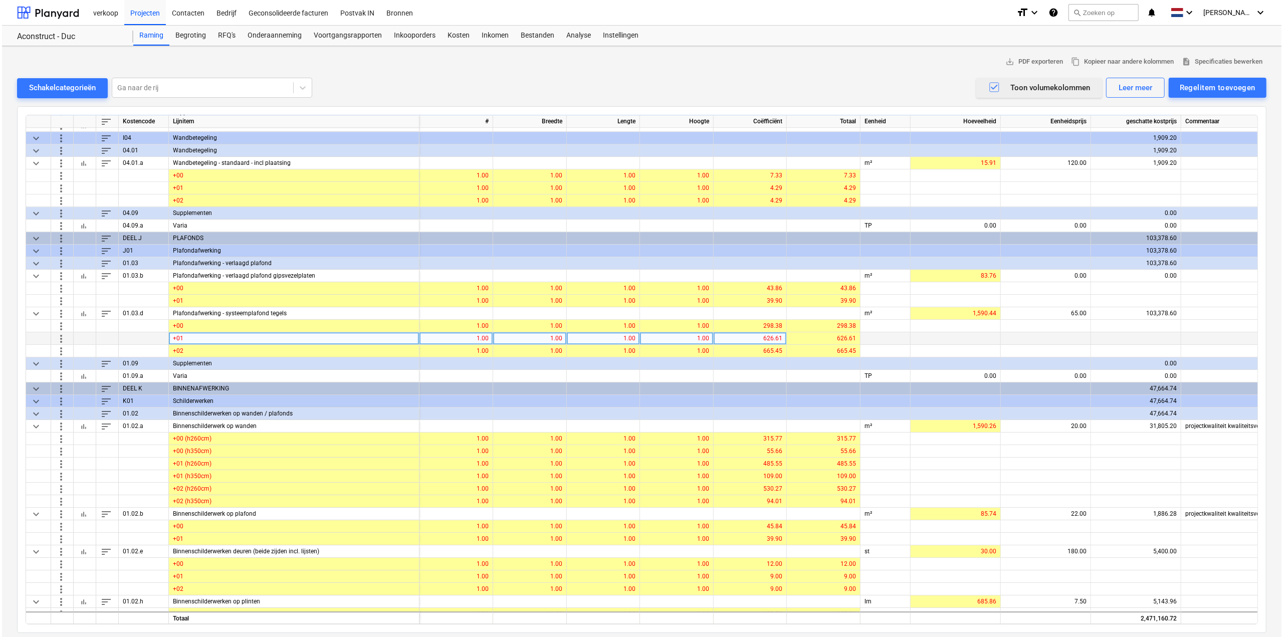
scroll to position [3016, 0]
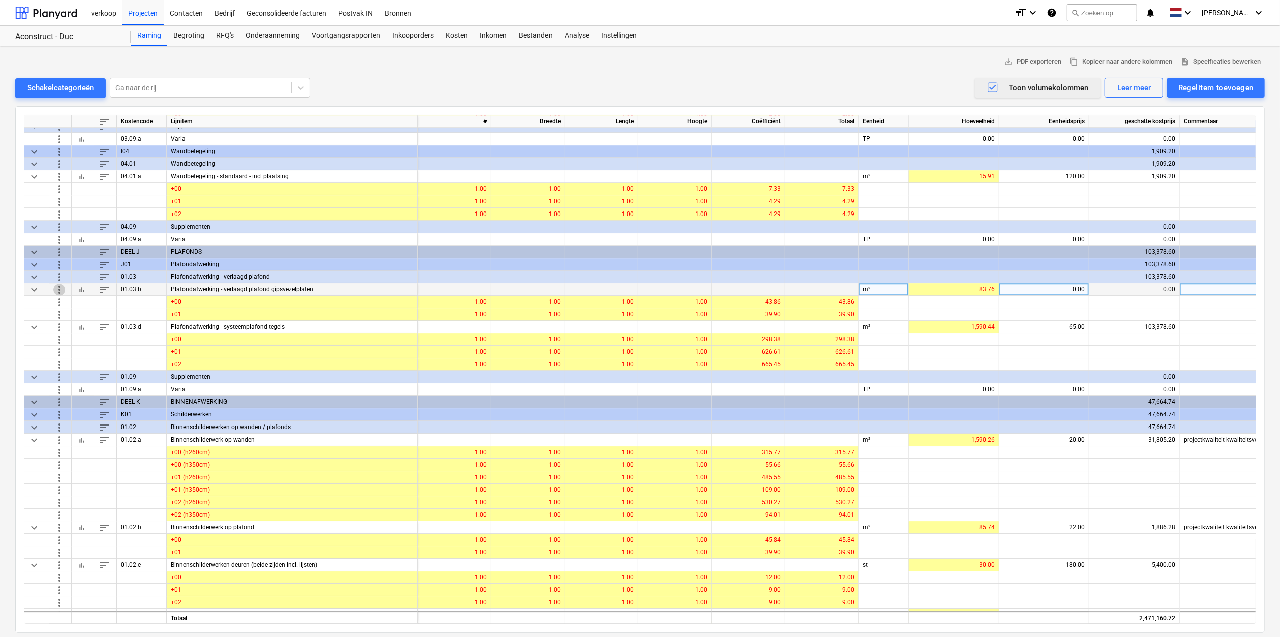
click at [55, 286] on span "more_vert" at bounding box center [59, 289] width 12 height 12
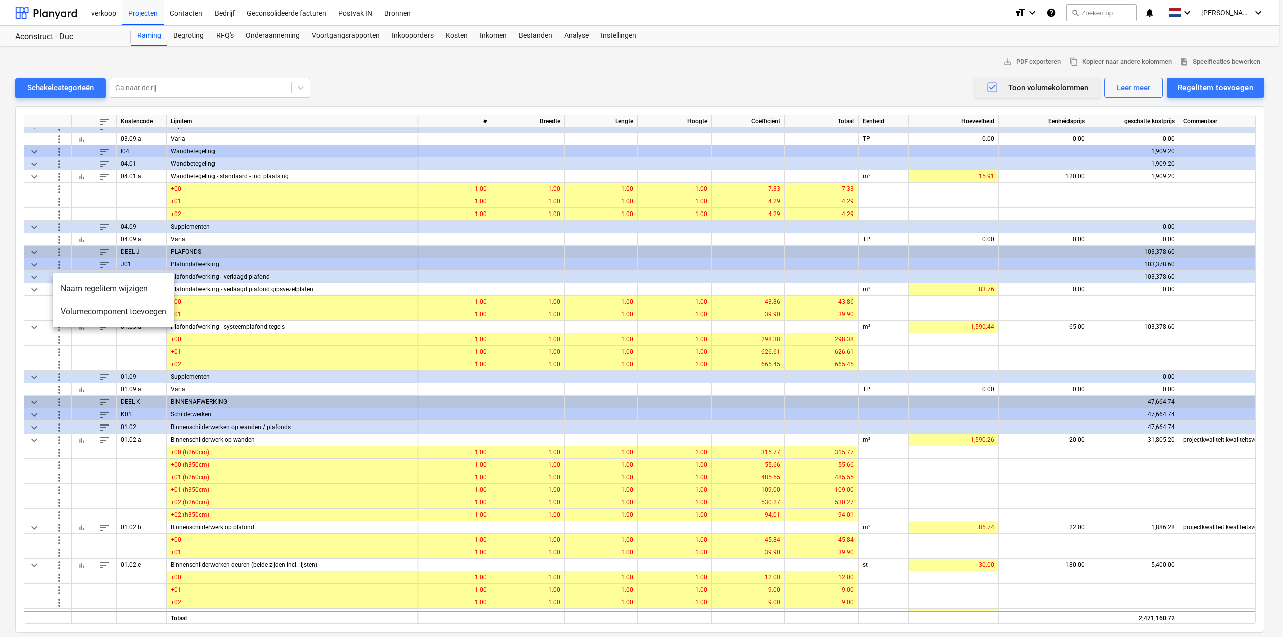
click at [770, 87] on div at bounding box center [641, 318] width 1283 height 637
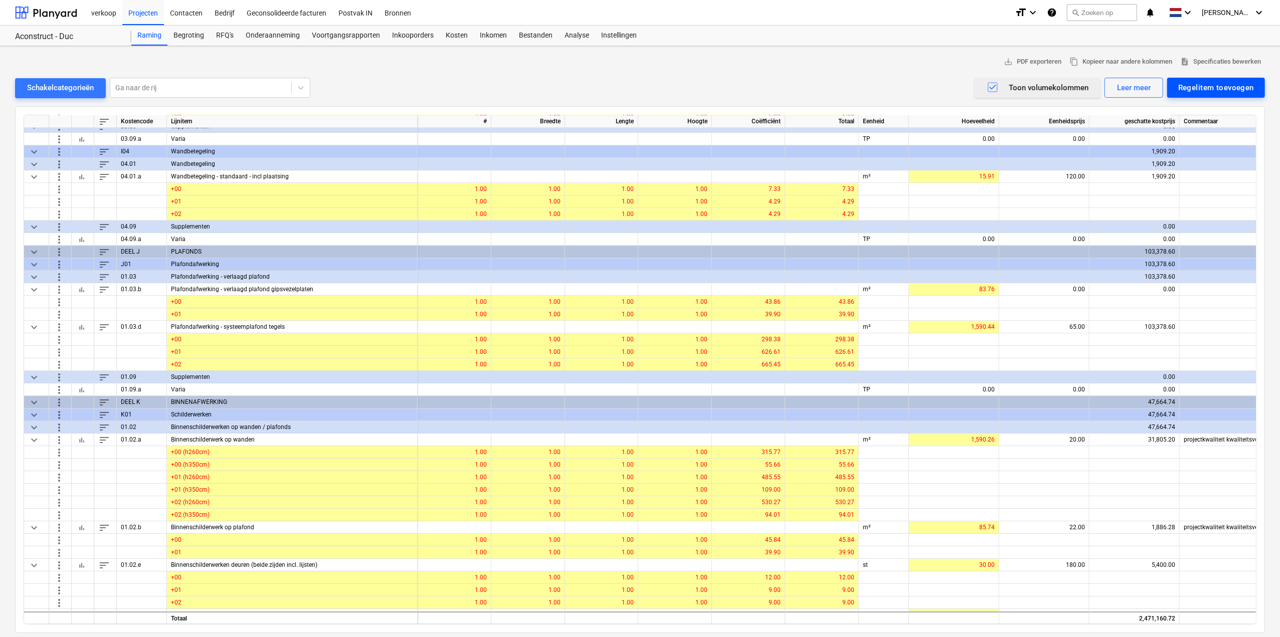
click at [770, 87] on div "Regelitem toevoegen" at bounding box center [1216, 87] width 76 height 13
click at [770, 113] on div "Toevoegen vanuit sjabloon" at bounding box center [1211, 113] width 107 height 18
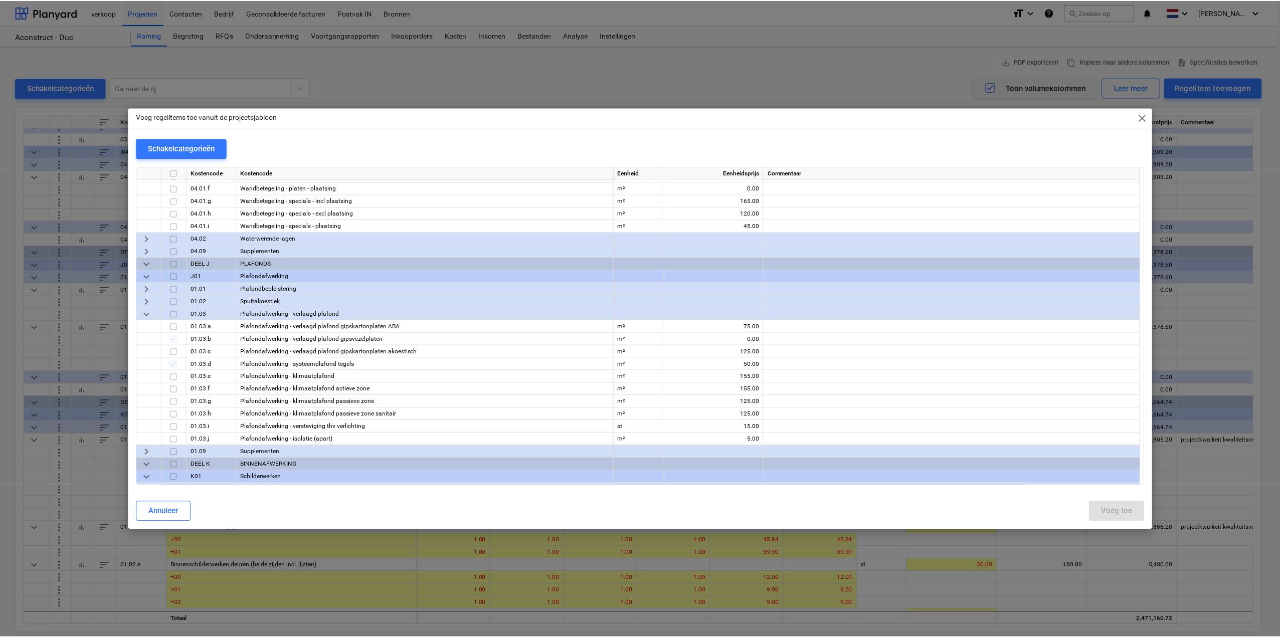
scroll to position [4111, 0]
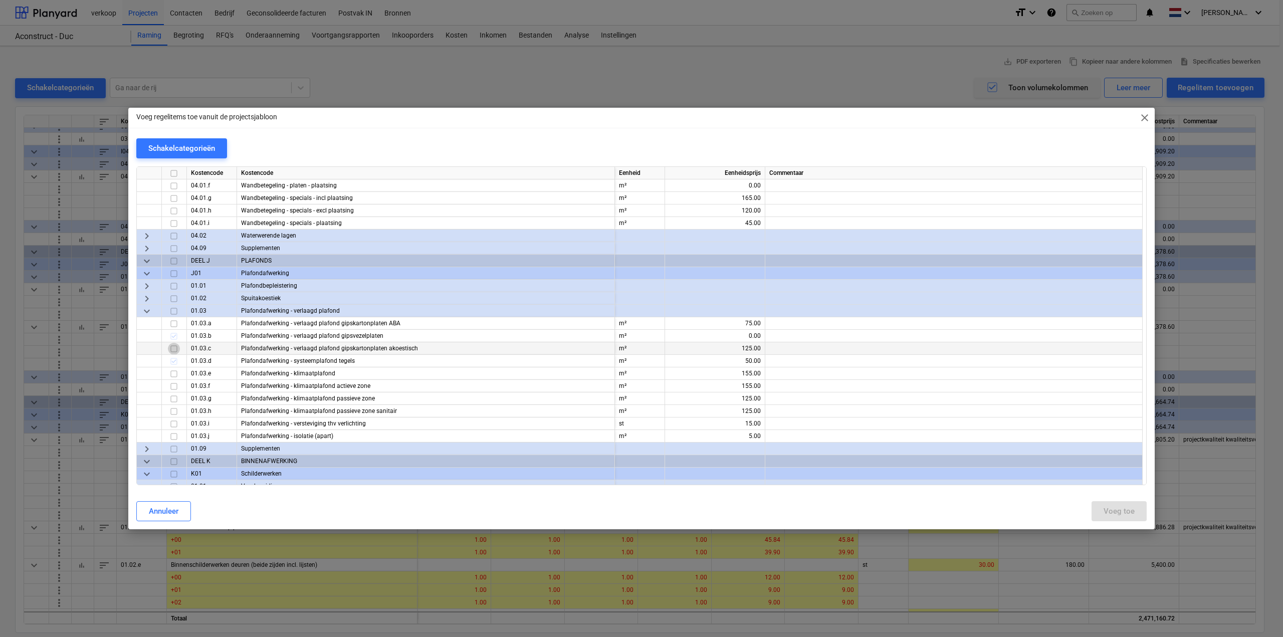
click at [176, 346] on input "checkbox" at bounding box center [174, 349] width 12 height 12
click at [770, 396] on div "Voeg toe" at bounding box center [1119, 511] width 31 height 13
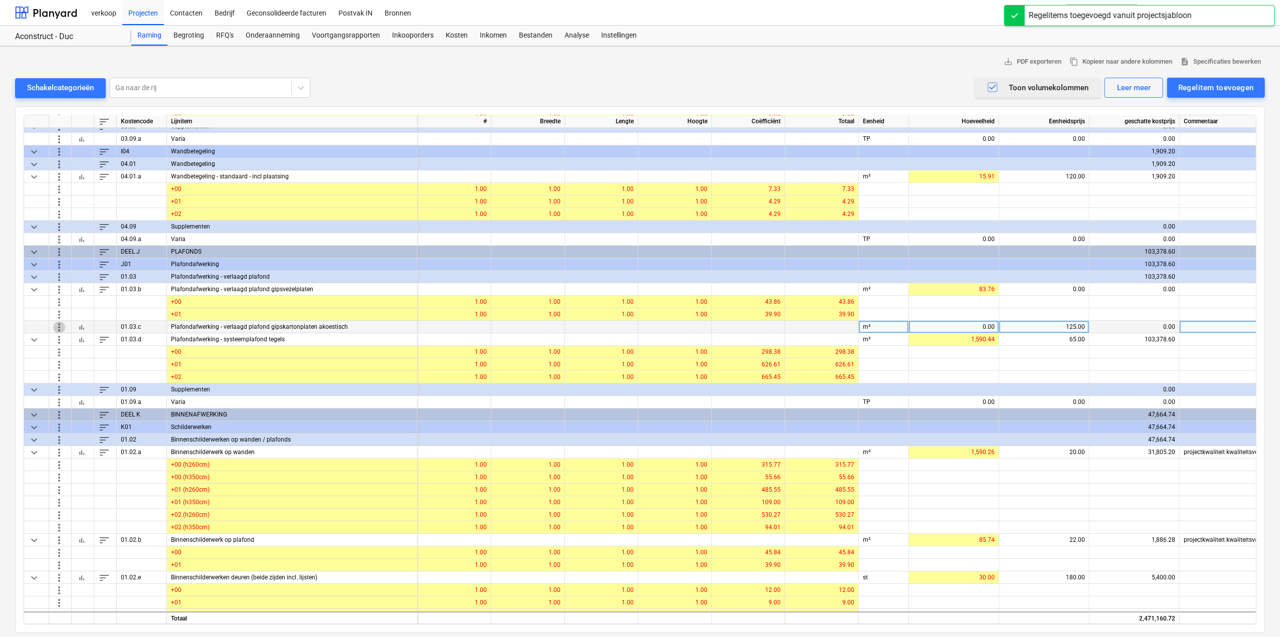
click at [59, 324] on span "more_vert" at bounding box center [59, 327] width 12 height 12
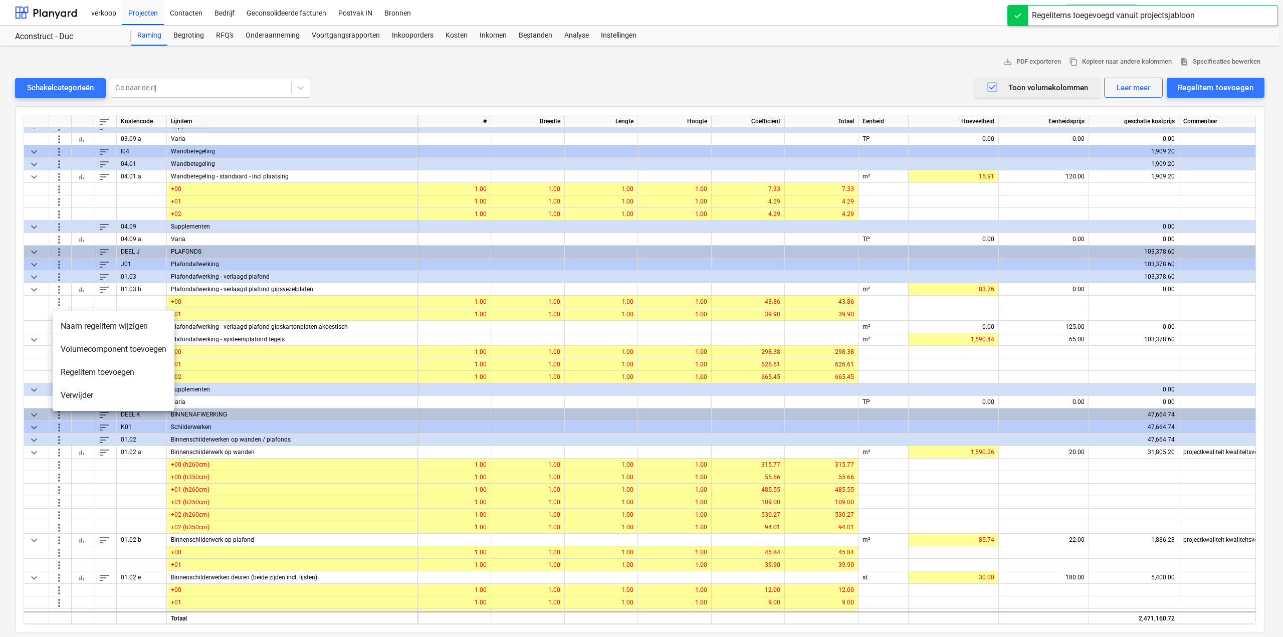
click at [70, 345] on li "Volumecomponent toevoegen" at bounding box center [114, 349] width 122 height 23
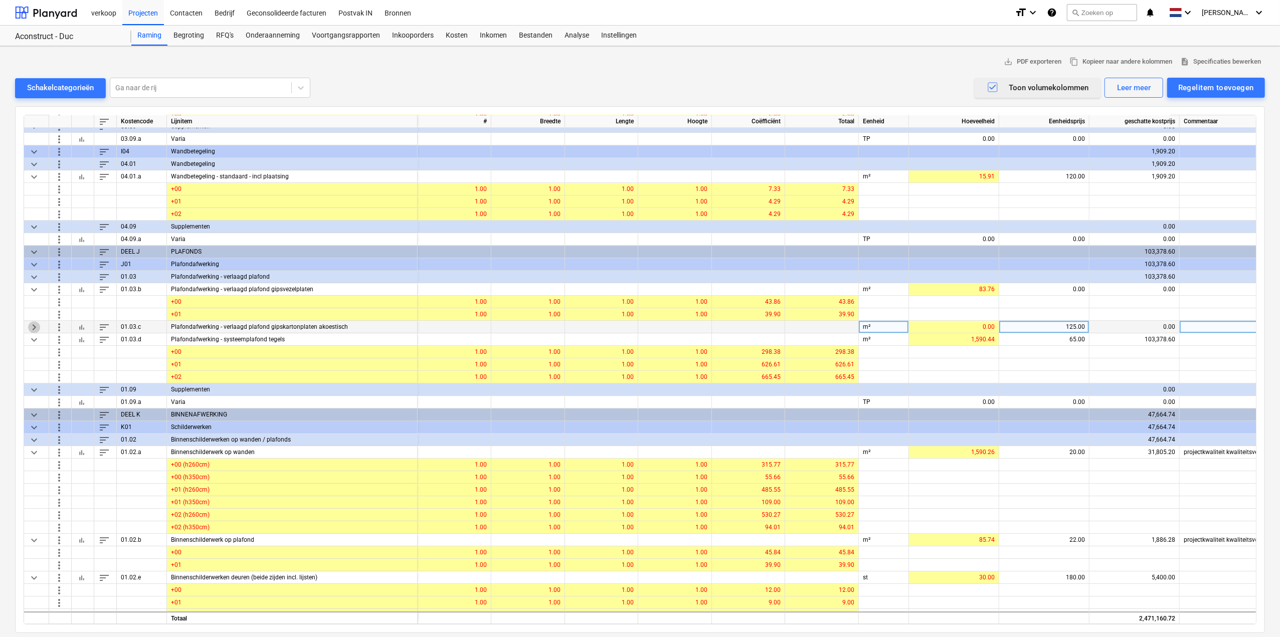
click at [37, 327] on span "keyboard_arrow_right" at bounding box center [34, 327] width 12 height 12
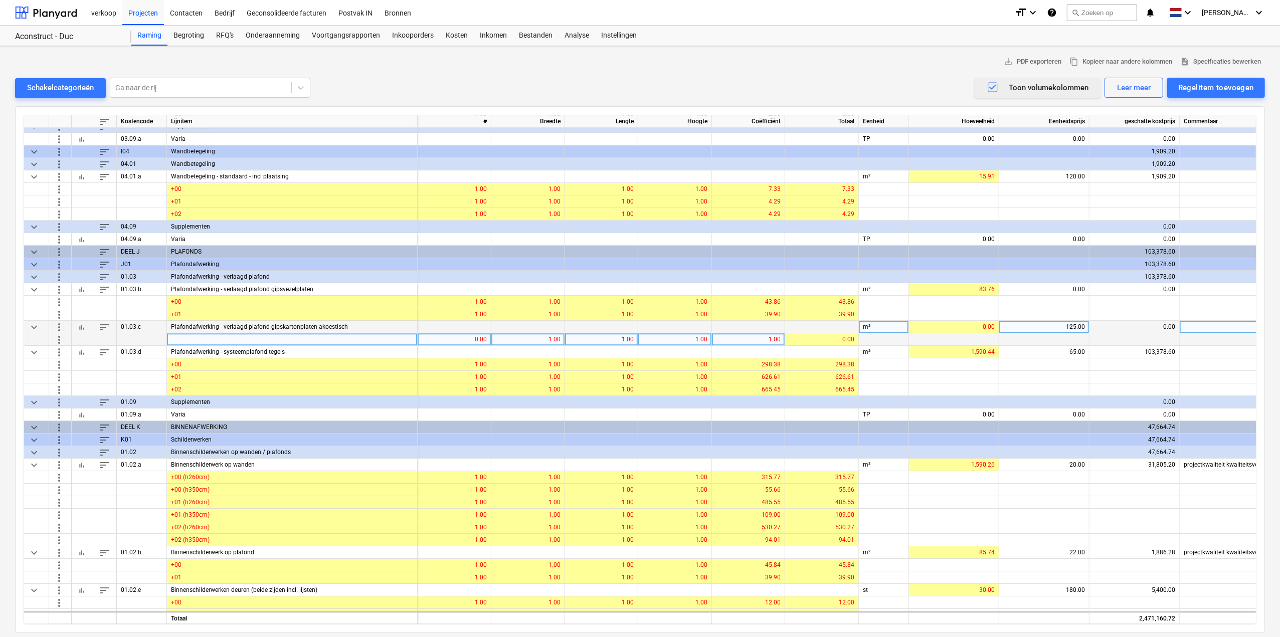
click at [60, 337] on span "more_vert" at bounding box center [59, 339] width 12 height 12
click at [60, 337] on li "Duplicaat" at bounding box center [78, 338] width 50 height 23
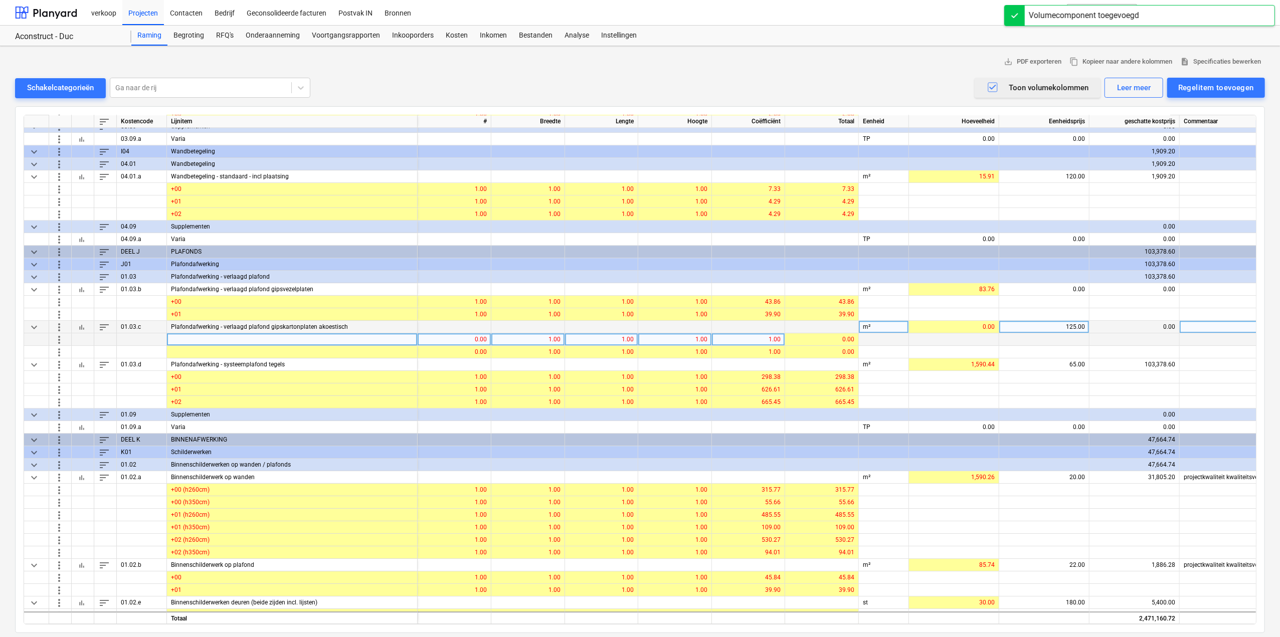
click at [481, 340] on div "0.00" at bounding box center [454, 339] width 65 height 13
type input "1"
click at [733, 334] on div "1.00" at bounding box center [748, 339] width 65 height 13
type input "43.86"
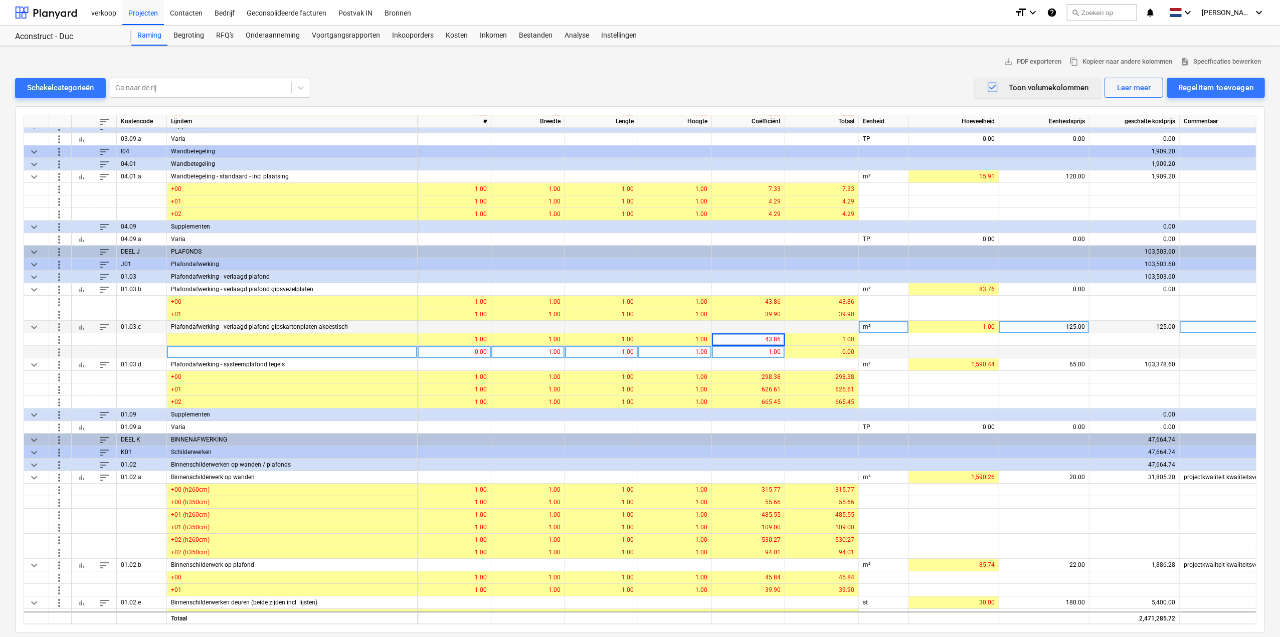
click at [726, 353] on div "1.00" at bounding box center [748, 352] width 65 height 13
type input "39.9"
click at [480, 352] on div "0.00" at bounding box center [454, 352] width 65 height 13
type input "1"
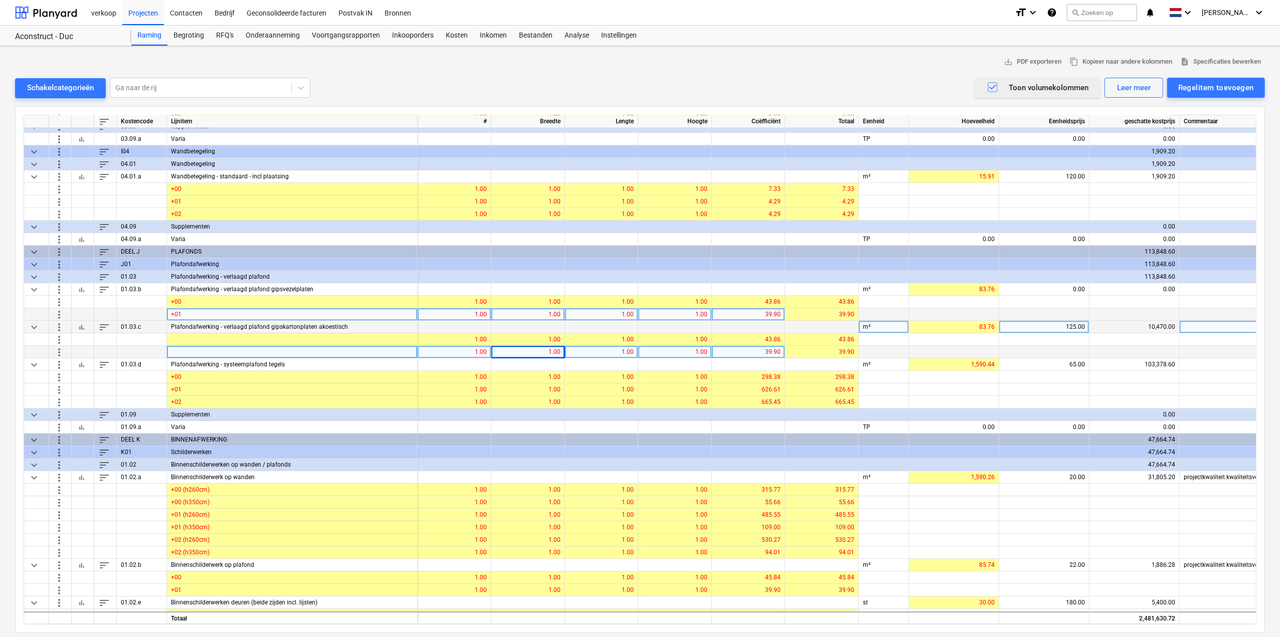
click at [59, 312] on span "more_vert" at bounding box center [59, 314] width 12 height 12
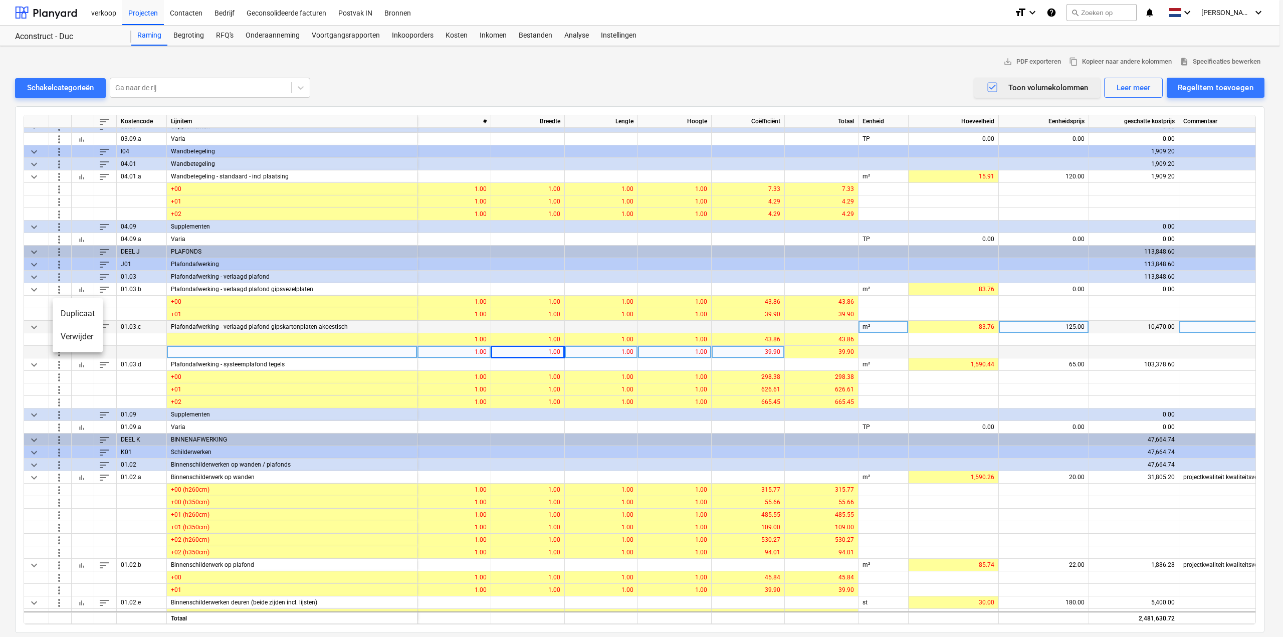
click at [68, 338] on li "Verwijder" at bounding box center [78, 336] width 50 height 23
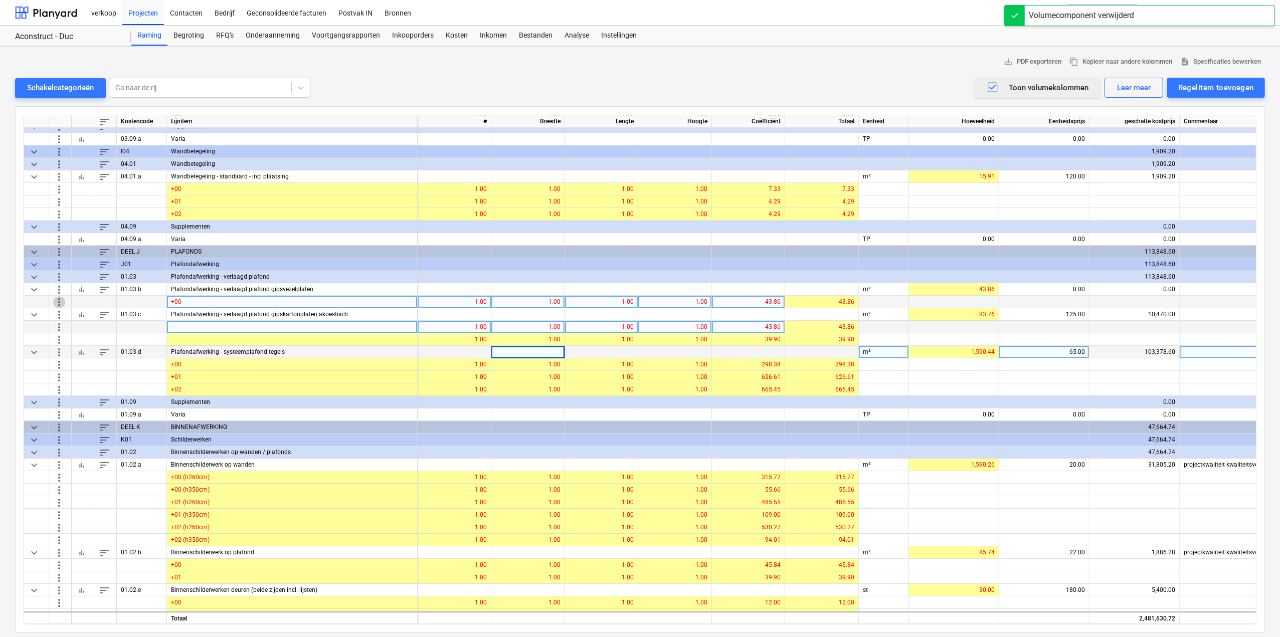
click at [59, 298] on span "more_vert" at bounding box center [59, 302] width 12 height 12
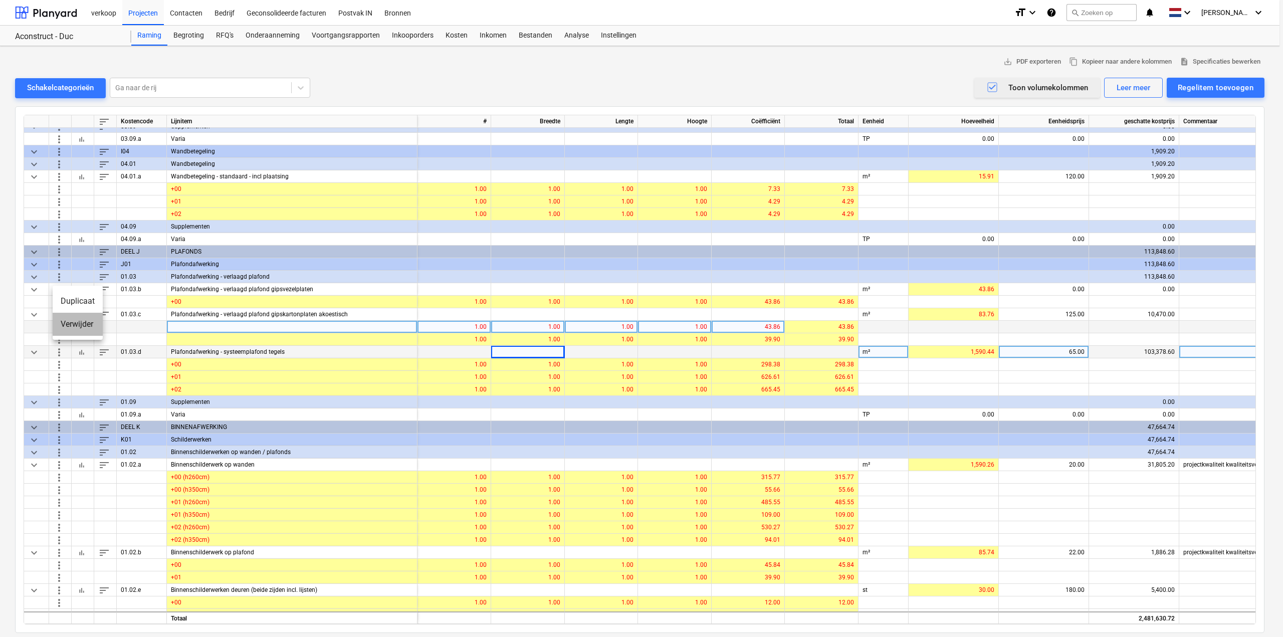
click at [66, 327] on li "Verwijder" at bounding box center [78, 324] width 50 height 23
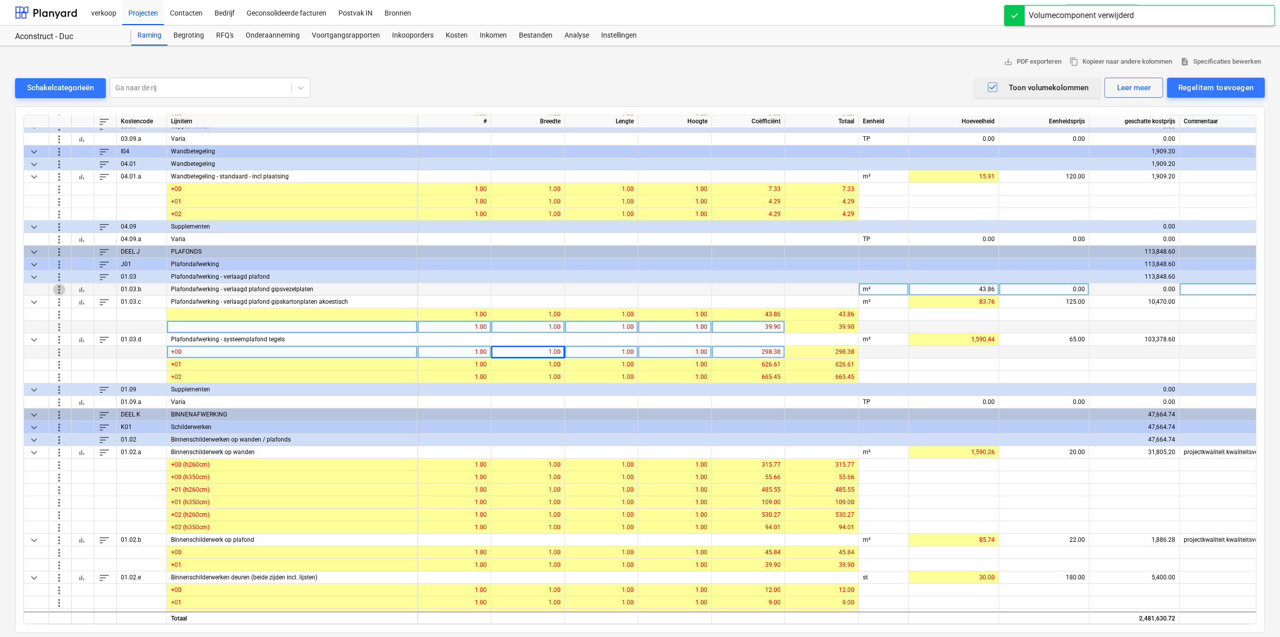
click at [57, 290] on span "more_vert" at bounding box center [59, 289] width 12 height 12
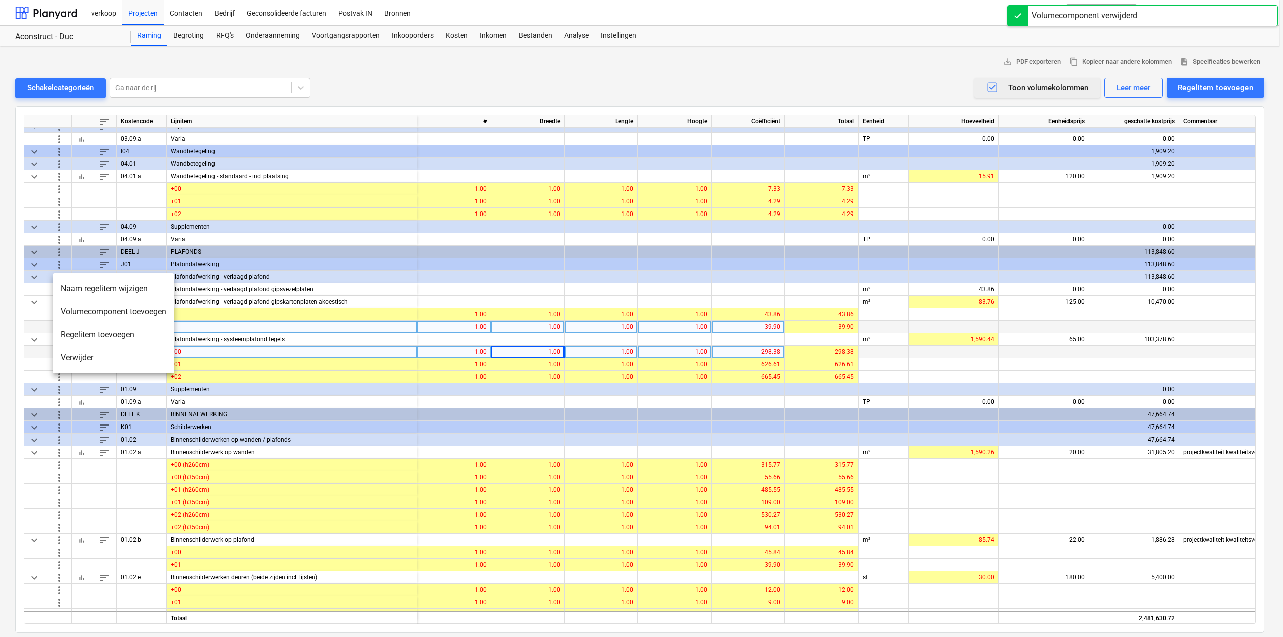
click at [69, 349] on li "Verwijder" at bounding box center [114, 357] width 122 height 23
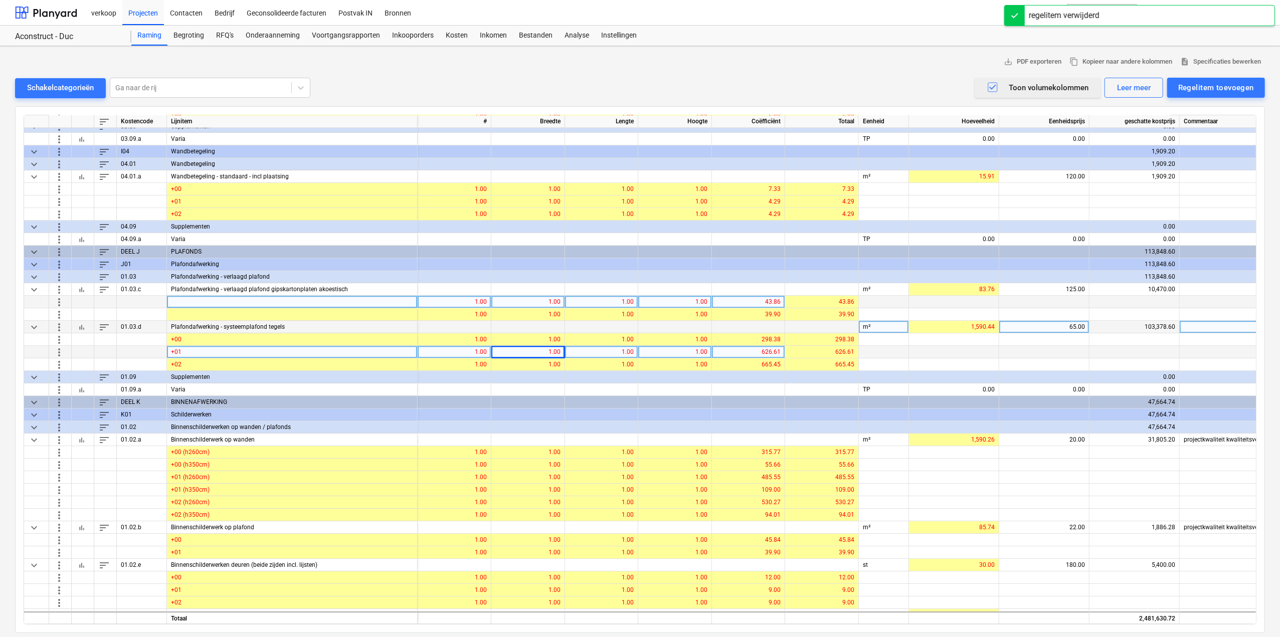
click at [182, 304] on div at bounding box center [292, 302] width 251 height 13
type input "+00"
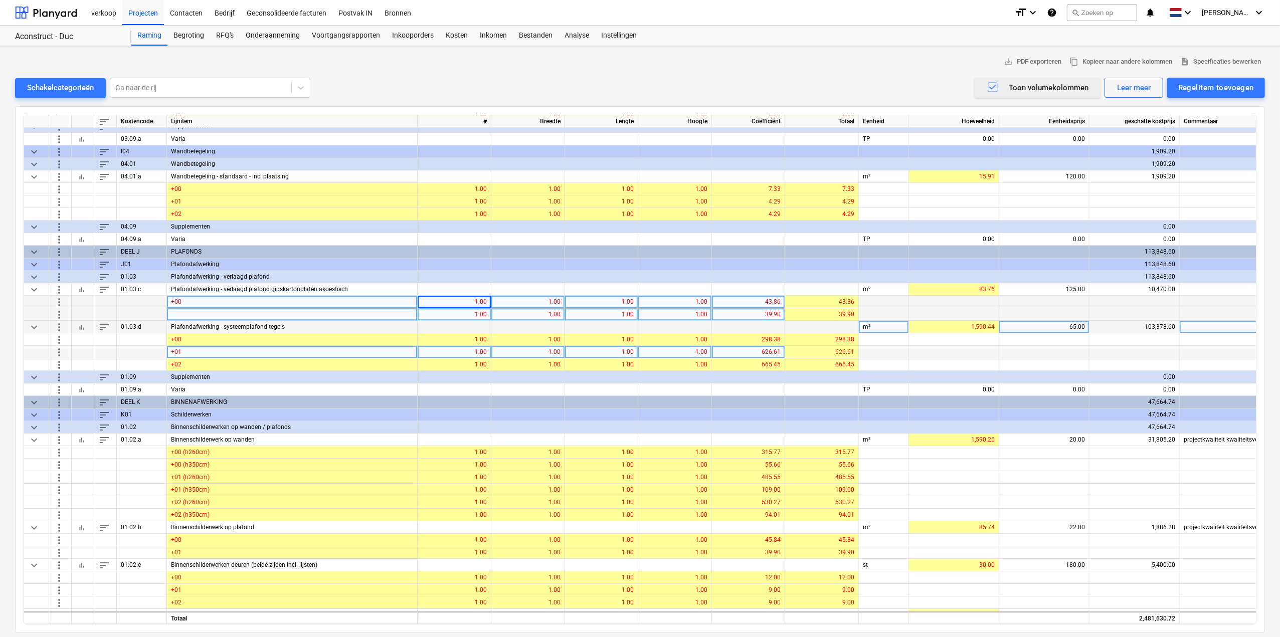
click at [213, 315] on div at bounding box center [292, 314] width 251 height 13
type input "+01"
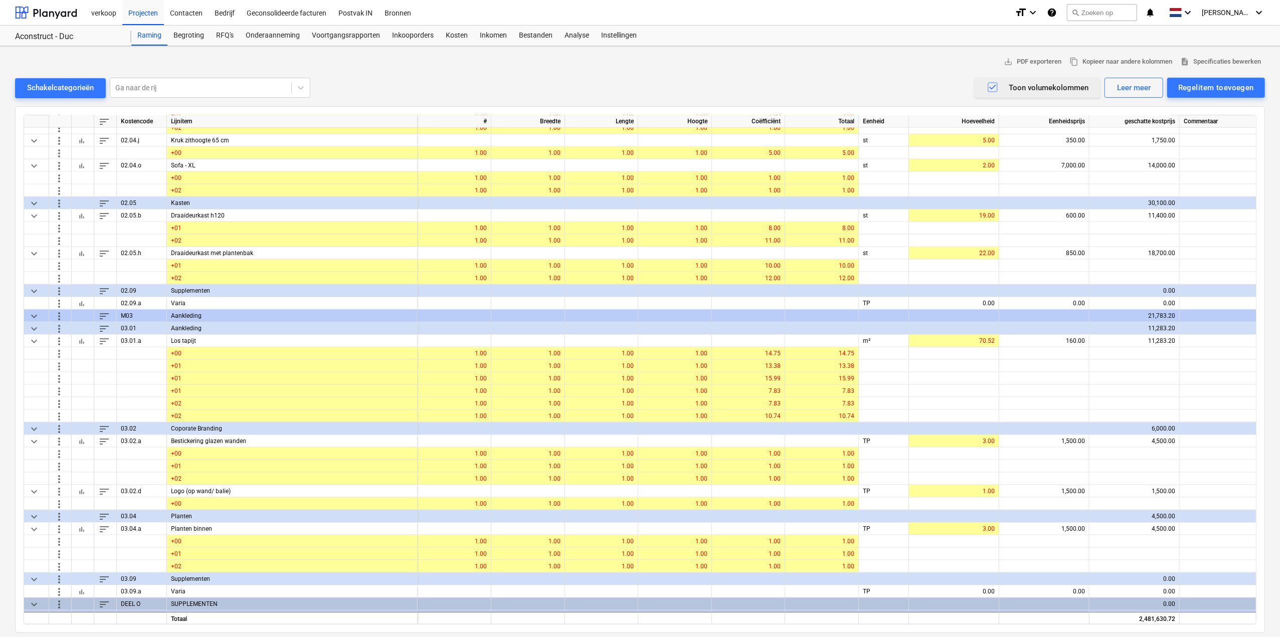
scroll to position [5222, 0]
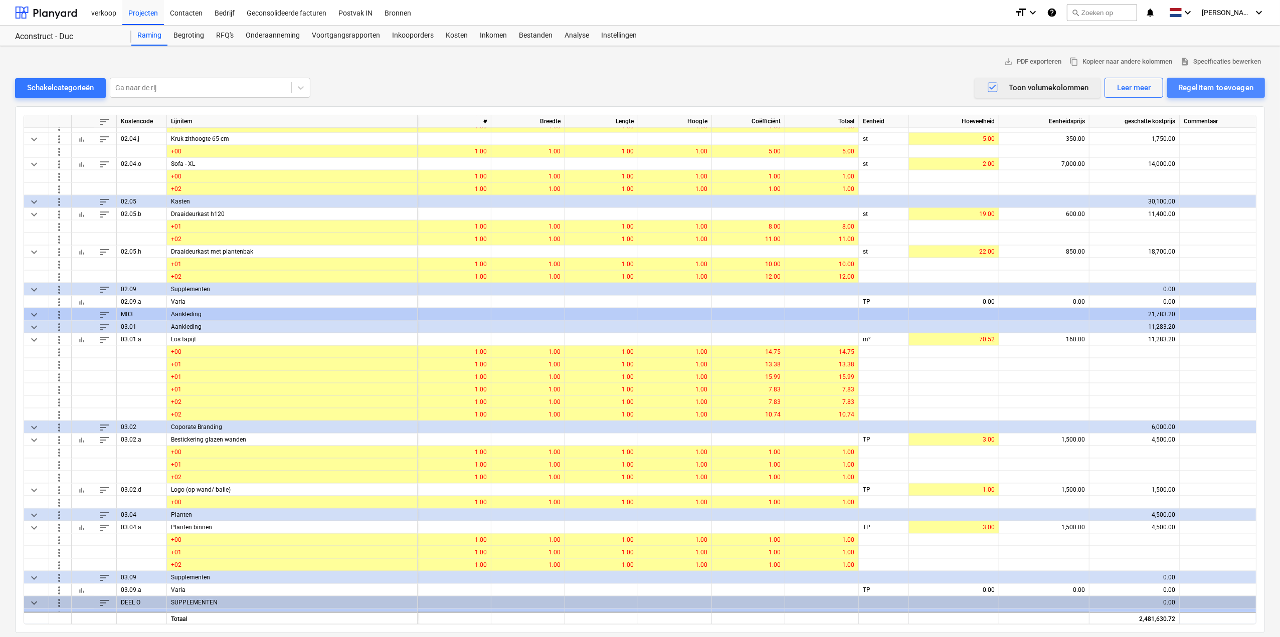
click at [770, 88] on div "Regelitem toevoegen" at bounding box center [1216, 87] width 76 height 13
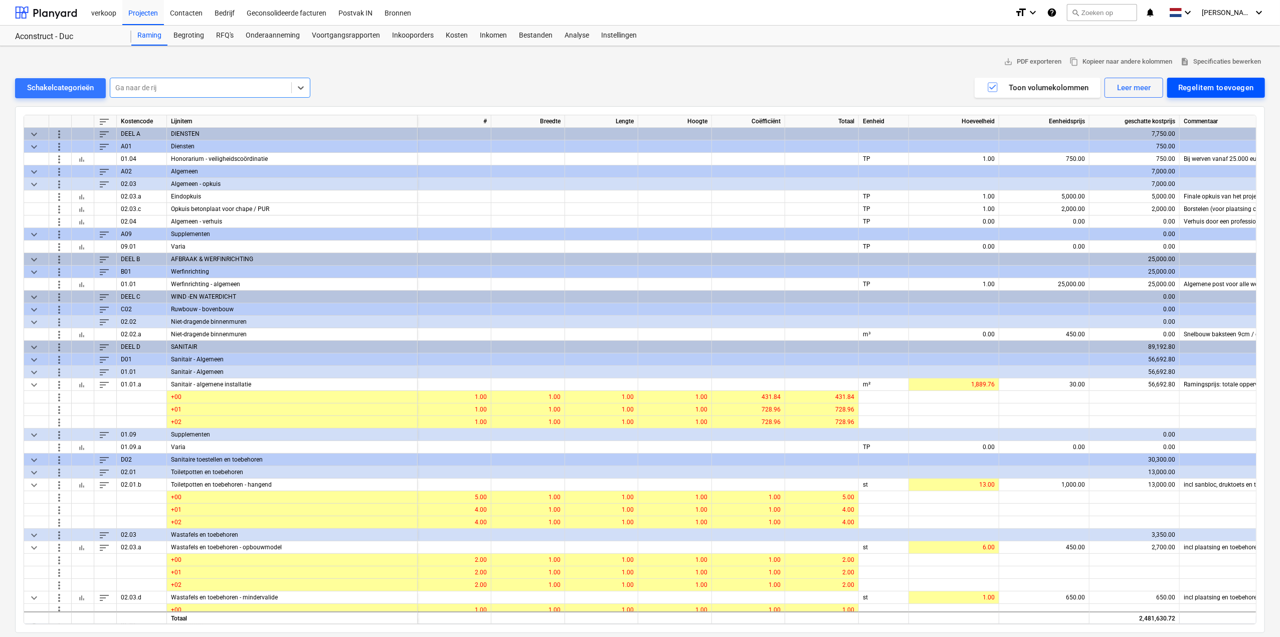
click at [1223, 87] on div "Regelitem toevoegen" at bounding box center [1216, 87] width 76 height 13
click at [1218, 109] on div "Toevoegen vanuit sjabloon" at bounding box center [1211, 113] width 107 height 18
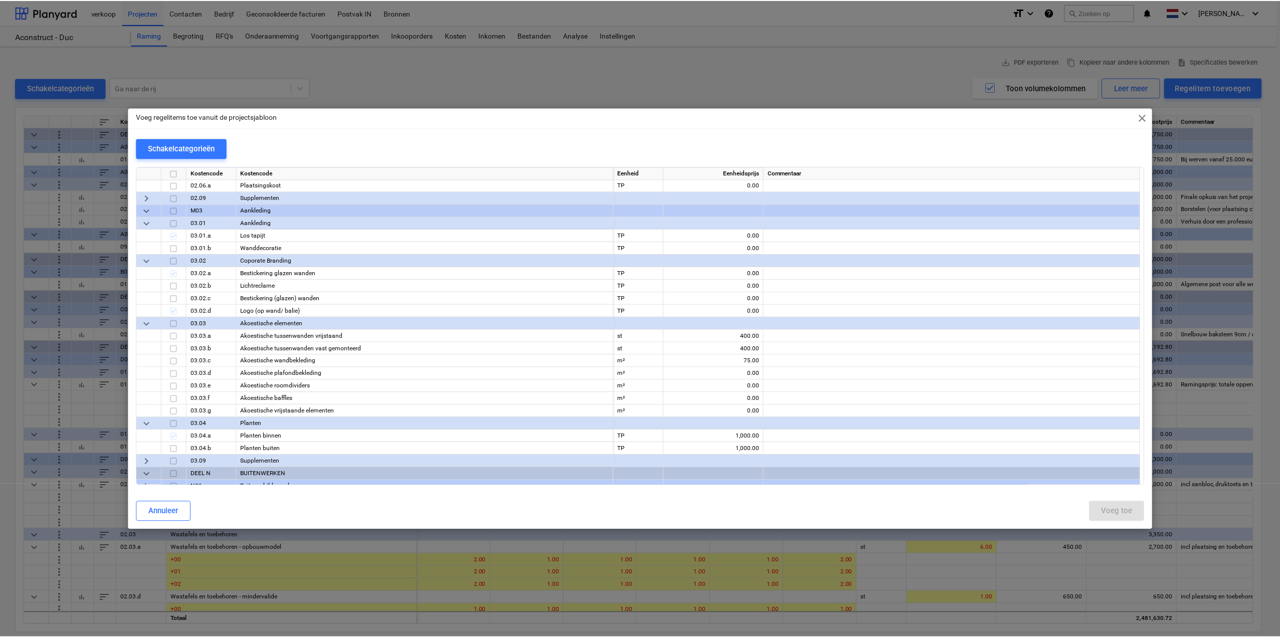
scroll to position [6187, 0]
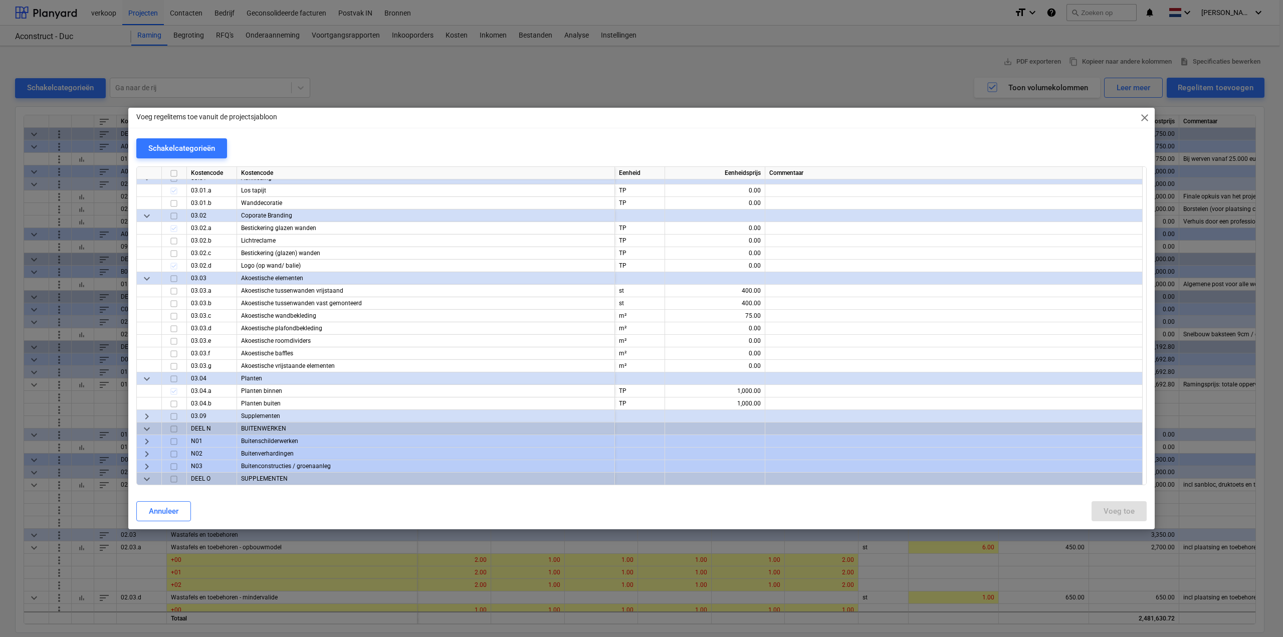
click at [1150, 119] on span "close" at bounding box center [1145, 118] width 12 height 12
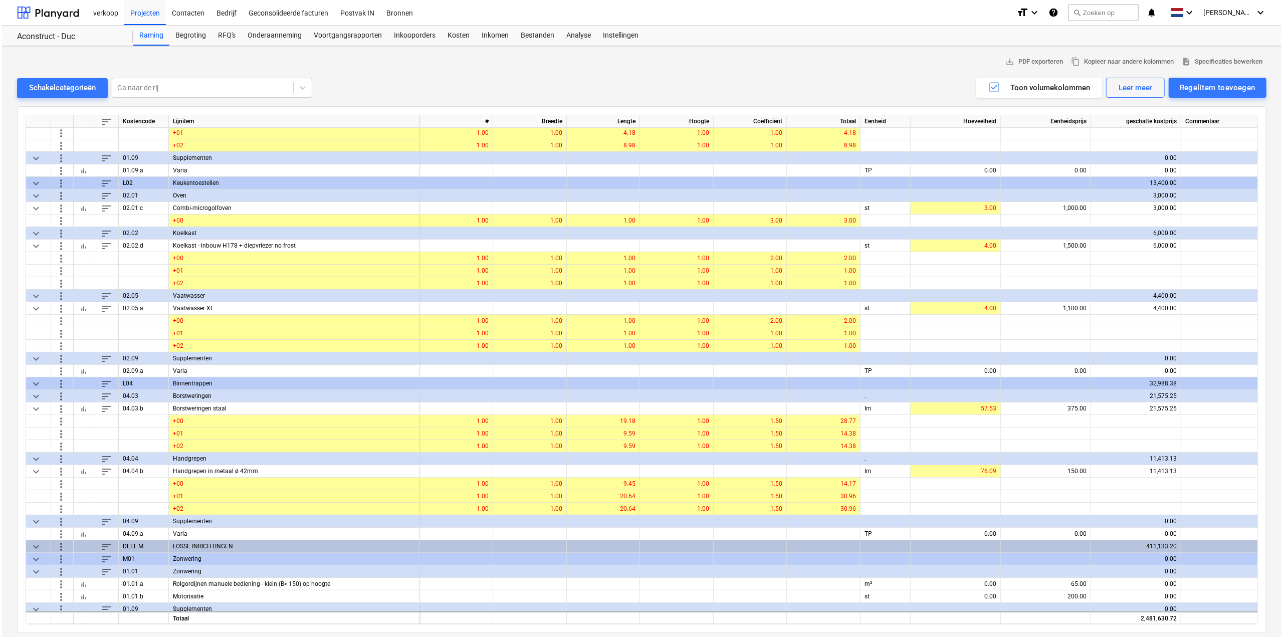
scroll to position [4011, 0]
click at [1241, 88] on div "Regelitem toevoegen" at bounding box center [1216, 87] width 76 height 13
click at [1228, 113] on div "Toevoegen vanuit sjabloon" at bounding box center [1211, 113] width 107 height 18
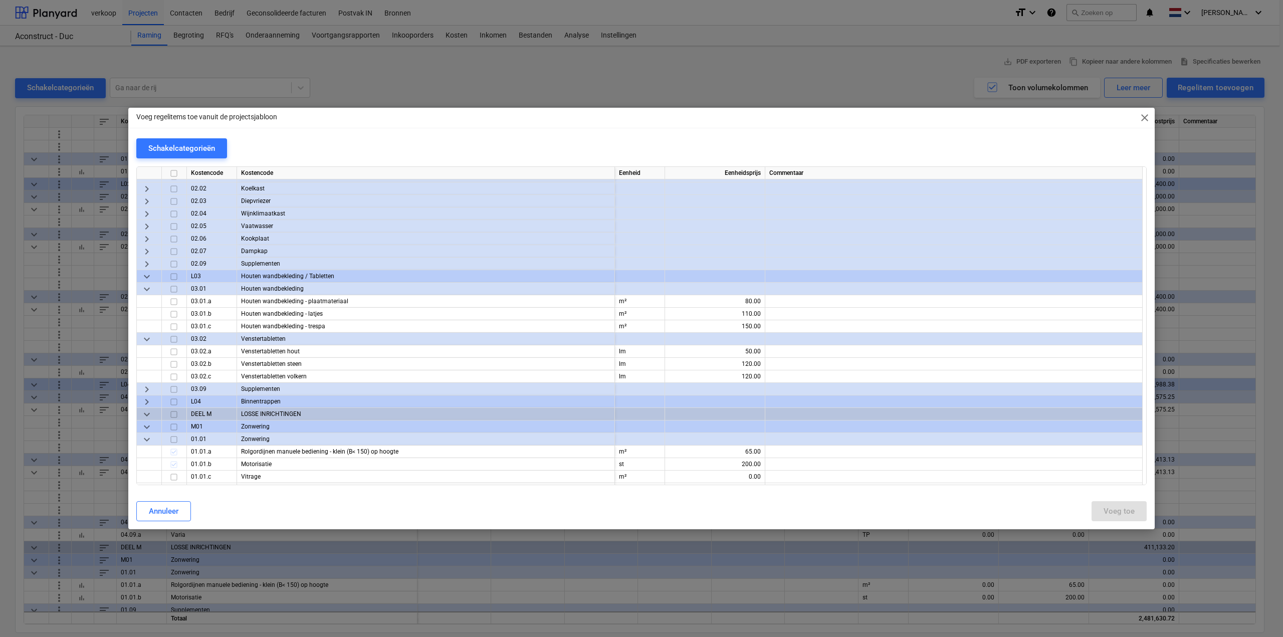
scroll to position [5013, 0]
click at [146, 399] on span "keyboard_arrow_right" at bounding box center [147, 399] width 12 height 12
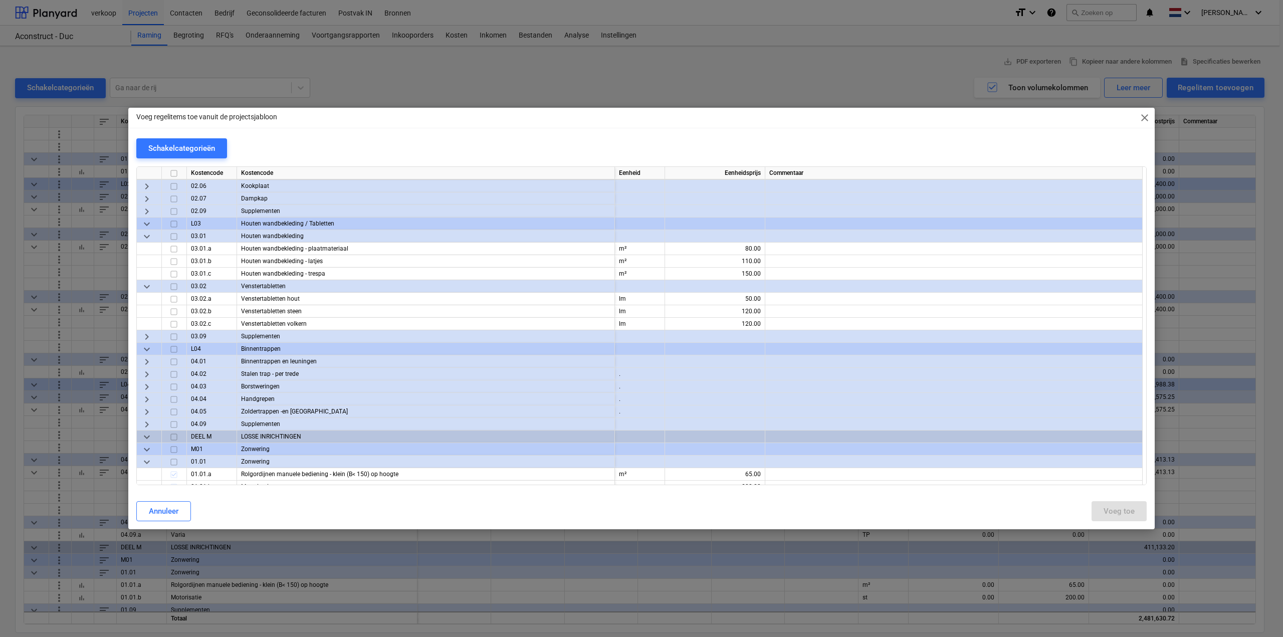
scroll to position [5064, 0]
click at [148, 362] on span "keyboard_arrow_right" at bounding box center [147, 361] width 12 height 12
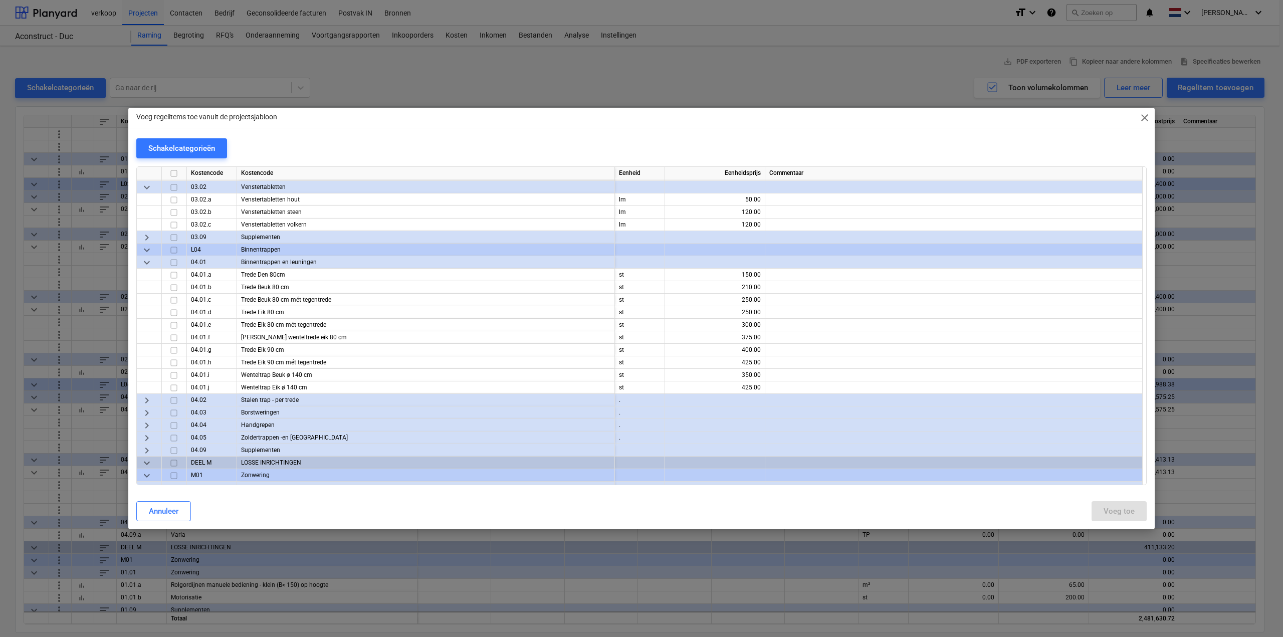
scroll to position [5164, 0]
click at [143, 401] on span "keyboard_arrow_right" at bounding box center [147, 399] width 12 height 12
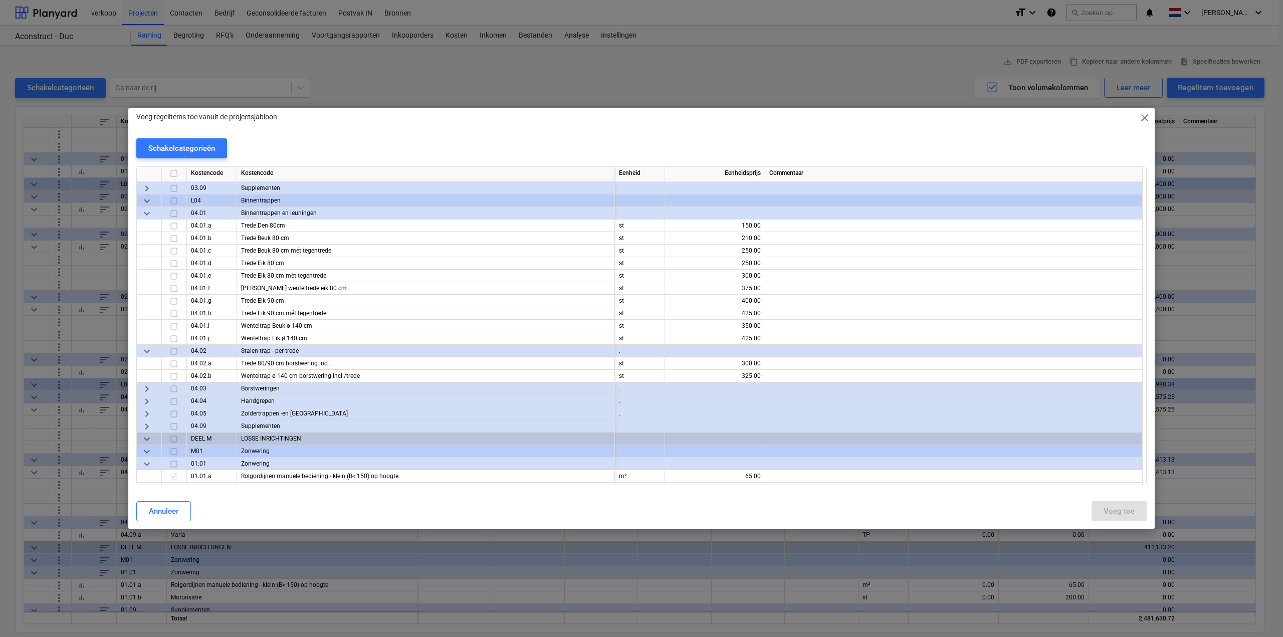
scroll to position [5214, 0]
click at [145, 387] on span "keyboard_arrow_right" at bounding box center [147, 387] width 12 height 12
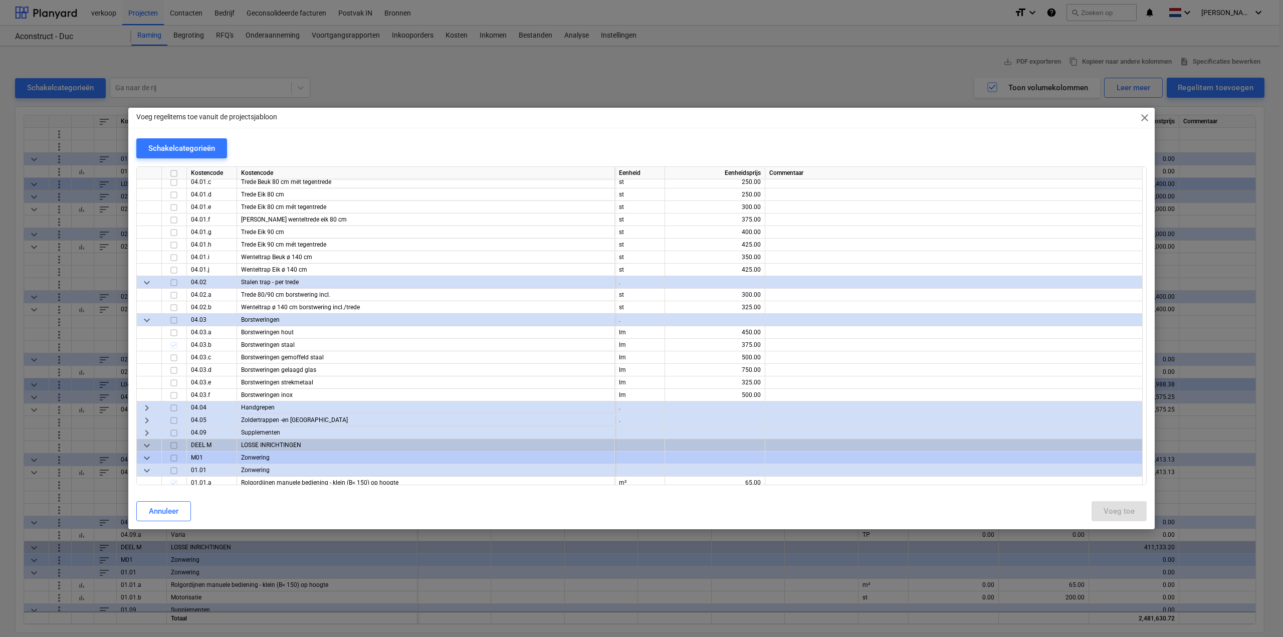
scroll to position [5314, 0]
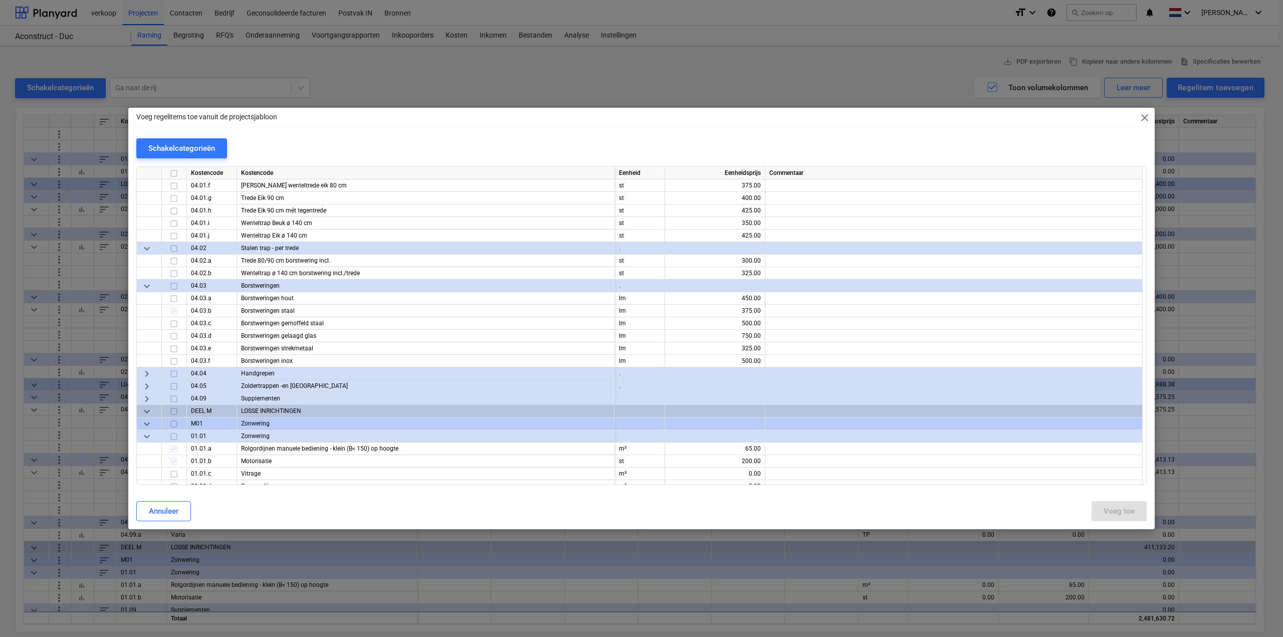
click at [145, 378] on span "keyboard_arrow_right" at bounding box center [147, 374] width 12 height 12
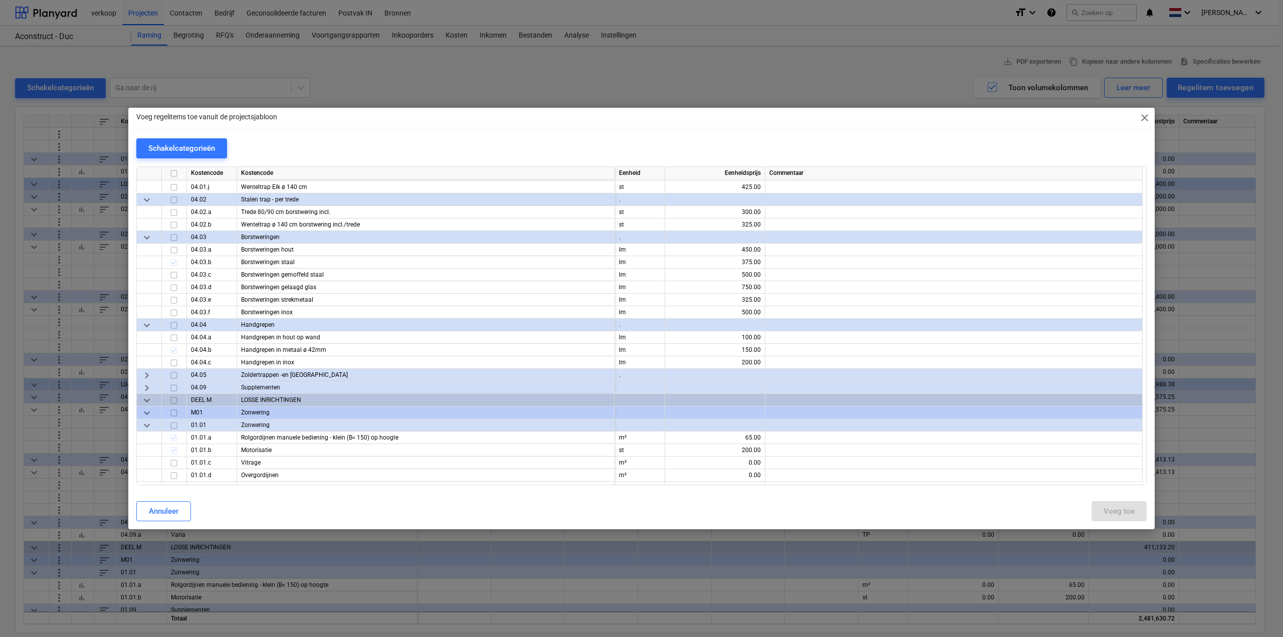
scroll to position [5364, 0]
click at [145, 377] on span "keyboard_arrow_right" at bounding box center [147, 374] width 12 height 12
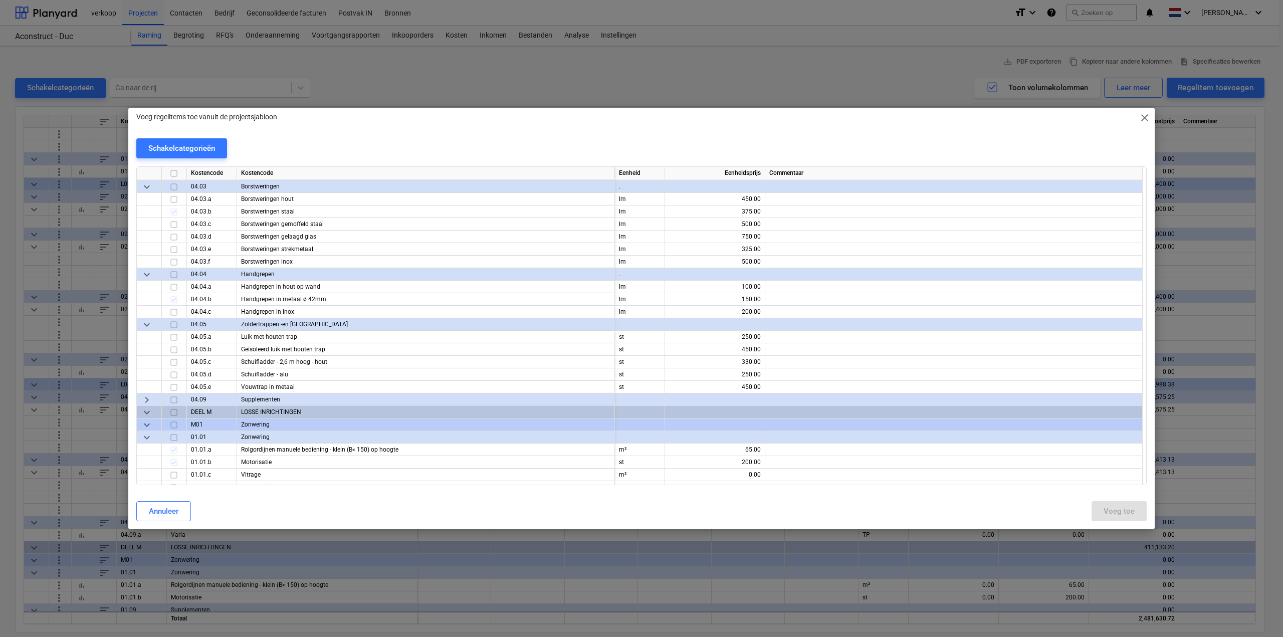
scroll to position [5415, 0]
click at [151, 399] on span "keyboard_arrow_right" at bounding box center [147, 399] width 12 height 12
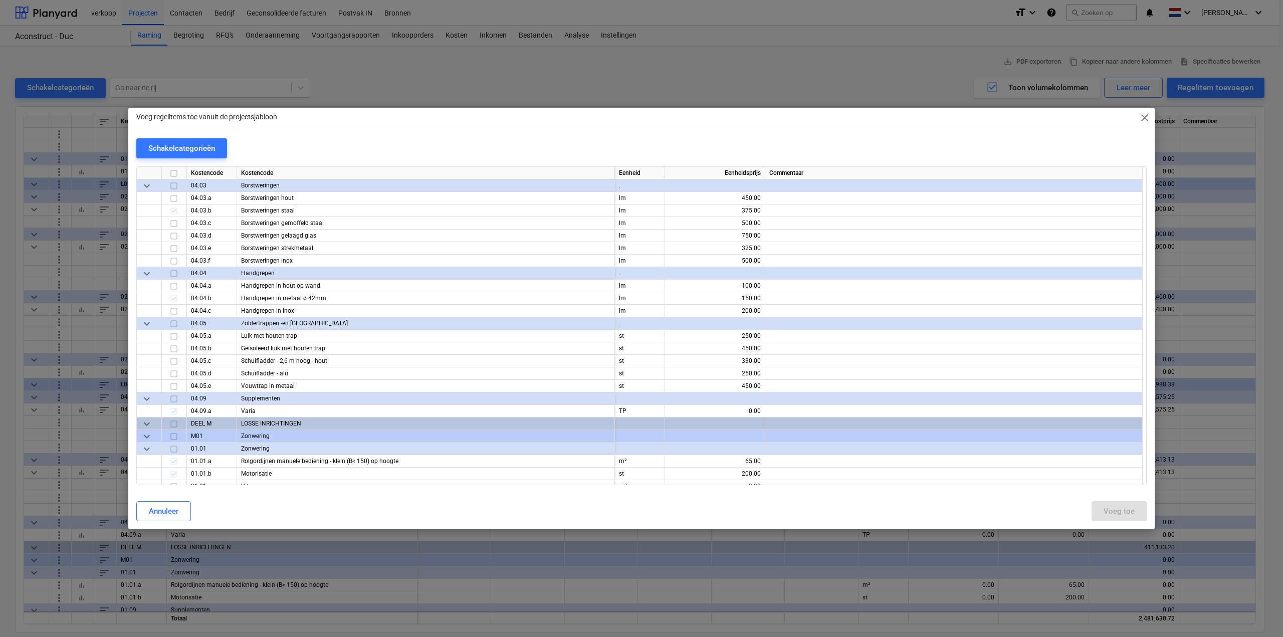
click at [1144, 118] on span "close" at bounding box center [1145, 118] width 12 height 12
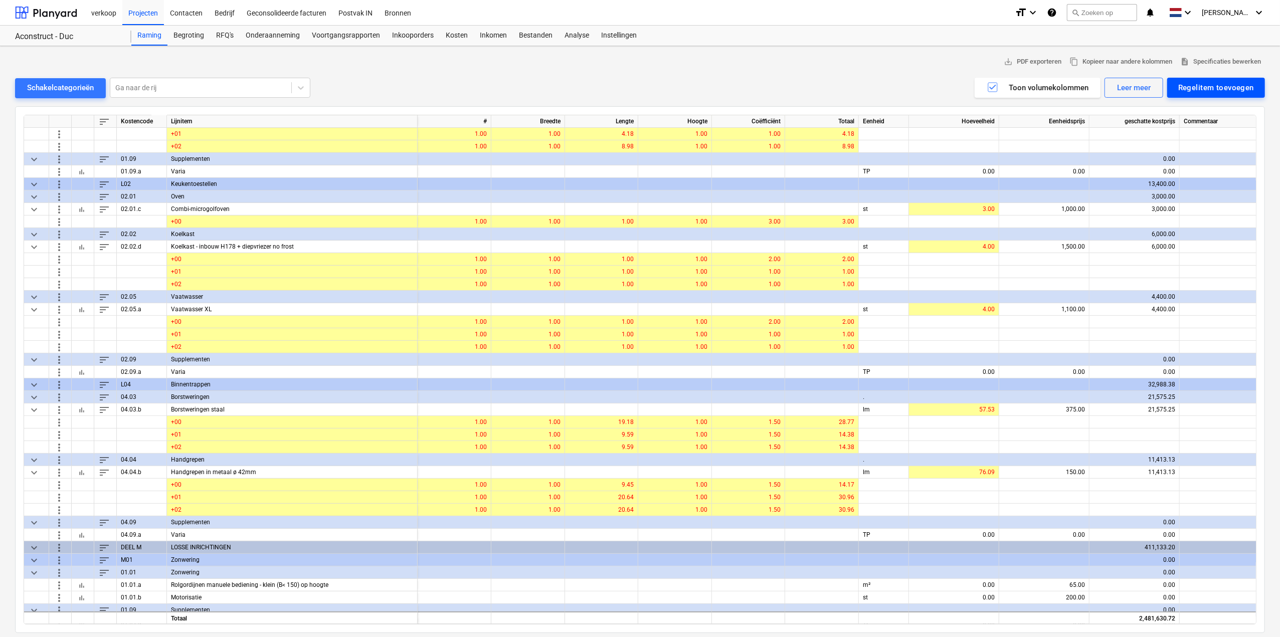
click at [1215, 87] on div "Regelitem toevoegen" at bounding box center [1216, 87] width 76 height 13
click at [1204, 109] on div "Toevoegen vanuit sjabloon" at bounding box center [1211, 113] width 107 height 18
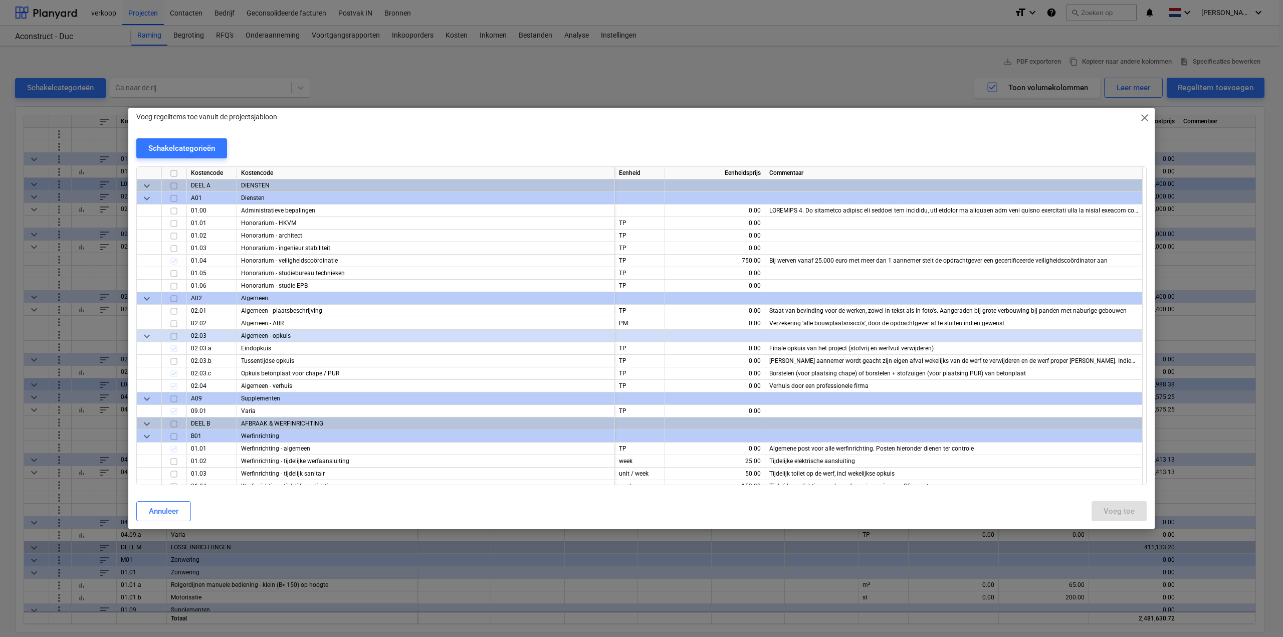
click at [1145, 116] on span "close" at bounding box center [1145, 118] width 12 height 12
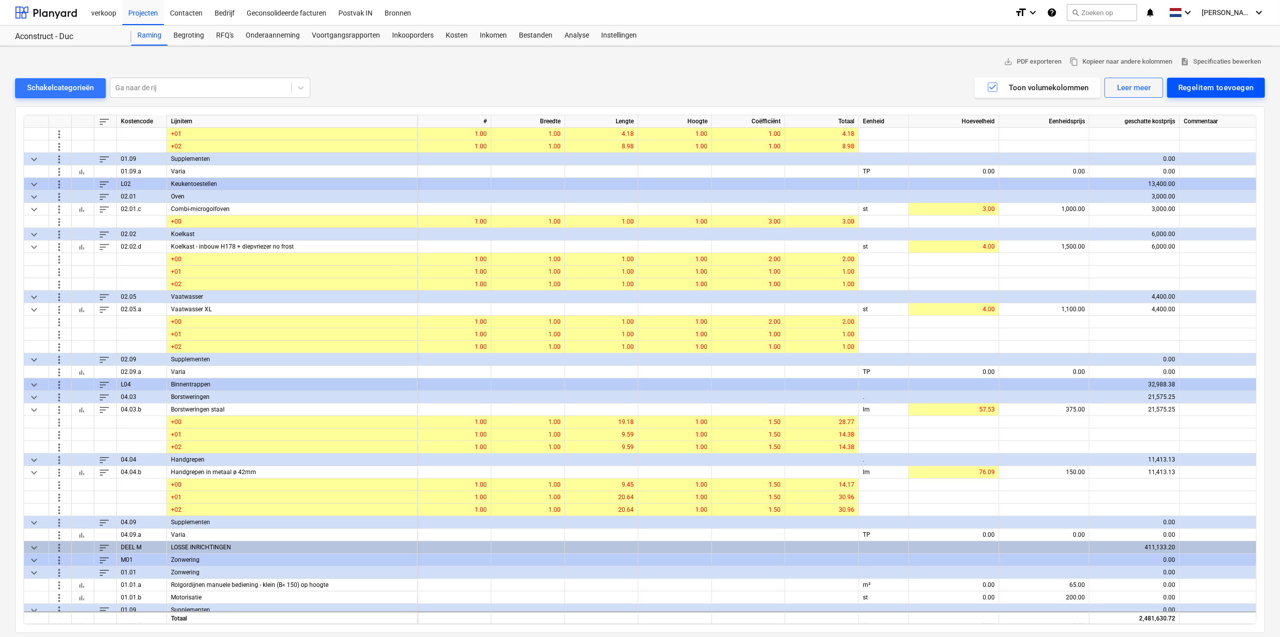
click at [1208, 88] on div "Regelitem toevoegen" at bounding box center [1216, 87] width 76 height 13
click at [1205, 135] on div "Aangepast toevoegen" at bounding box center [1211, 130] width 107 height 18
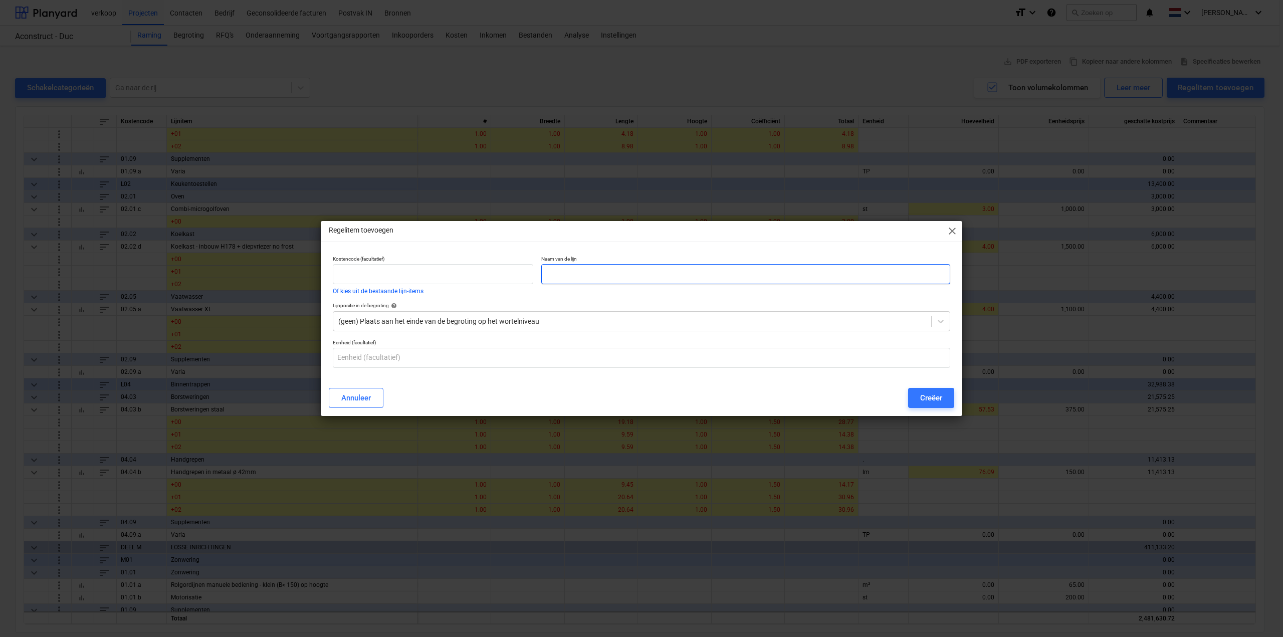
click at [580, 268] on input "text" at bounding box center [745, 274] width 409 height 20
type input "Uitbekleding trap"
click at [437, 358] on input "text" at bounding box center [642, 358] width 618 height 20
type input "st"
click at [704, 327] on div "(geen) Plaats aan het einde van de begroting op het wortelniveau" at bounding box center [632, 321] width 598 height 14
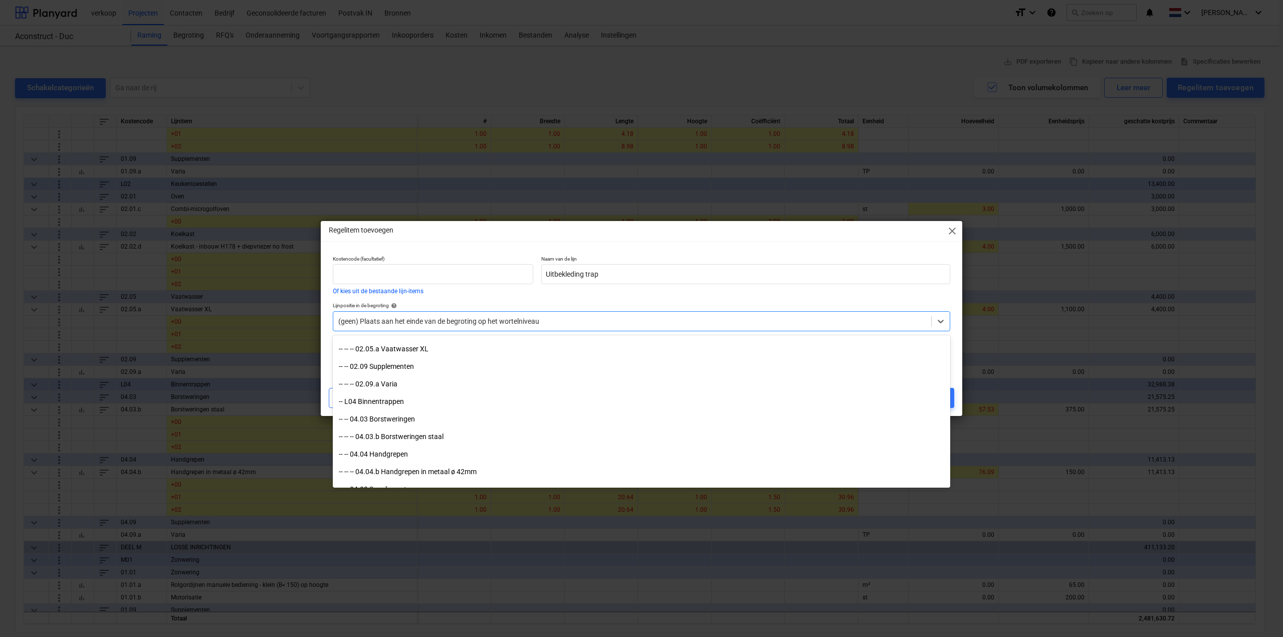
scroll to position [3209, 0]
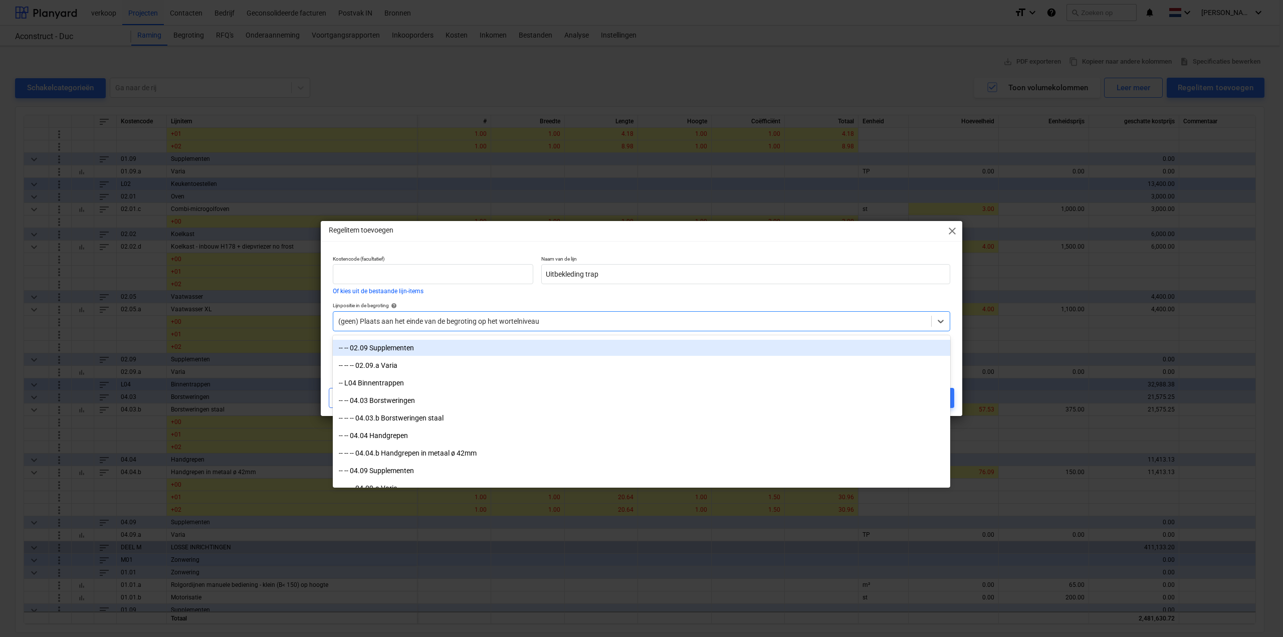
click at [955, 231] on span "close" at bounding box center [953, 231] width 12 height 12
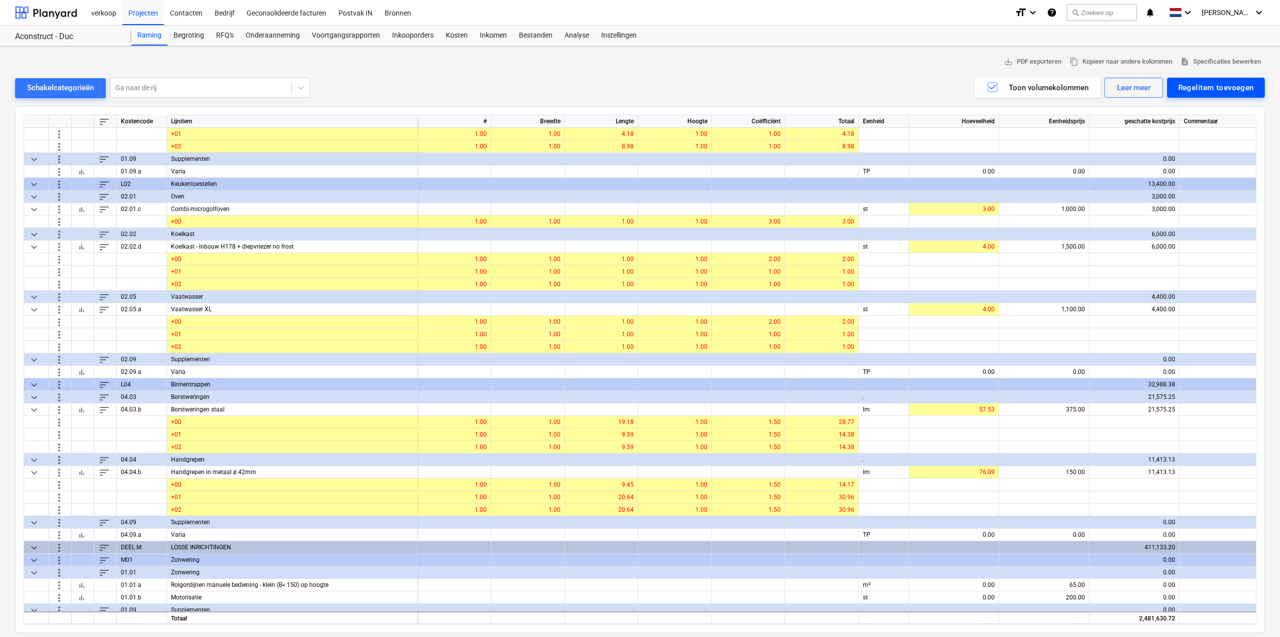
click at [1223, 81] on div "Regelitem toevoegen" at bounding box center [1216, 87] width 76 height 13
click at [1214, 105] on div "Toevoegen vanuit sjabloon" at bounding box center [1211, 113] width 107 height 18
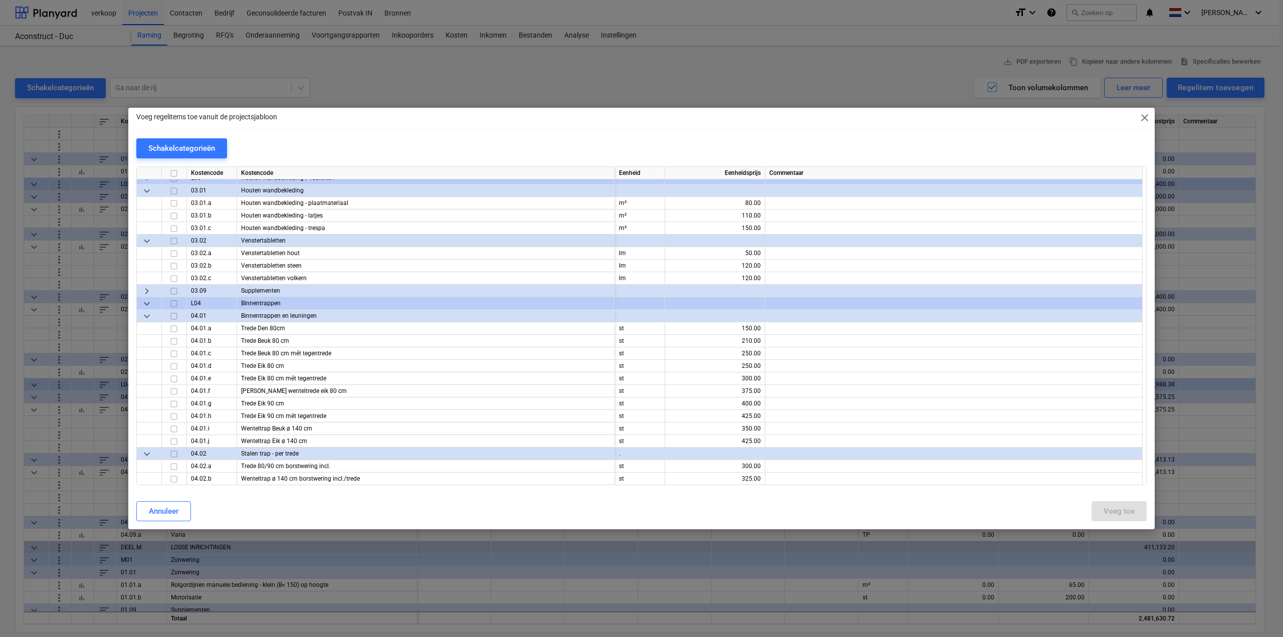
scroll to position [5114, 0]
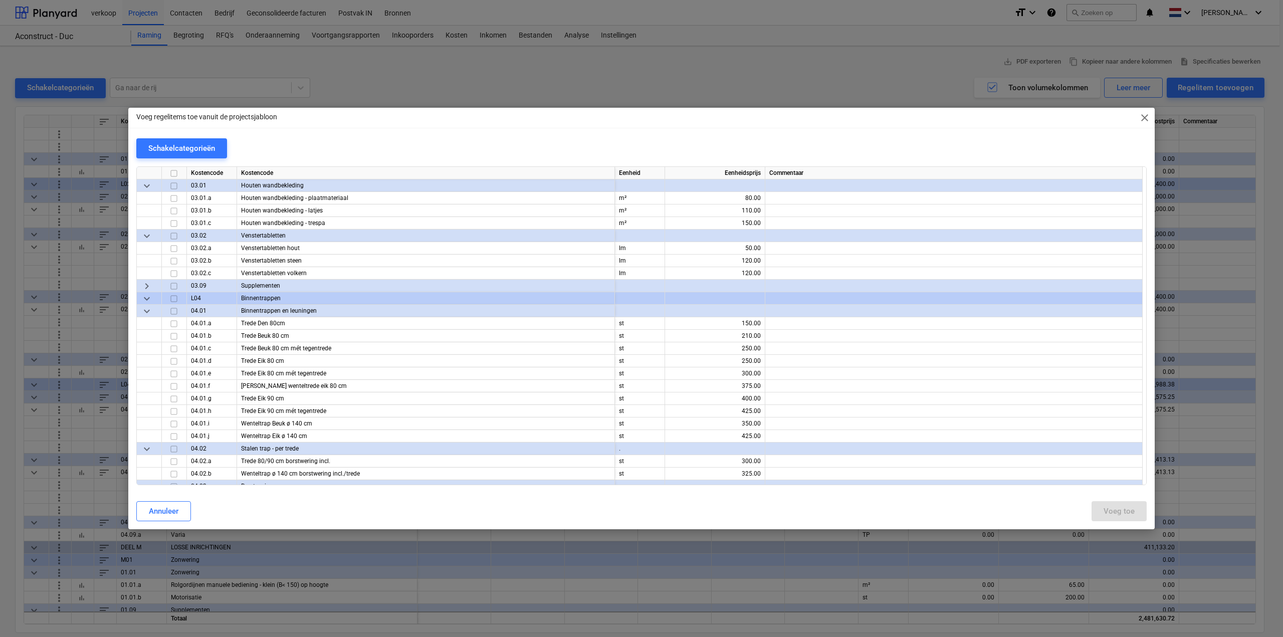
click at [171, 311] on input "checkbox" at bounding box center [174, 311] width 12 height 12
click at [172, 325] on input "checkbox" at bounding box center [174, 324] width 12 height 12
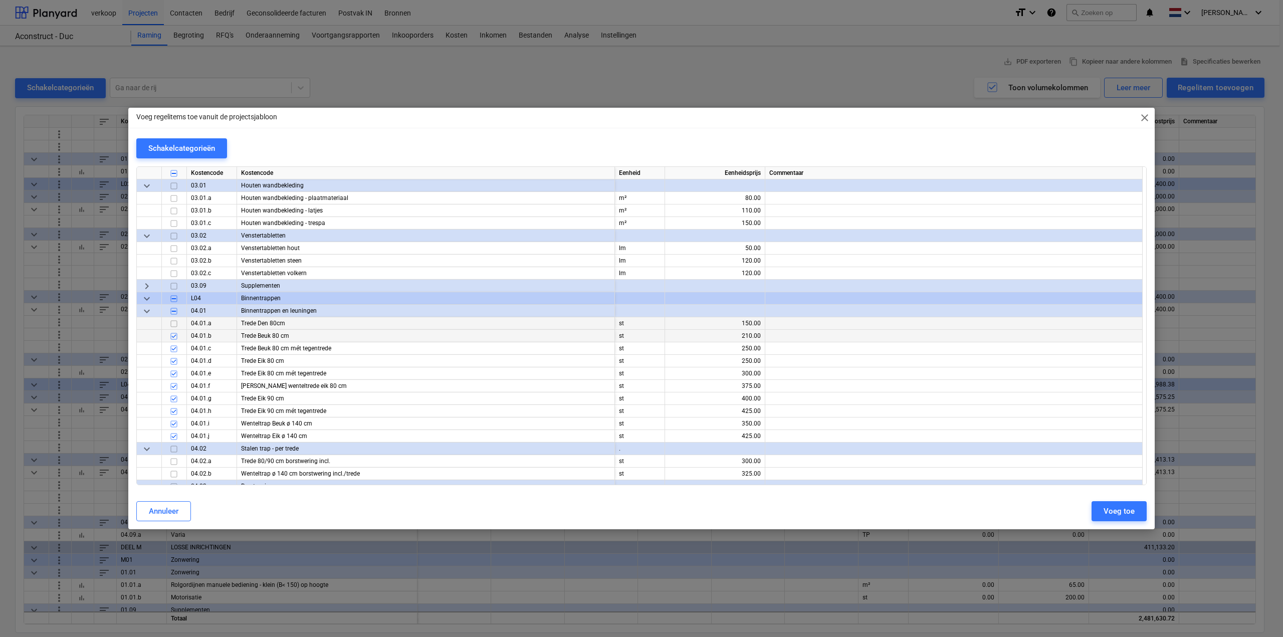
click at [173, 336] on input "checkbox" at bounding box center [174, 336] width 12 height 12
click at [172, 349] on input "checkbox" at bounding box center [174, 349] width 12 height 12
click at [173, 360] on input "checkbox" at bounding box center [174, 361] width 12 height 12
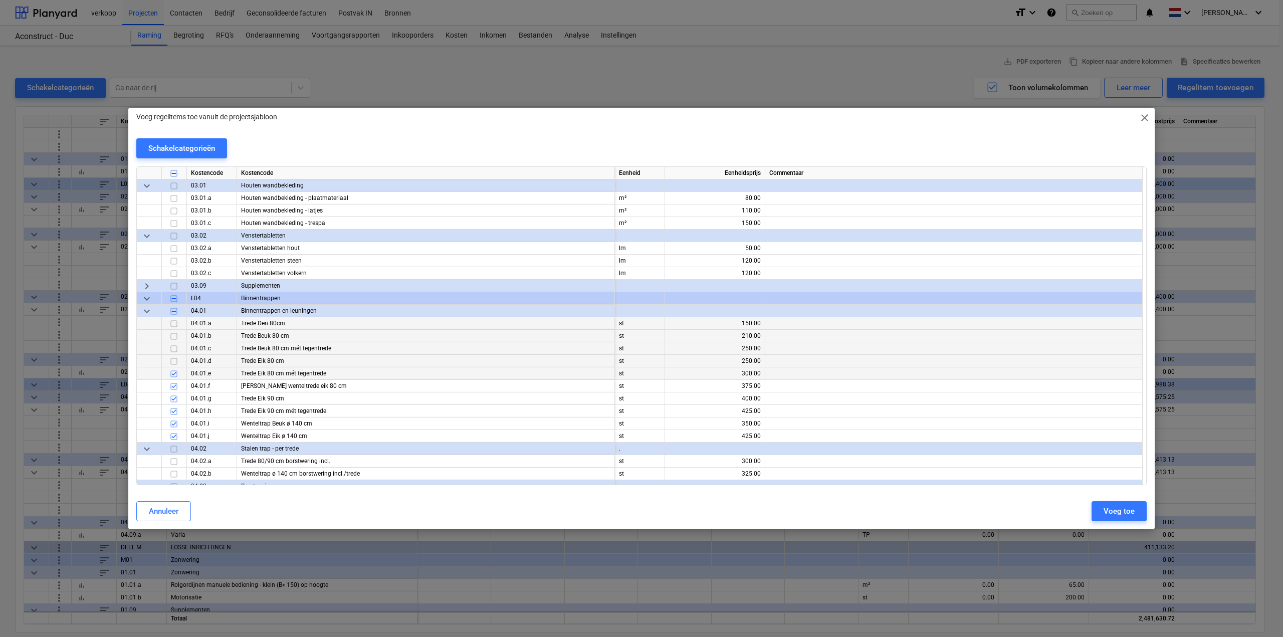
click at [173, 371] on input "checkbox" at bounding box center [174, 374] width 12 height 12
click at [176, 387] on input "checkbox" at bounding box center [174, 387] width 12 height 12
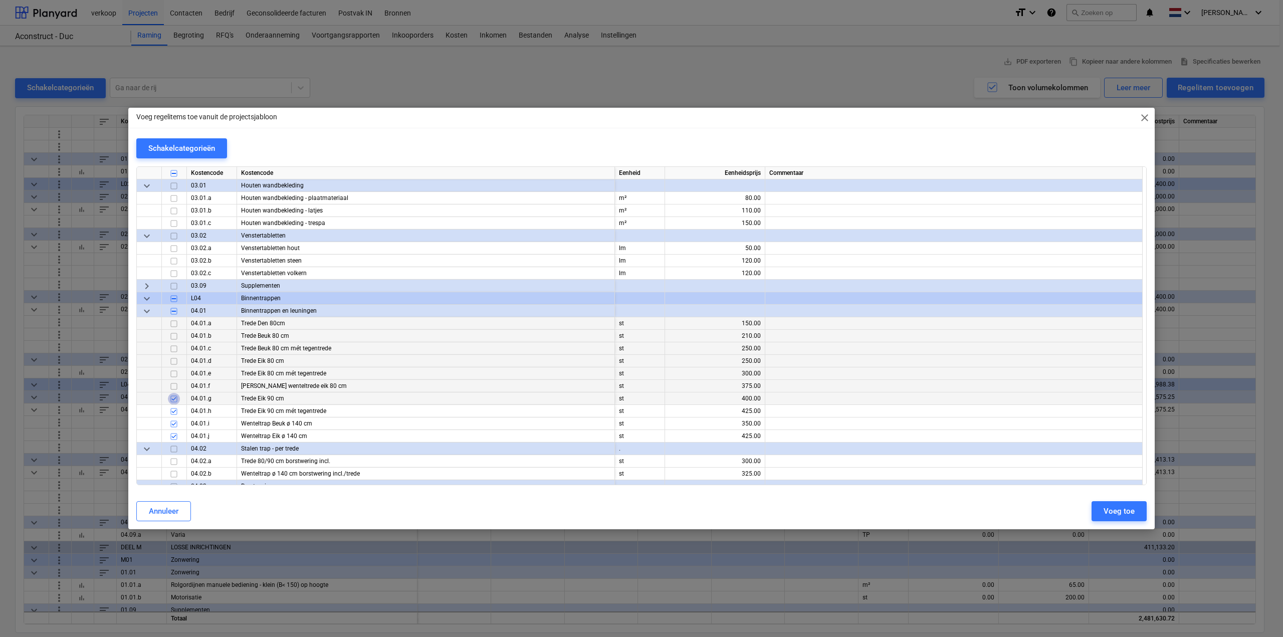
click at [175, 403] on input "checkbox" at bounding box center [174, 399] width 12 height 12
click at [175, 413] on input "checkbox" at bounding box center [174, 412] width 12 height 12
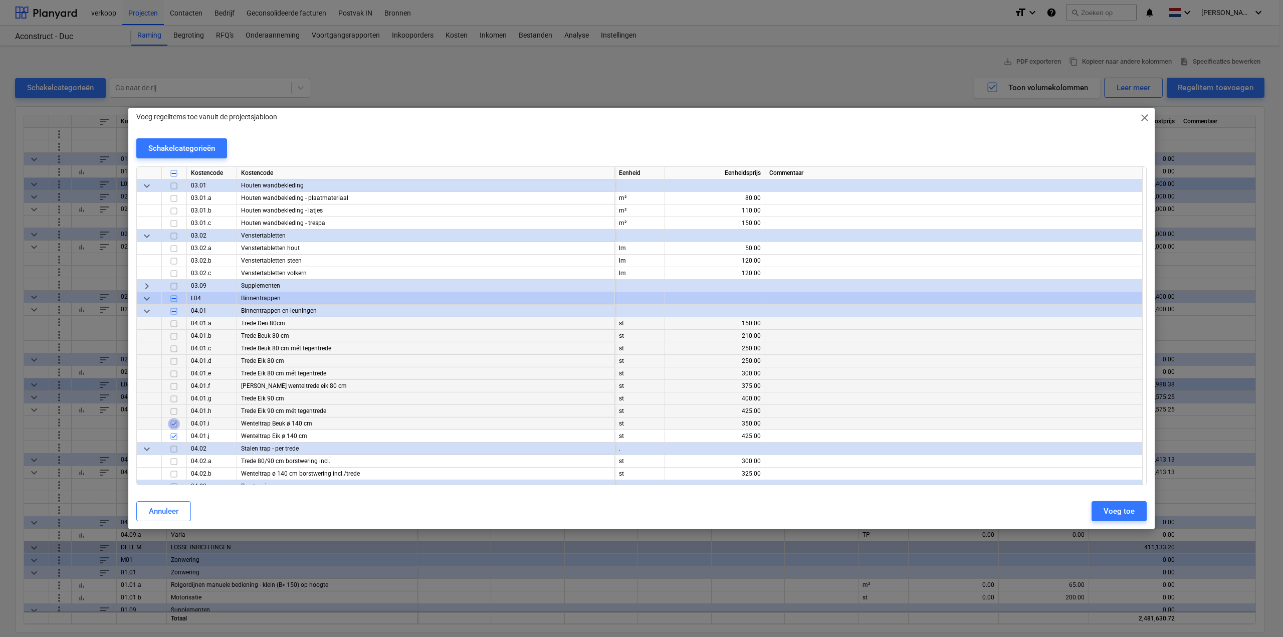
click at [174, 424] on input "checkbox" at bounding box center [174, 424] width 12 height 12
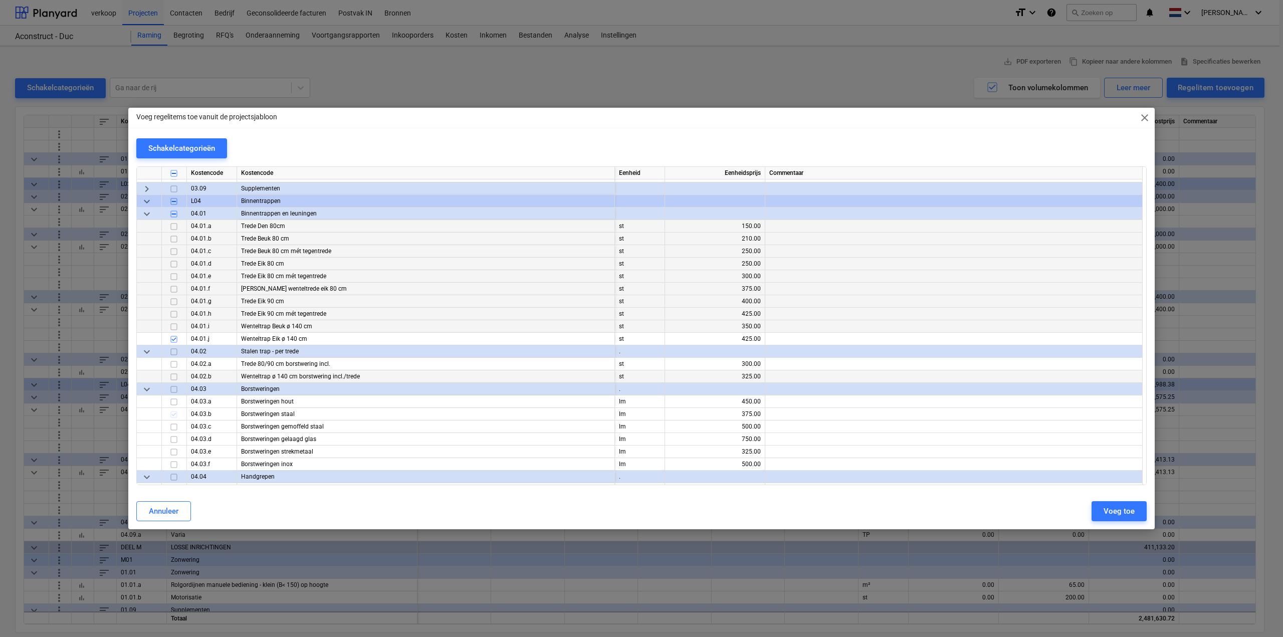
scroll to position [5214, 0]
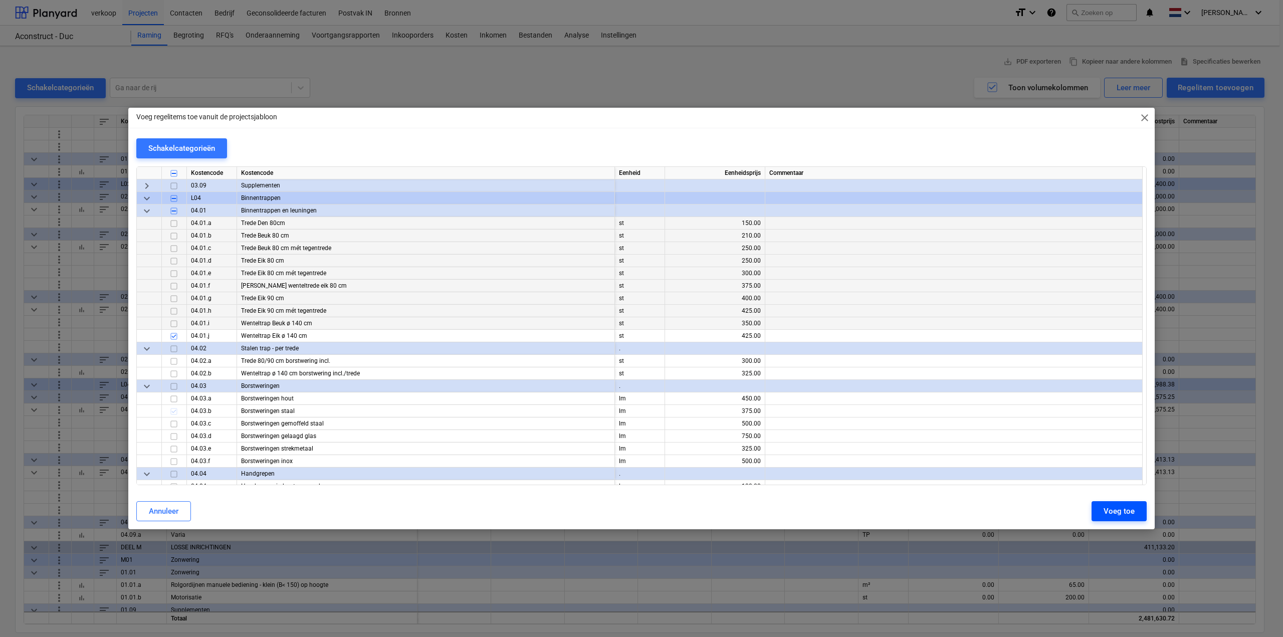
click at [1110, 511] on div "Voeg toe" at bounding box center [1119, 511] width 31 height 13
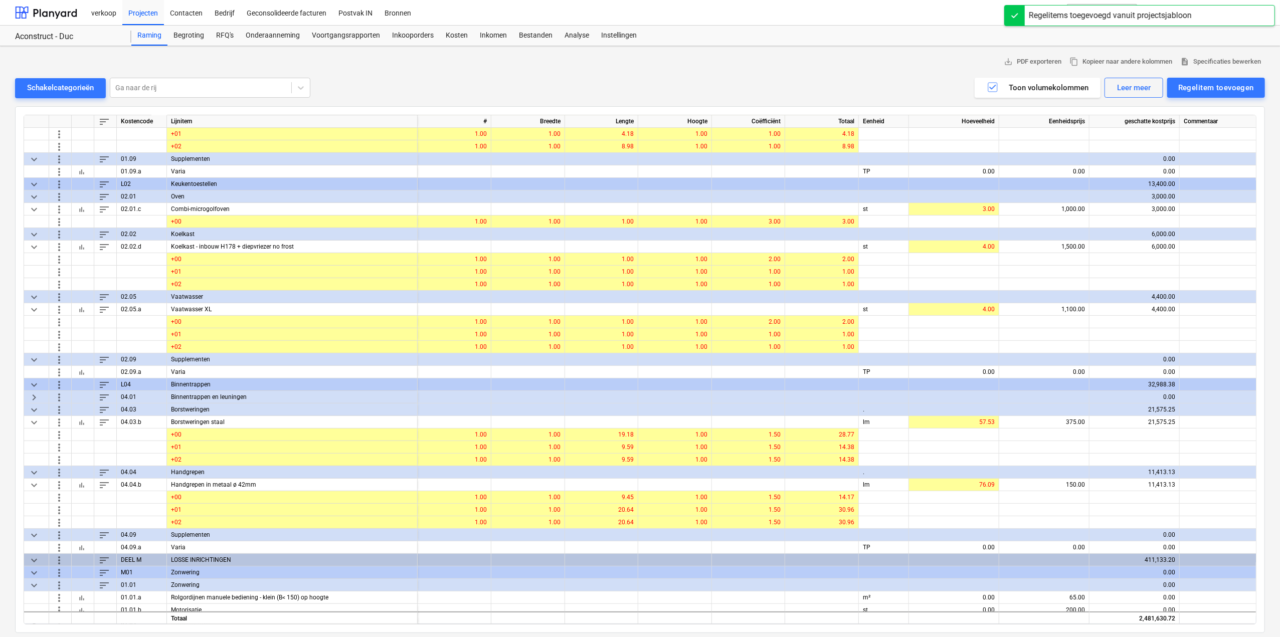
click at [36, 397] on span "keyboard_arrow_right" at bounding box center [34, 397] width 12 height 12
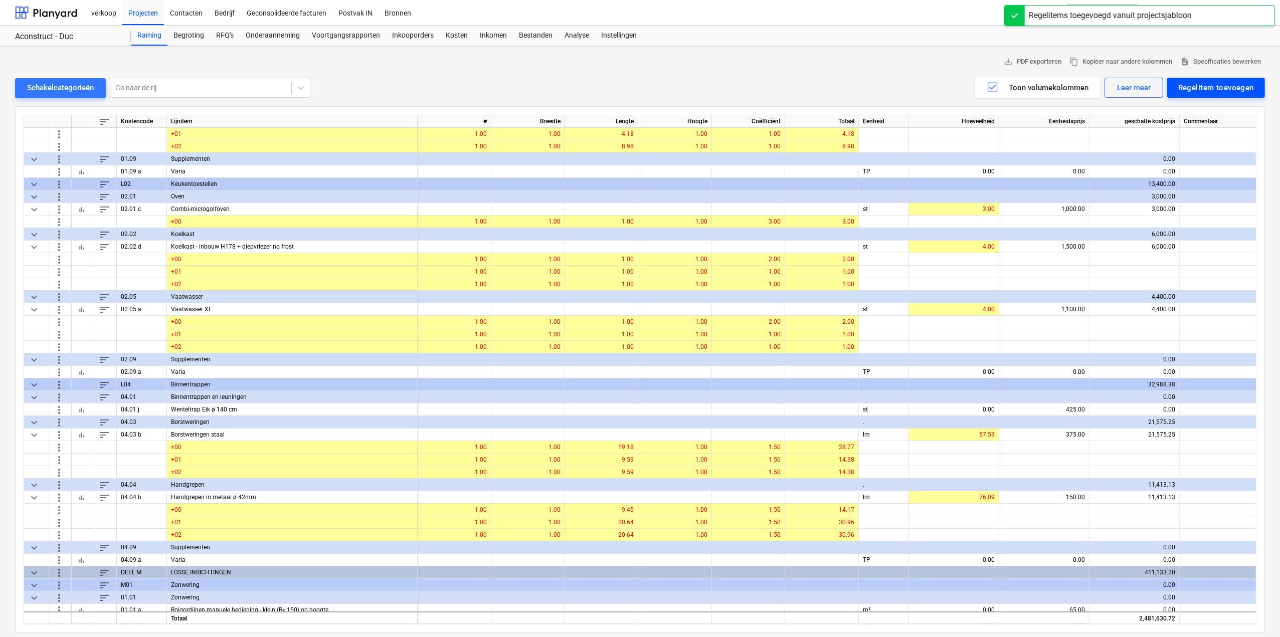
click at [1234, 85] on div "Regelitem toevoegen" at bounding box center [1216, 87] width 76 height 13
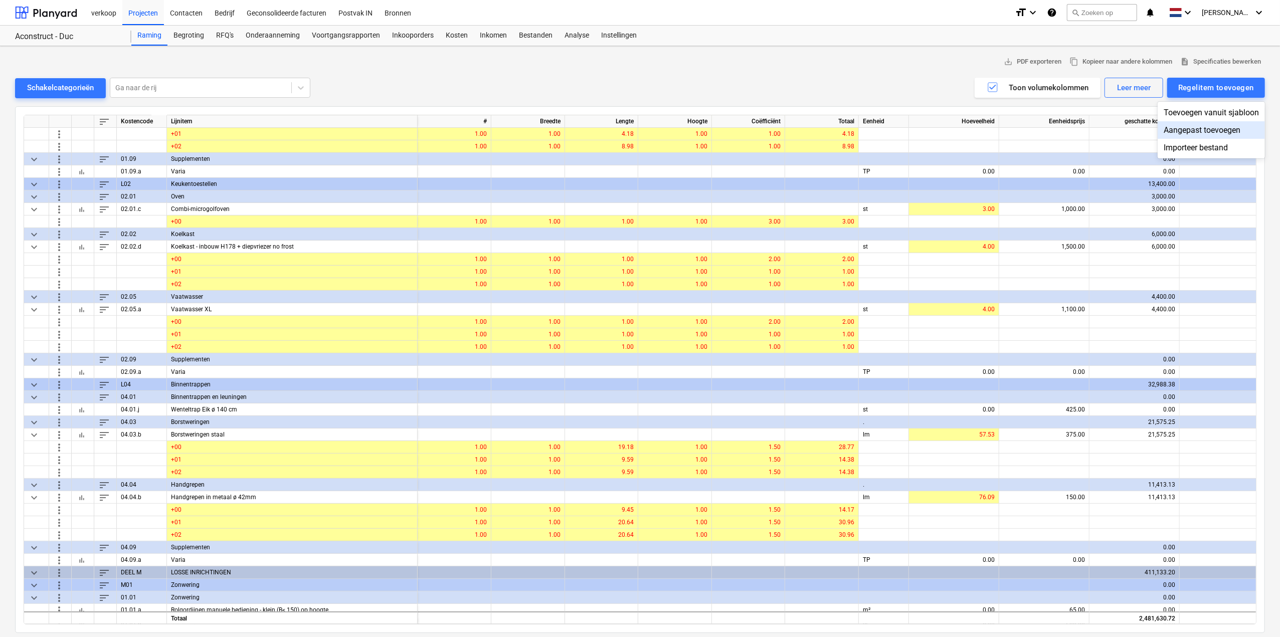
click at [1216, 129] on div "Aangepast toevoegen" at bounding box center [1211, 130] width 107 height 18
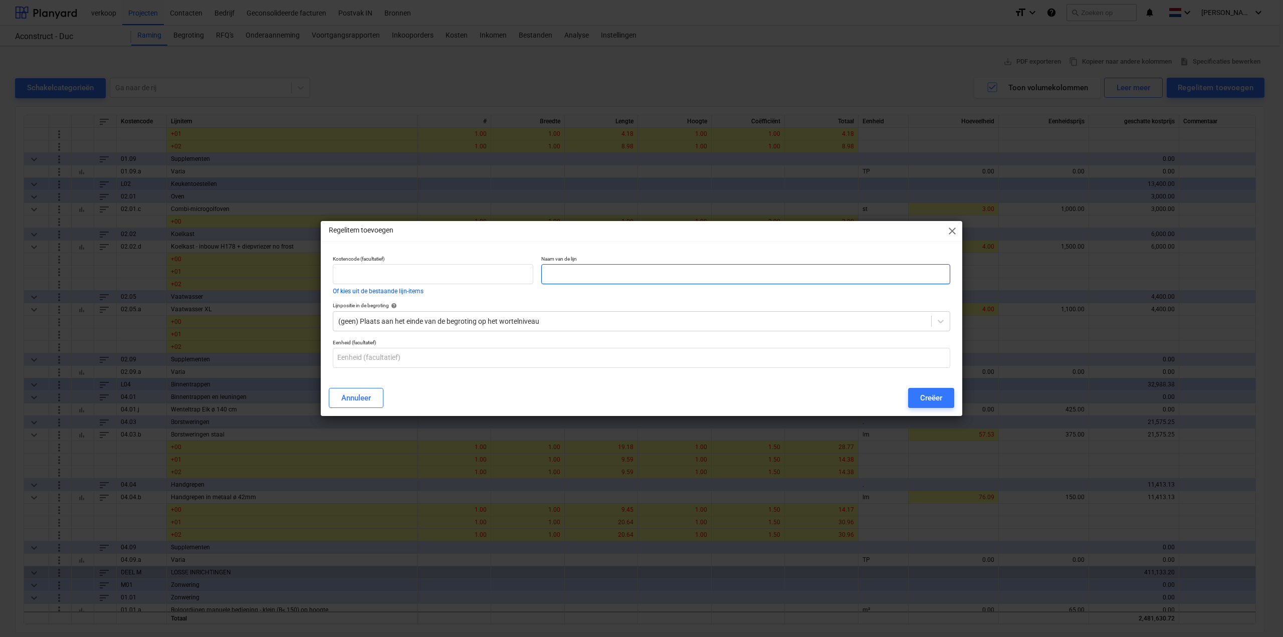
click at [564, 269] on input "text" at bounding box center [745, 274] width 409 height 20
type input "Uitbekleding trap"
click at [557, 324] on div at bounding box center [632, 321] width 588 height 10
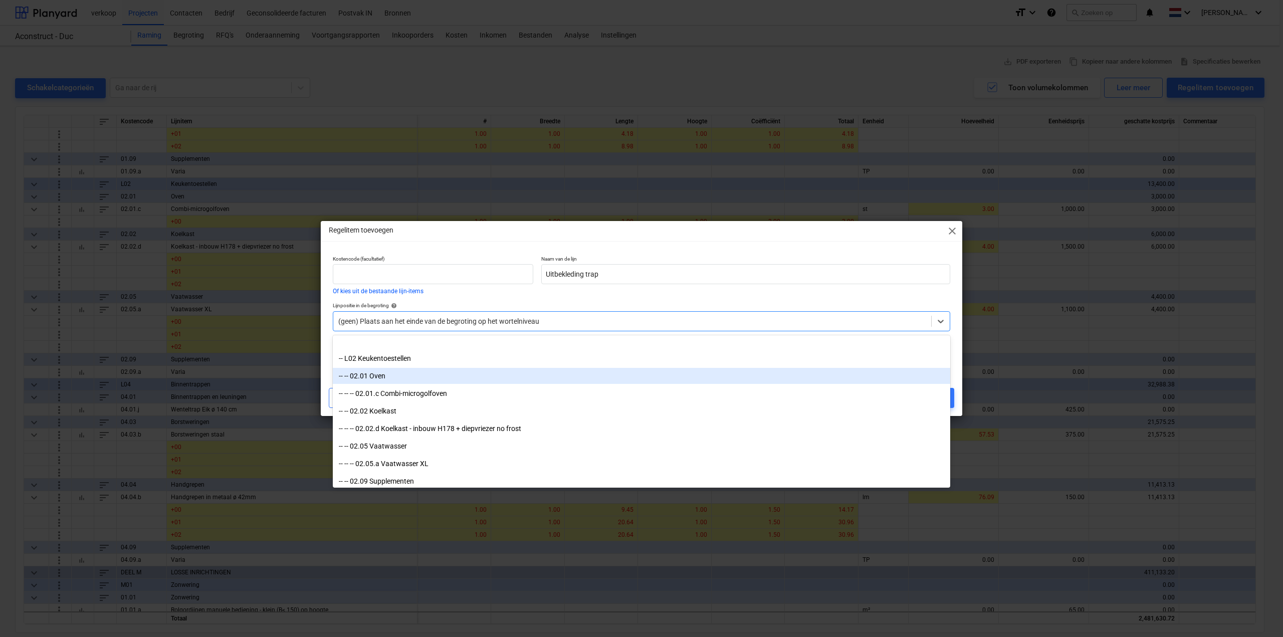
scroll to position [3158, 0]
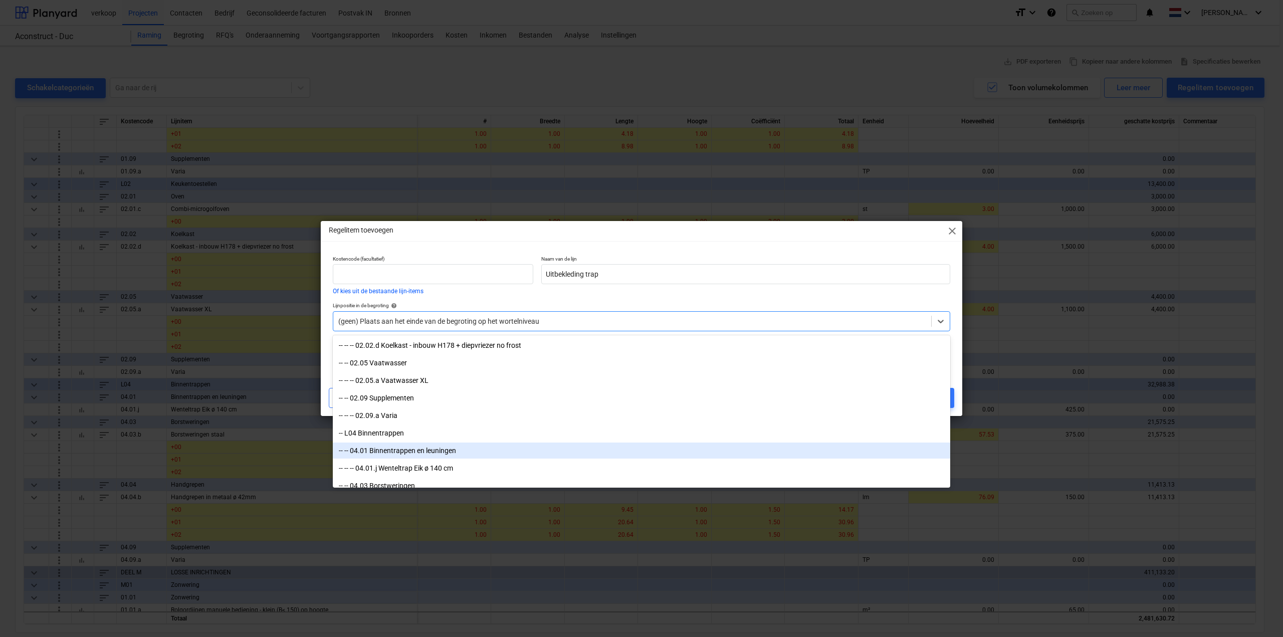
click at [471, 454] on div "-- -- 04.01 Binnentrappen en leuningen" at bounding box center [642, 451] width 618 height 16
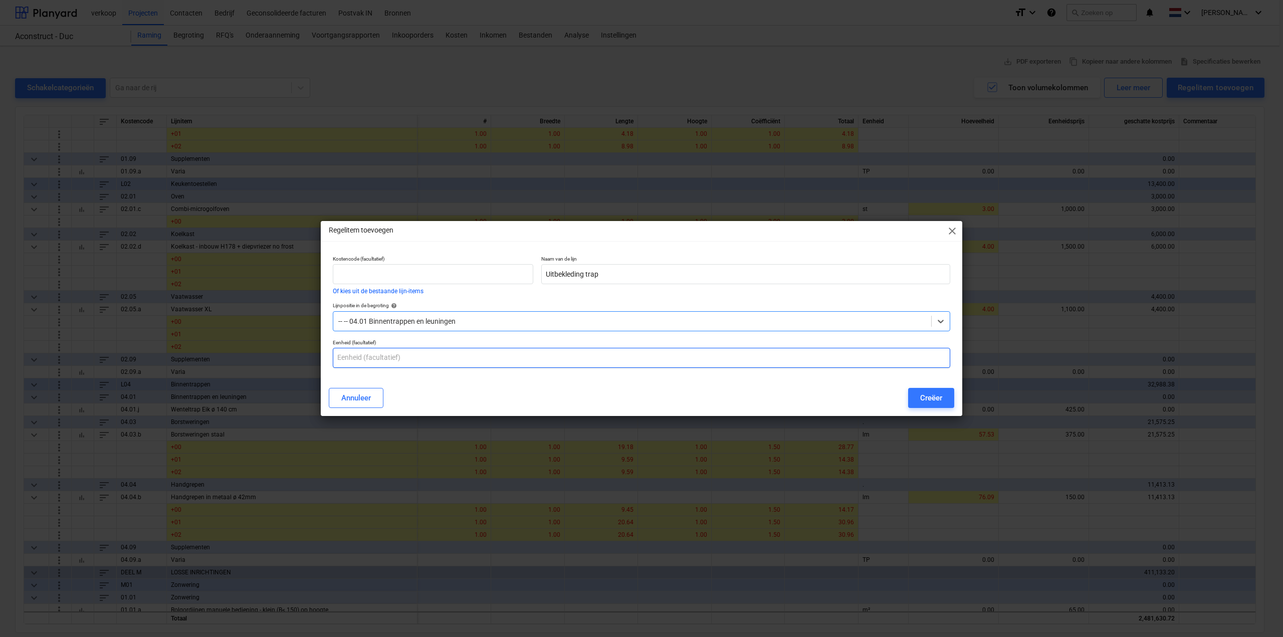
click at [384, 364] on input "text" at bounding box center [642, 358] width 618 height 20
type input "st"
click at [950, 399] on button "Creëer" at bounding box center [931, 398] width 46 height 20
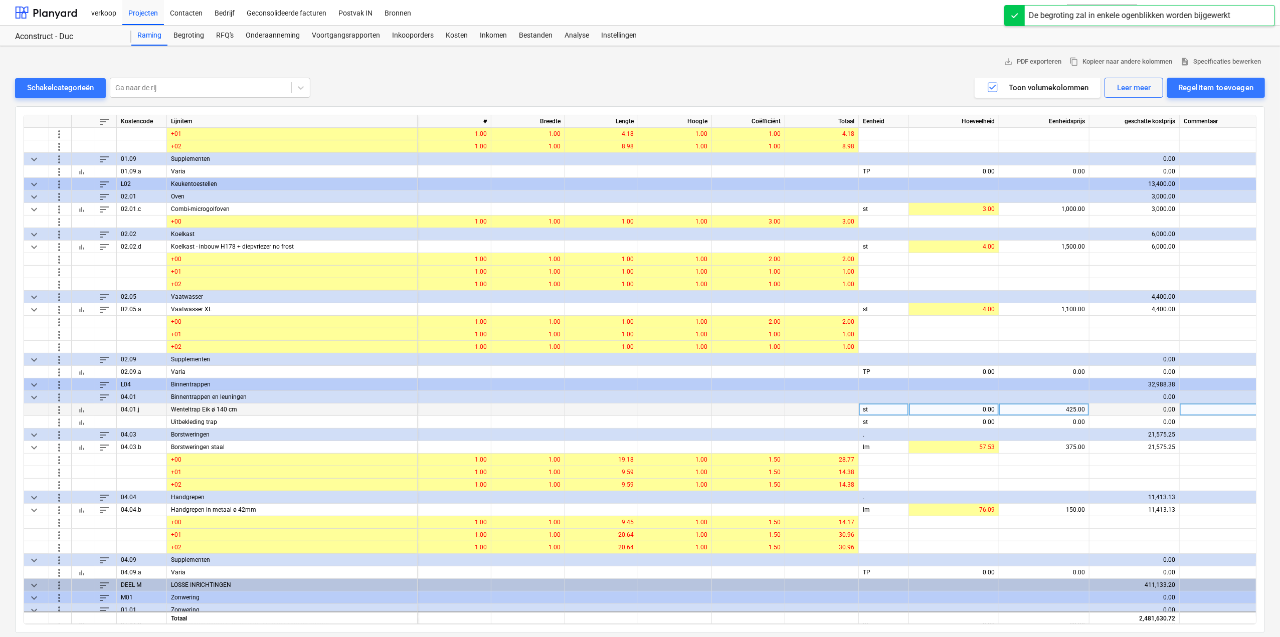
click at [56, 408] on span "more_vert" at bounding box center [59, 410] width 12 height 12
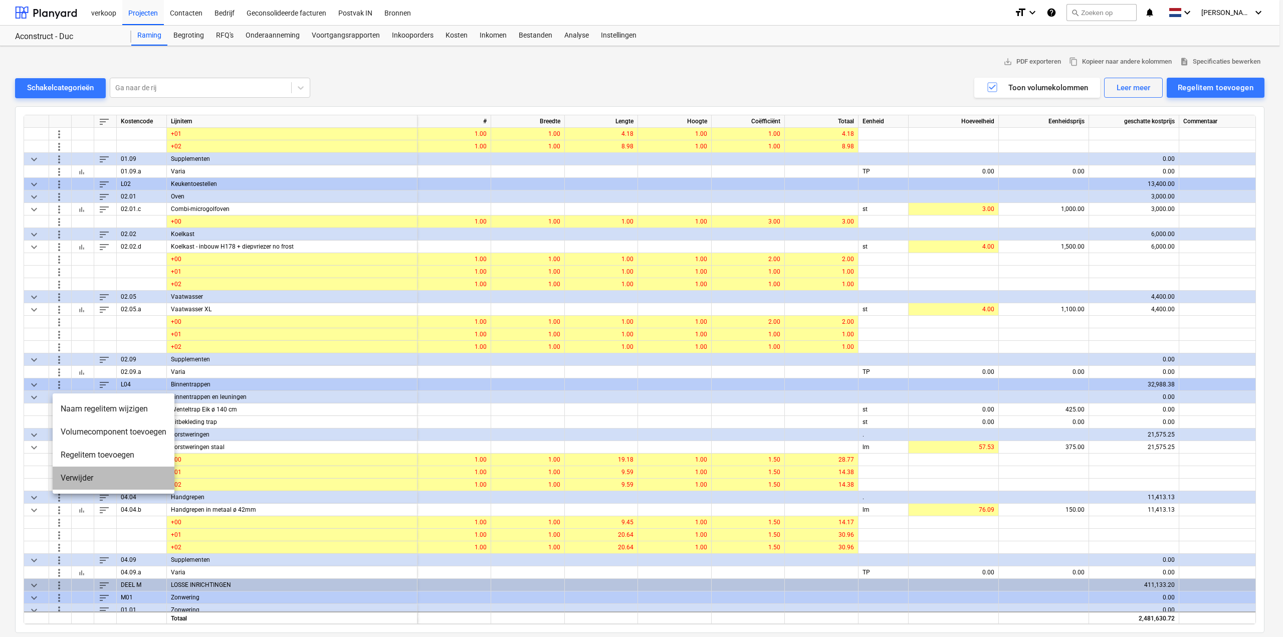
click at [69, 474] on li "Verwijder" at bounding box center [114, 478] width 122 height 23
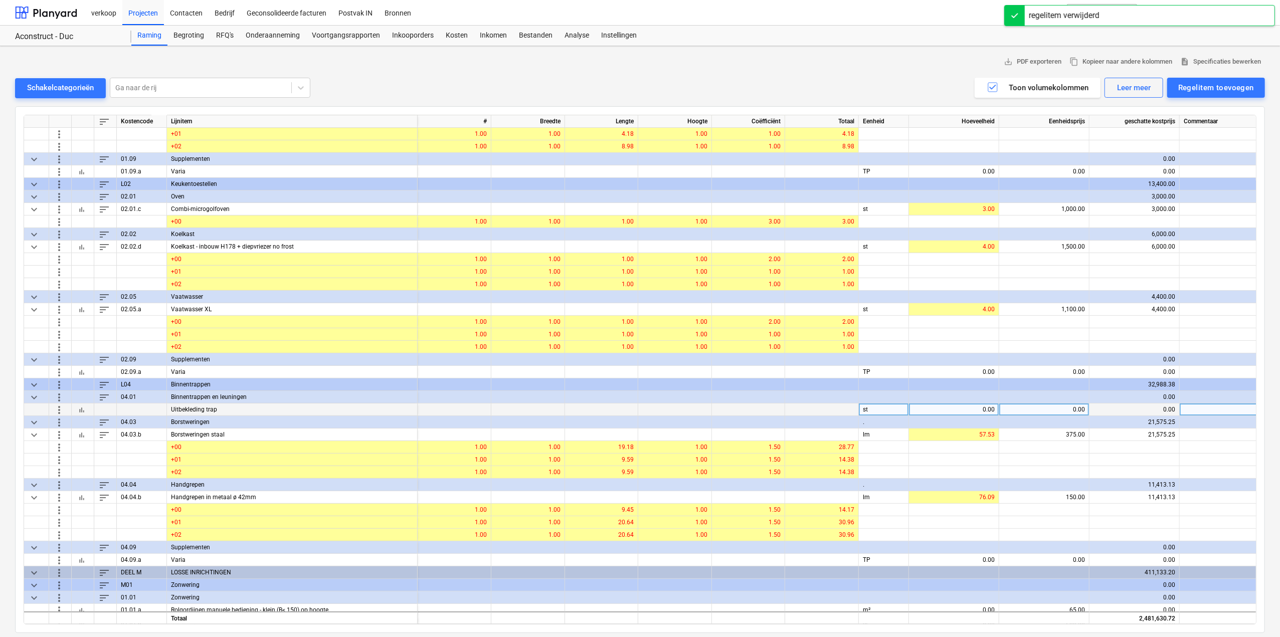
click at [972, 408] on div "0.00" at bounding box center [954, 410] width 82 height 13
type input "5"
type input "6000"
click at [1193, 83] on div "Regelitem toevoegen" at bounding box center [1216, 87] width 76 height 13
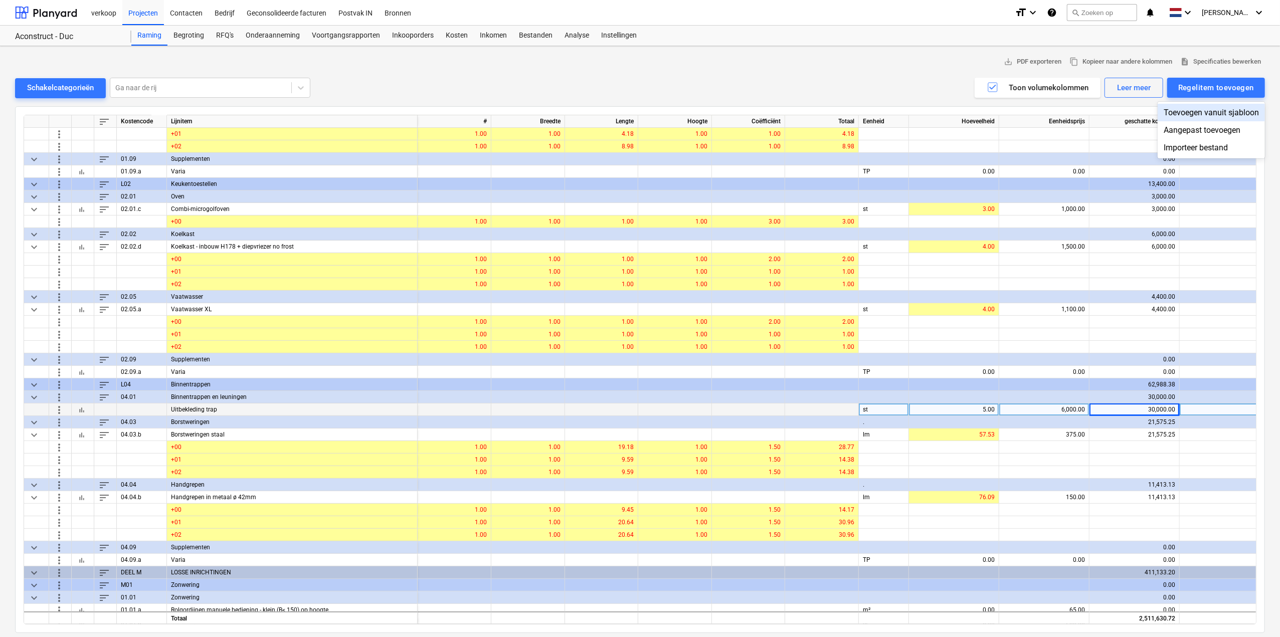
click at [1202, 107] on div "Toevoegen vanuit sjabloon" at bounding box center [1211, 113] width 107 height 18
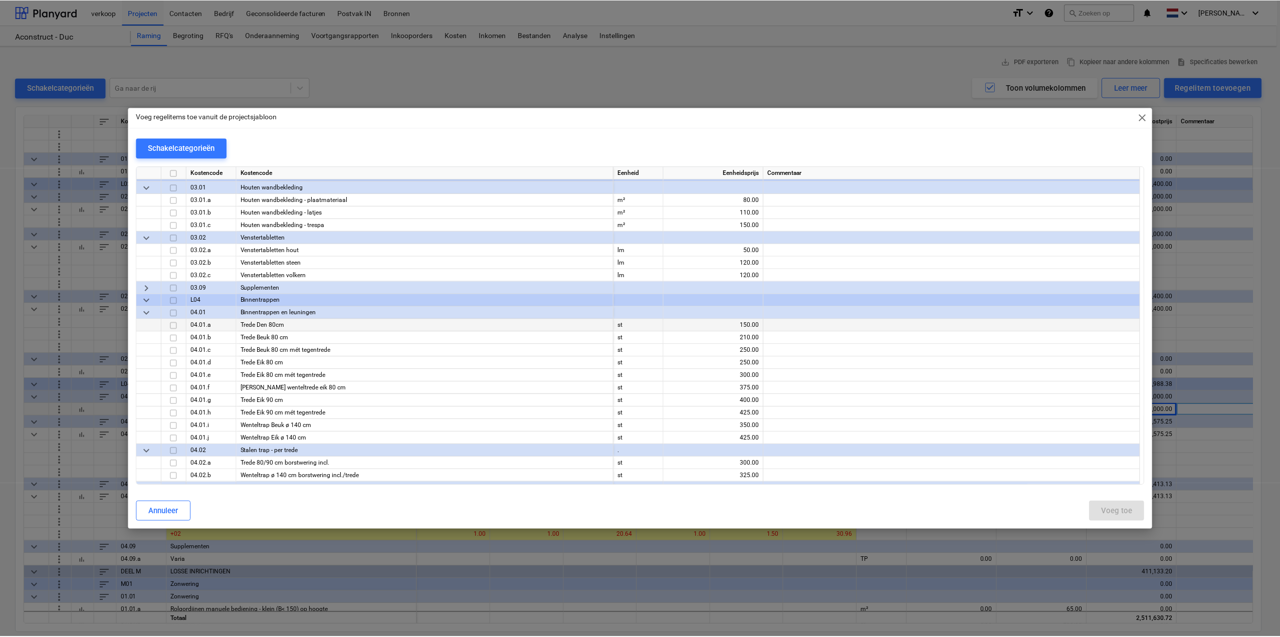
scroll to position [5114, 0]
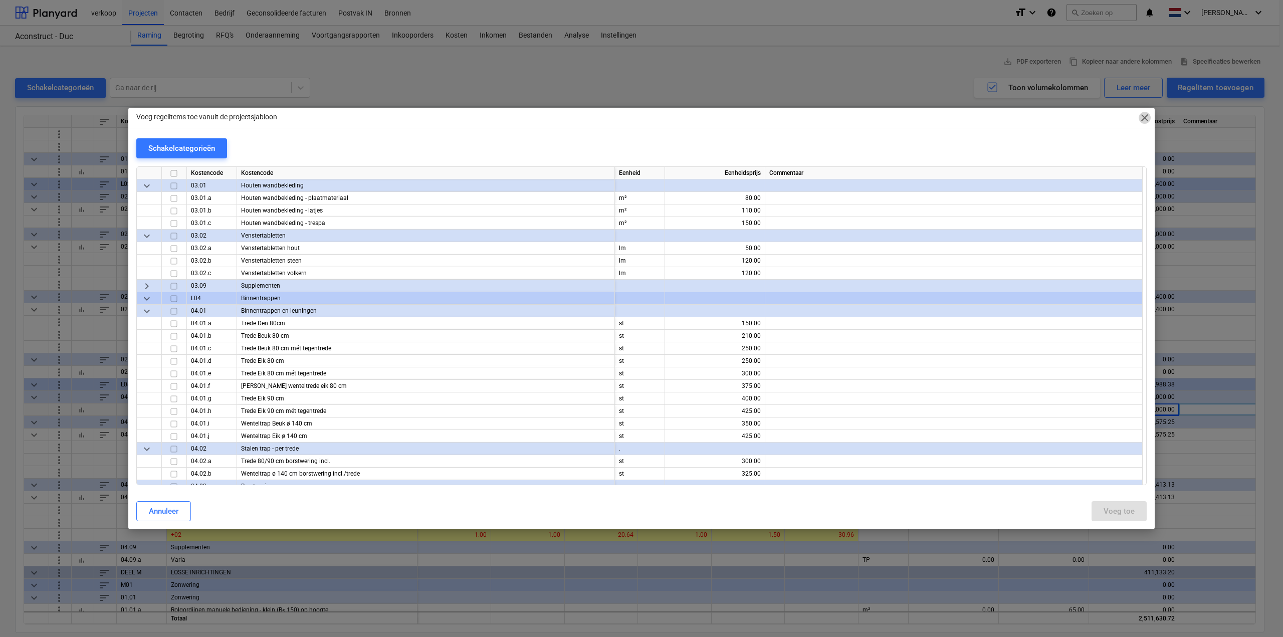
click at [1143, 113] on span "close" at bounding box center [1145, 118] width 12 height 12
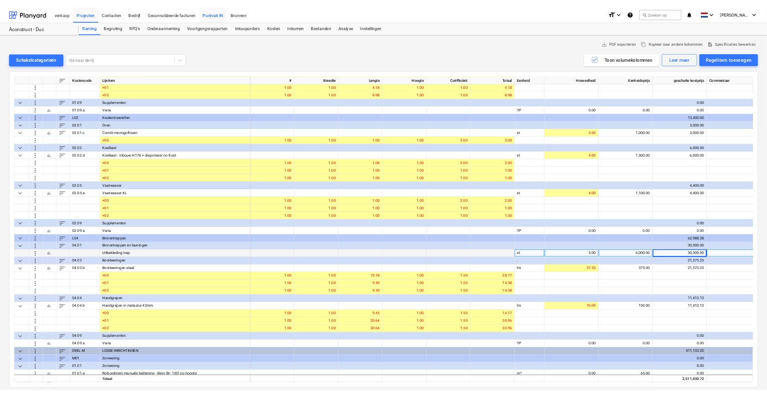
scroll to position [4011, 0]
